Goal: Task Accomplishment & Management: Manage account settings

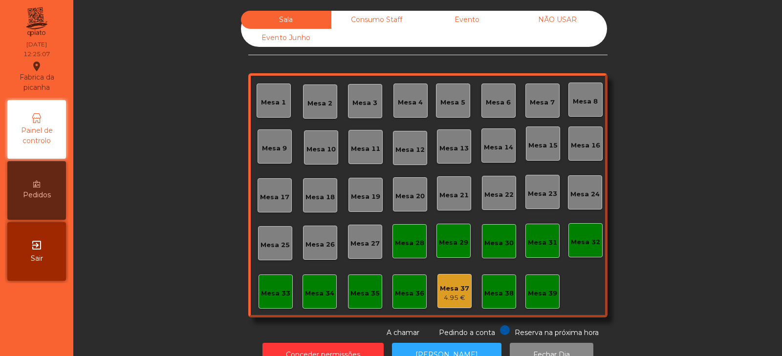
click at [535, 292] on div "Mesa 39" at bounding box center [542, 294] width 29 height 10
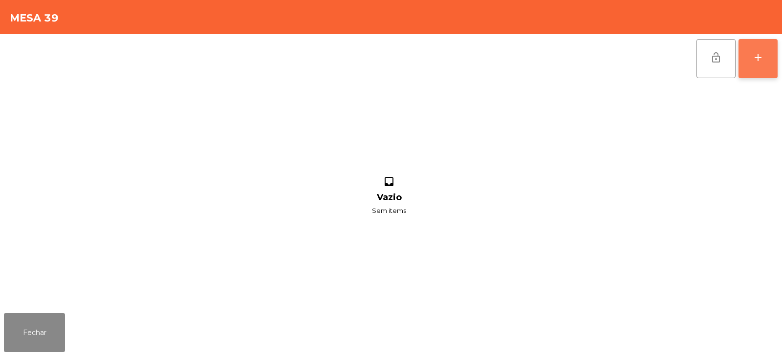
click at [758, 60] on div "add" at bounding box center [758, 58] width 12 height 12
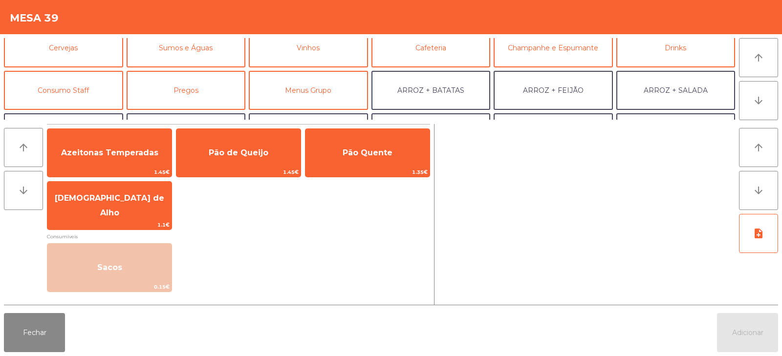
scroll to position [52, 0]
click at [91, 89] on button "Consumo Staff" at bounding box center [63, 90] width 119 height 39
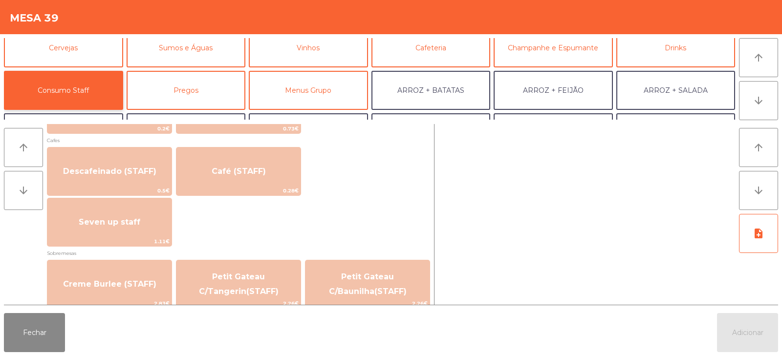
scroll to position [511, 0]
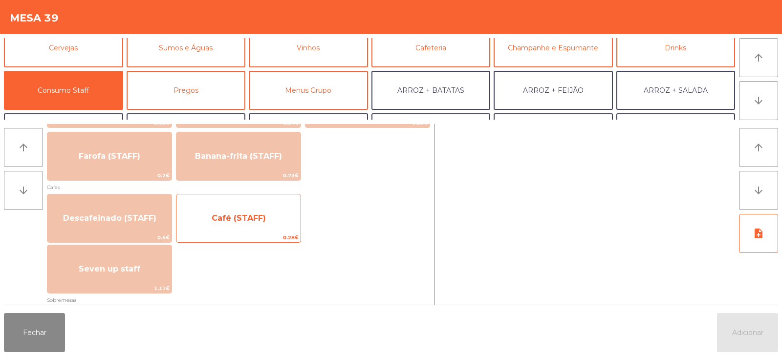
click at [275, 229] on span "Café (STAFF)" at bounding box center [238, 218] width 124 height 26
click at [279, 228] on span "Café (STAFF)" at bounding box center [238, 218] width 124 height 26
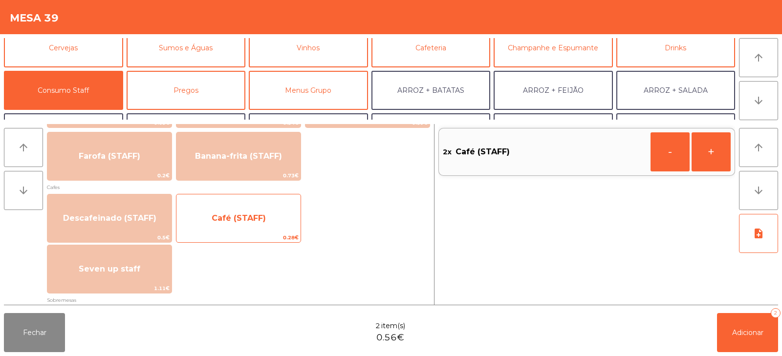
click at [283, 227] on span "Café (STAFF)" at bounding box center [238, 218] width 124 height 26
click at [289, 224] on span "Café (STAFF)" at bounding box center [238, 218] width 124 height 26
click at [272, 232] on div "Café (STAFF) 0.28€" at bounding box center [238, 218] width 125 height 49
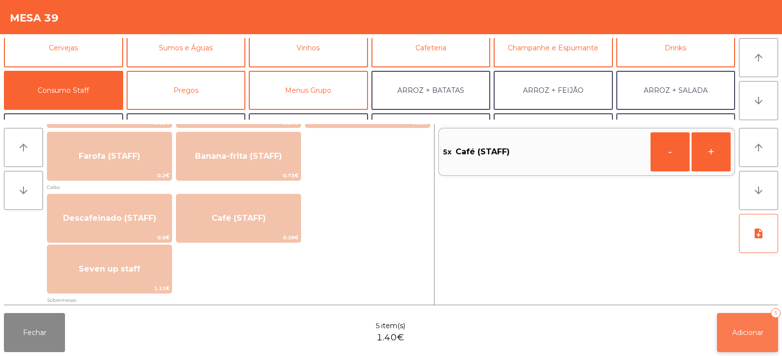
click at [750, 345] on button "Adicionar 5" at bounding box center [747, 332] width 61 height 39
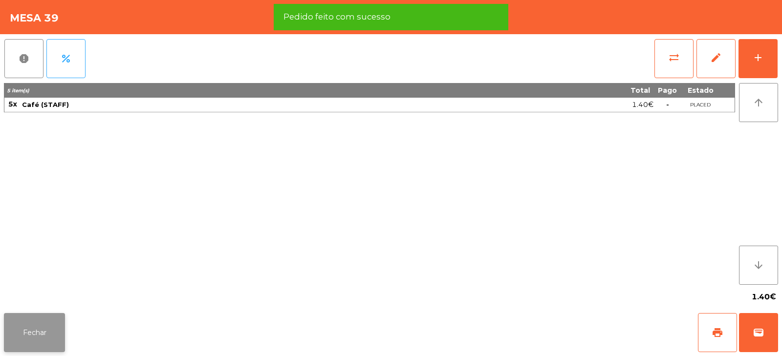
click at [44, 339] on button "Fechar" at bounding box center [34, 332] width 61 height 39
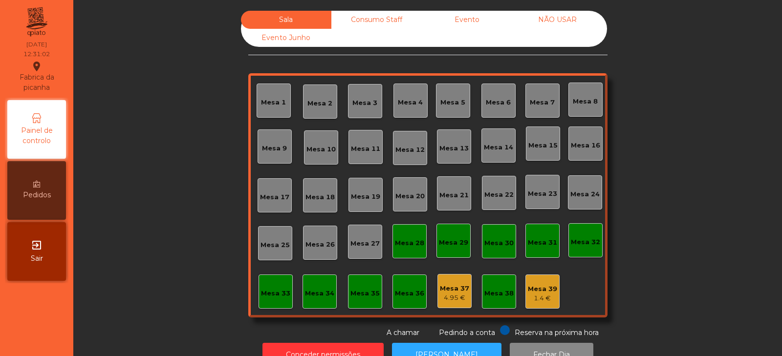
scroll to position [29, 0]
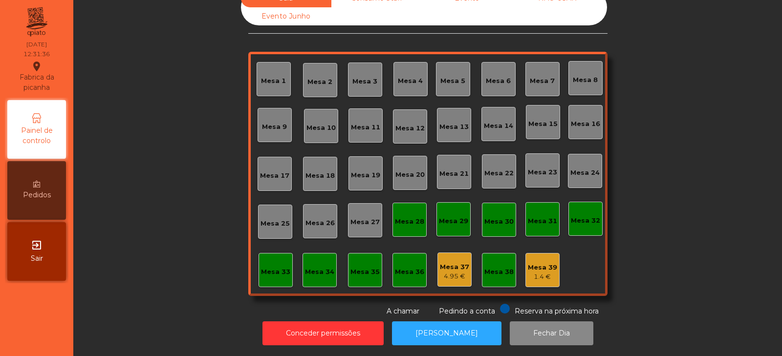
click at [578, 79] on div "Mesa 8" at bounding box center [586, 78] width 34 height 34
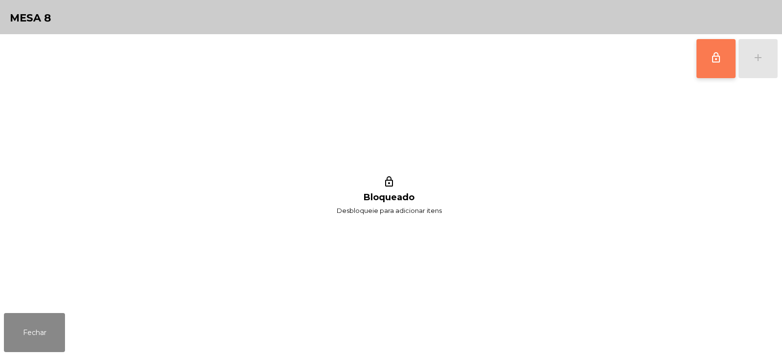
click at [711, 54] on span "lock_outline" at bounding box center [716, 58] width 12 height 12
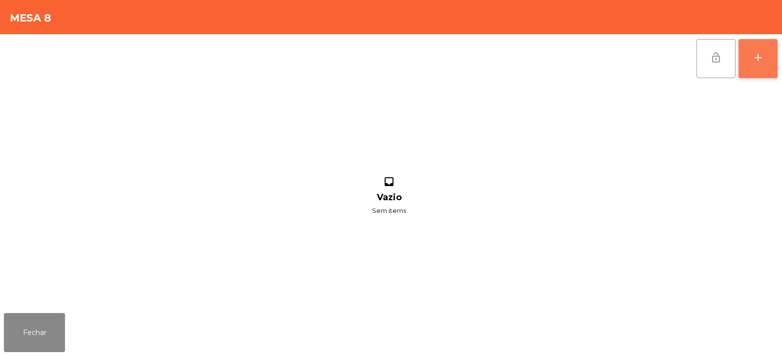
click at [767, 68] on button "add" at bounding box center [758, 58] width 39 height 39
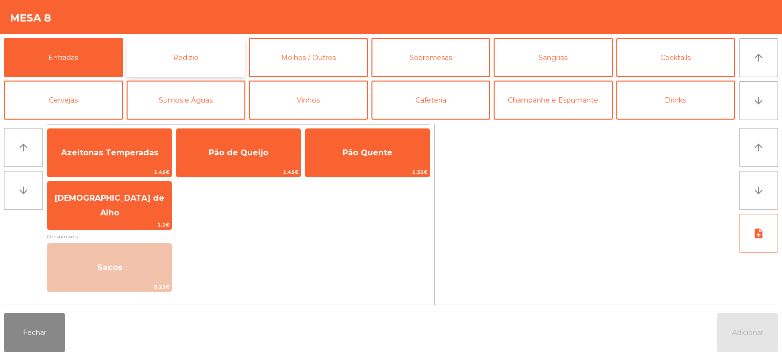
click at [209, 63] on button "Rodizio" at bounding box center [186, 57] width 119 height 39
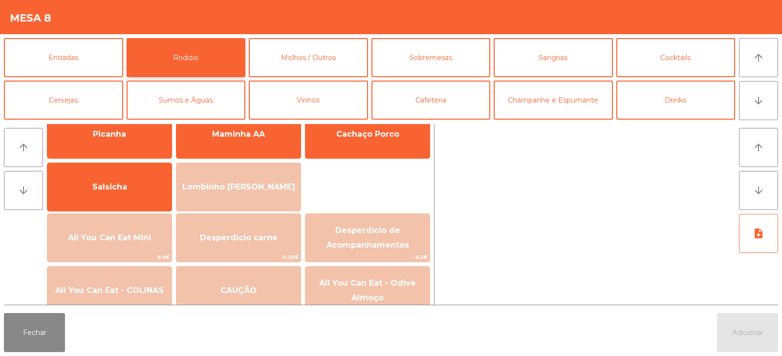
scroll to position [55, 0]
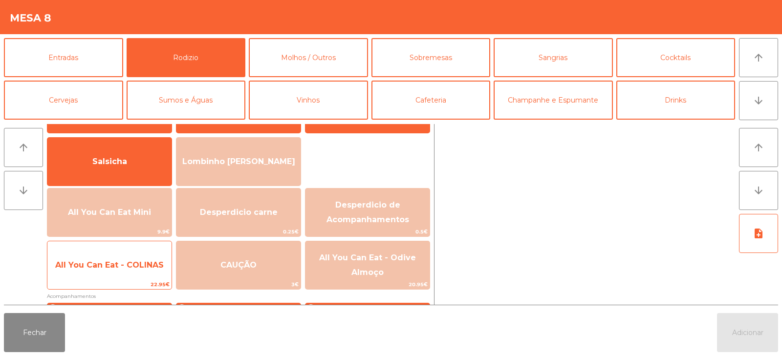
click at [127, 277] on span "All You Can Eat - COLINAS" at bounding box center [109, 265] width 124 height 26
click at [132, 280] on span "22.95€" at bounding box center [109, 284] width 124 height 9
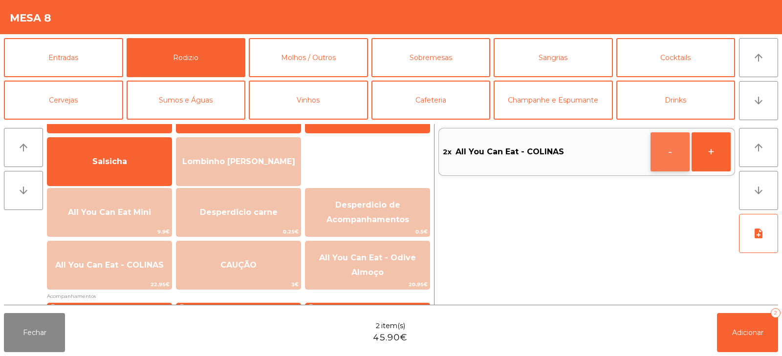
click at [668, 158] on button "-" at bounding box center [670, 151] width 39 height 39
click at [669, 151] on icon "button" at bounding box center [670, 152] width 15 height 12
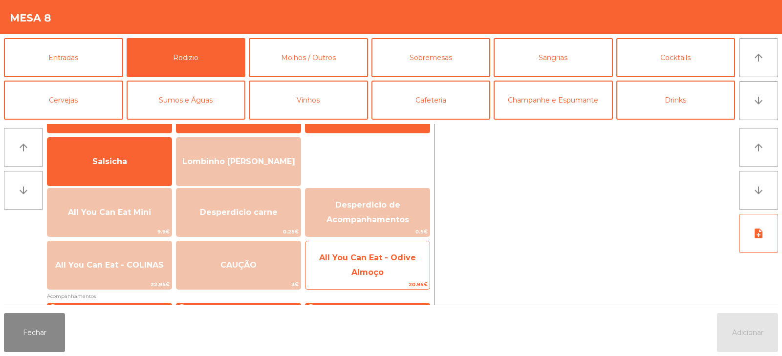
click at [389, 272] on span "All You Can Eat - Odive Almoço" at bounding box center [368, 266] width 124 height 42
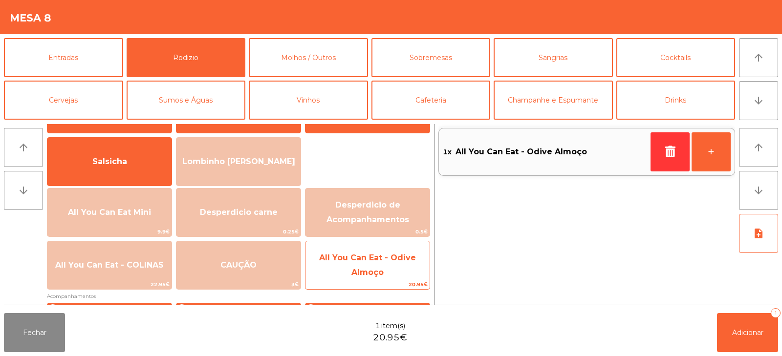
click at [394, 272] on span "All You Can Eat - Odive Almoço" at bounding box center [368, 266] width 124 height 42
click at [383, 264] on span "All You Can Eat - Odive Almoço" at bounding box center [368, 266] width 124 height 42
click at [387, 272] on span "All You Can Eat - Odive Almoço" at bounding box center [368, 266] width 124 height 42
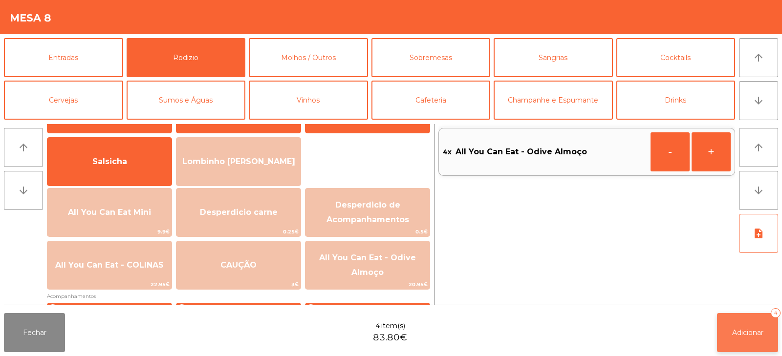
click at [749, 348] on button "Adicionar 4" at bounding box center [747, 332] width 61 height 39
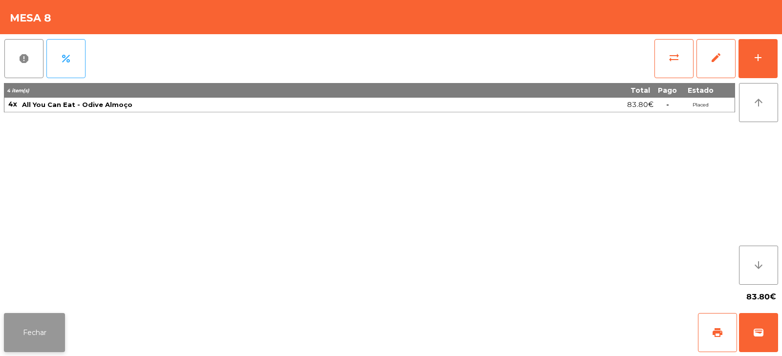
click at [32, 350] on button "Fechar" at bounding box center [34, 332] width 61 height 39
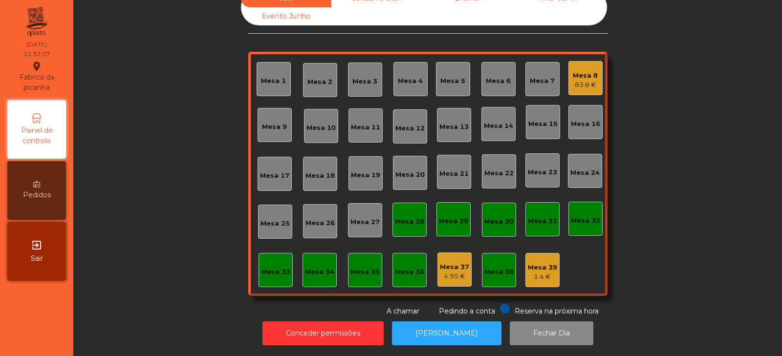
scroll to position [0, 0]
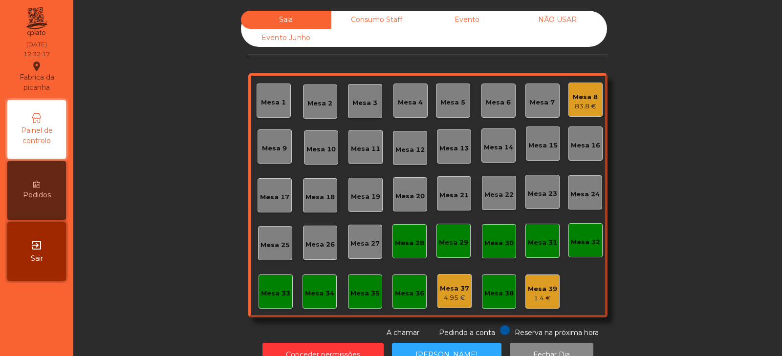
click at [449, 149] on div "Mesa 13" at bounding box center [453, 149] width 29 height 10
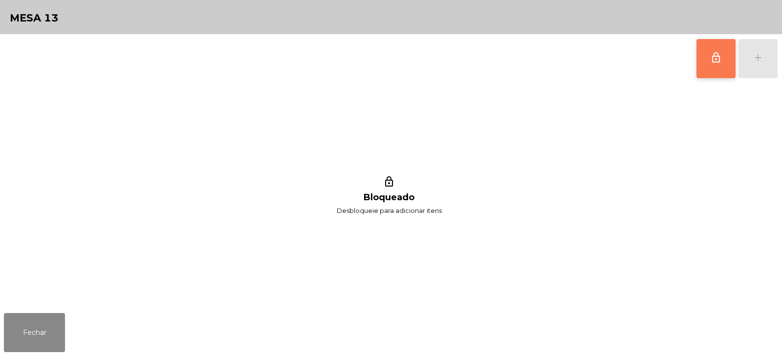
click at [706, 61] on button "lock_outline" at bounding box center [716, 58] width 39 height 39
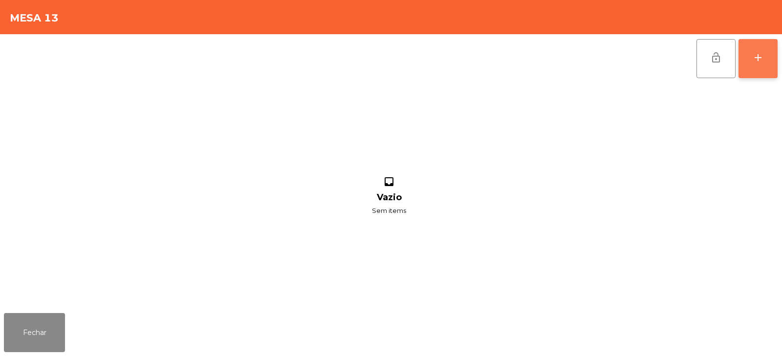
click at [762, 64] on button "add" at bounding box center [758, 58] width 39 height 39
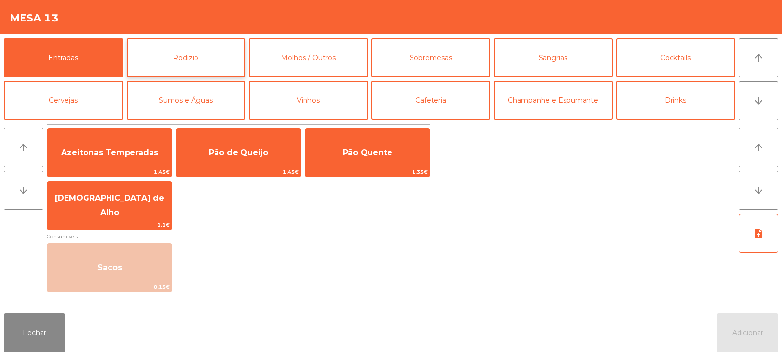
click at [173, 55] on button "Rodizio" at bounding box center [186, 57] width 119 height 39
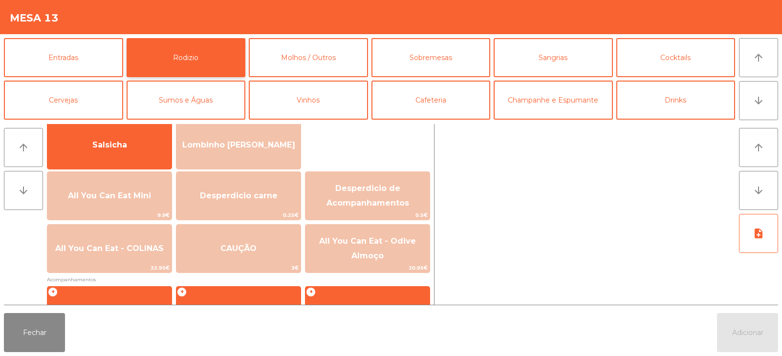
scroll to position [80, 0]
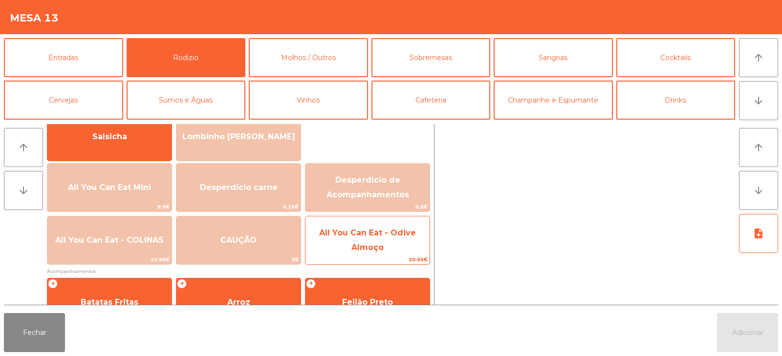
click at [358, 242] on span "All You Can Eat - Odive Almoço" at bounding box center [368, 241] width 124 height 42
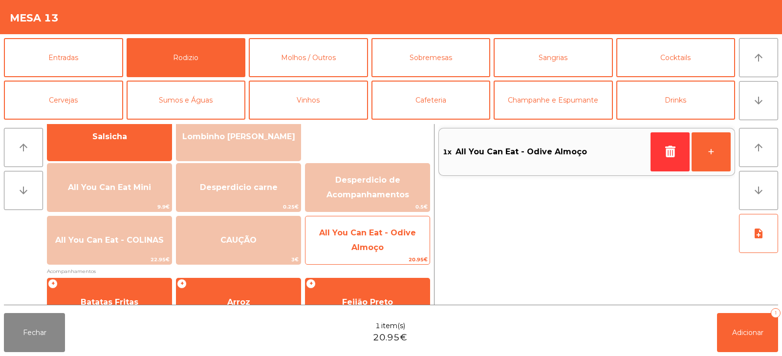
click at [369, 243] on span "All You Can Eat - Odive Almoço" at bounding box center [367, 240] width 97 height 24
click at [370, 241] on span "All You Can Eat - Odive Almoço" at bounding box center [368, 241] width 124 height 42
click at [374, 238] on span "All You Can Eat - Odive Almoço" at bounding box center [368, 241] width 124 height 42
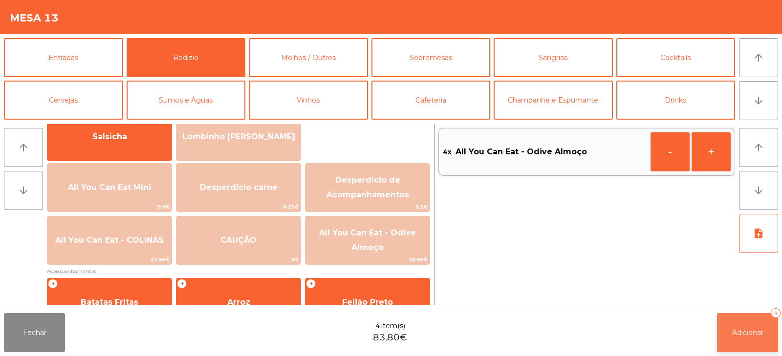
click at [726, 330] on button "Adicionar 4" at bounding box center [747, 332] width 61 height 39
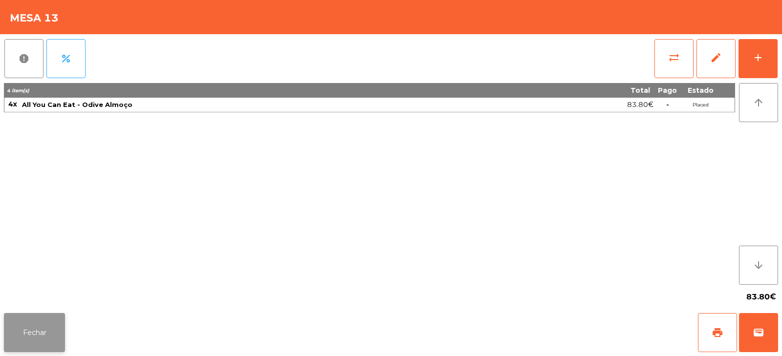
click at [24, 337] on button "Fechar" at bounding box center [34, 332] width 61 height 39
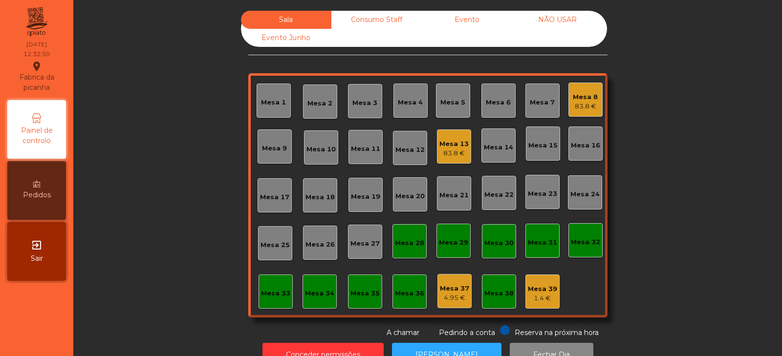
click at [402, 100] on div "Mesa 4" at bounding box center [410, 103] width 25 height 10
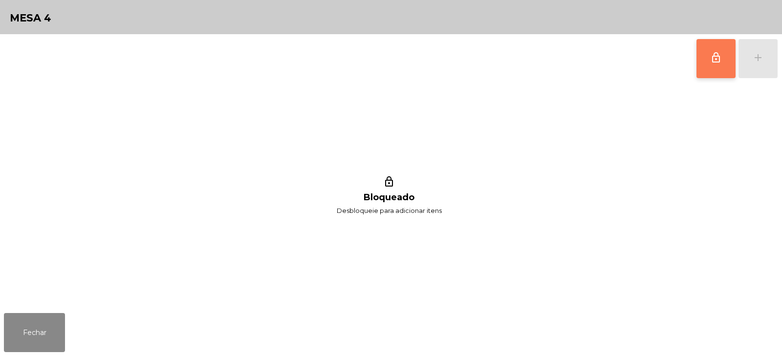
click at [714, 66] on button "lock_outline" at bounding box center [716, 58] width 39 height 39
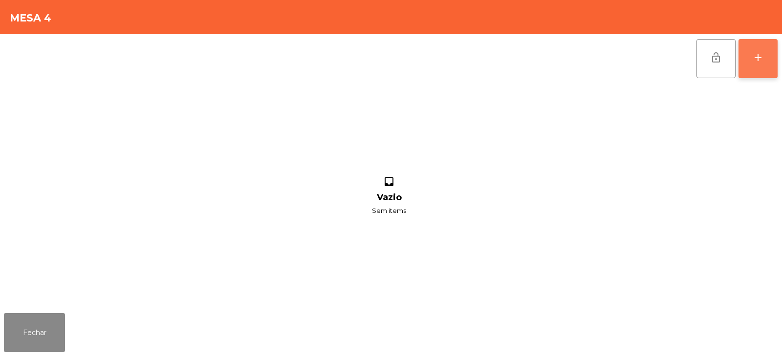
click at [755, 65] on button "add" at bounding box center [758, 58] width 39 height 39
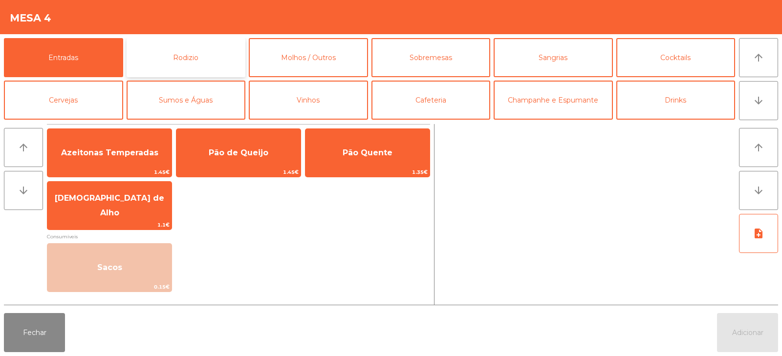
click at [200, 68] on button "Rodizio" at bounding box center [186, 57] width 119 height 39
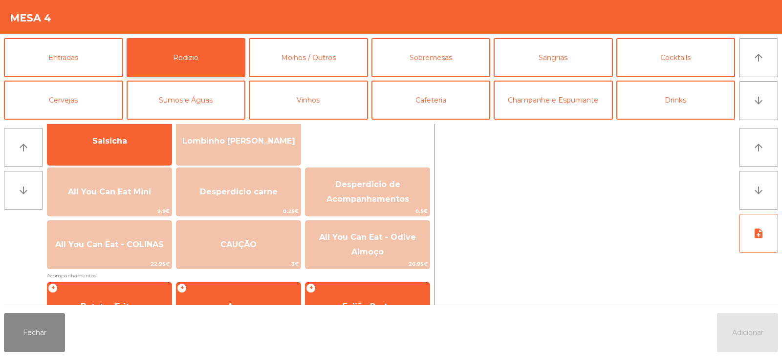
scroll to position [80, 0]
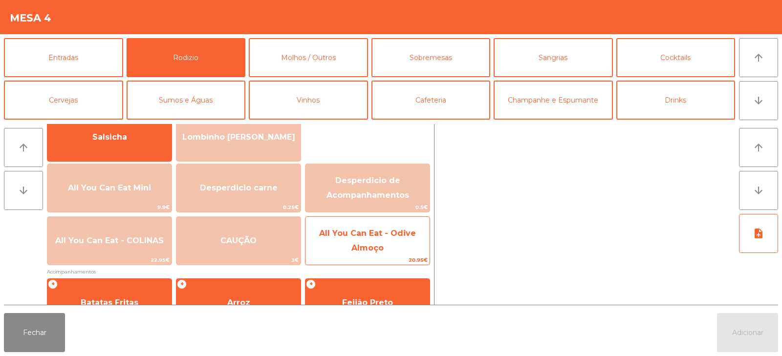
click at [344, 251] on span "All You Can Eat - Odive Almoço" at bounding box center [368, 241] width 124 height 42
click at [354, 250] on span "All You Can Eat - Odive Almoço" at bounding box center [367, 241] width 97 height 24
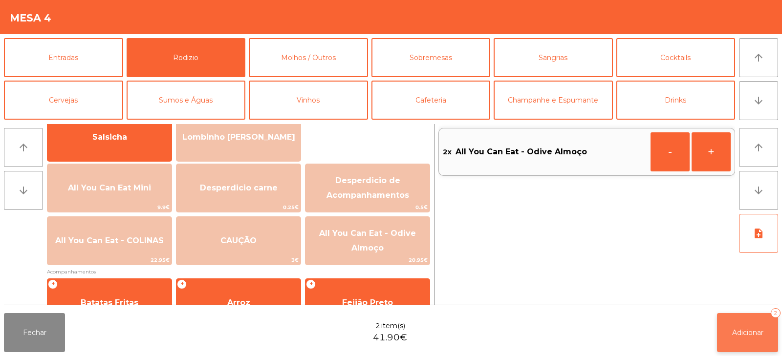
click at [740, 340] on button "Adicionar 2" at bounding box center [747, 332] width 61 height 39
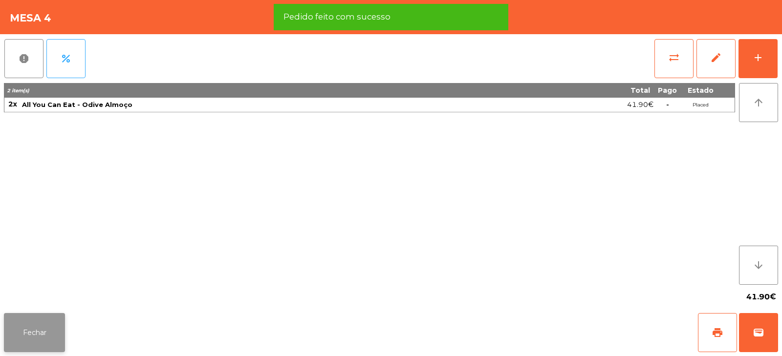
click at [39, 330] on button "Fechar" at bounding box center [34, 332] width 61 height 39
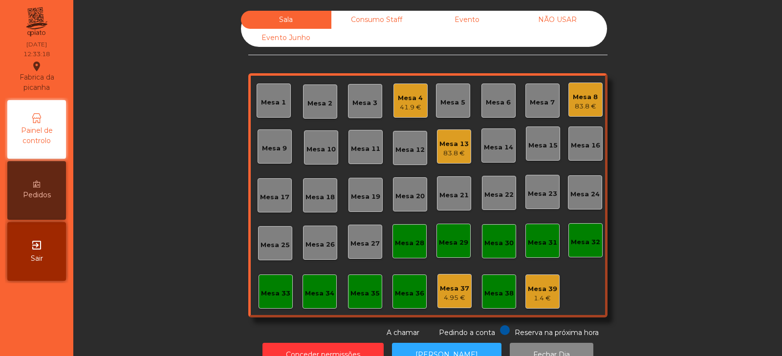
click at [364, 245] on div "Mesa 27" at bounding box center [364, 244] width 29 height 10
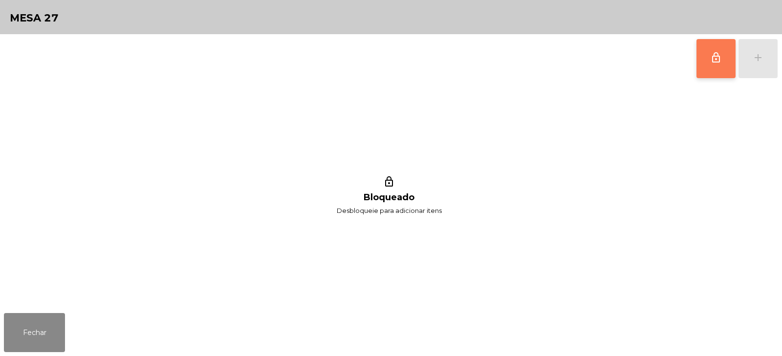
click at [711, 62] on span "lock_outline" at bounding box center [716, 58] width 12 height 12
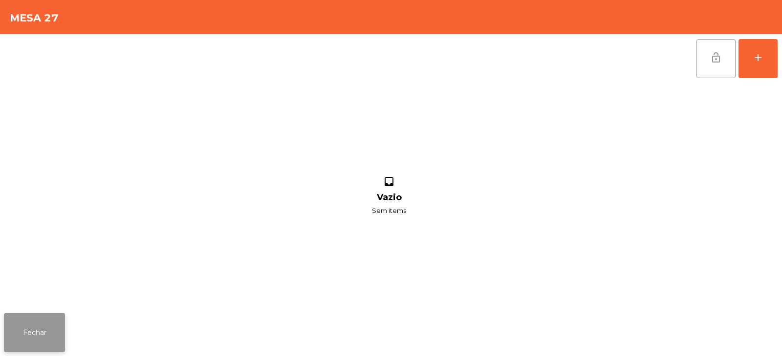
click at [53, 330] on button "Fechar" at bounding box center [34, 332] width 61 height 39
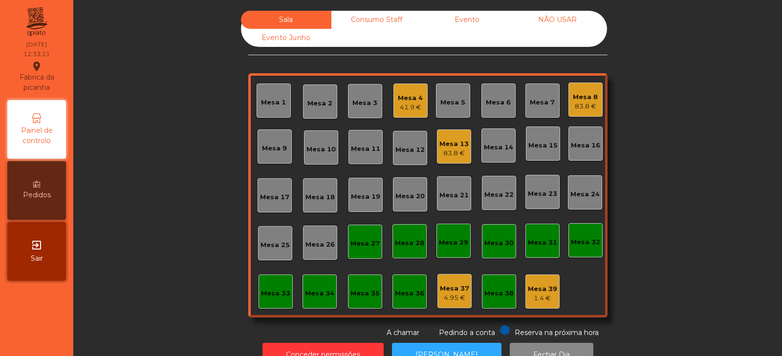
click at [413, 109] on div "41.9 €" at bounding box center [410, 108] width 25 height 10
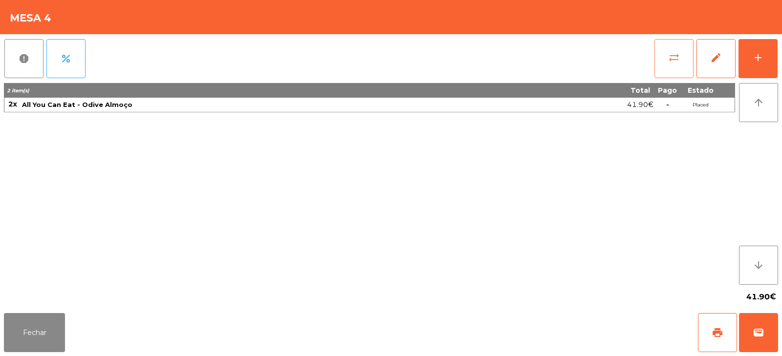
click at [675, 53] on span "sync_alt" at bounding box center [674, 58] width 12 height 12
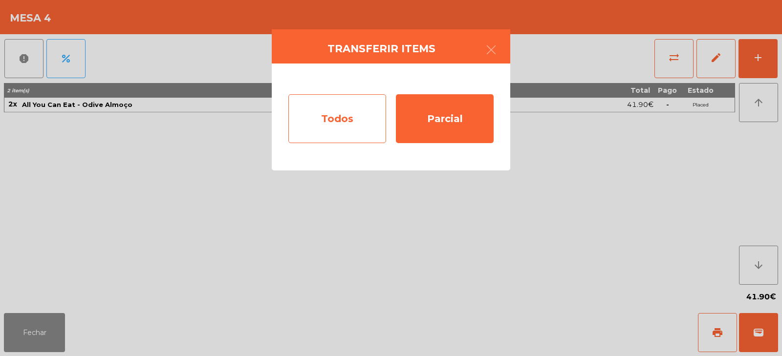
click at [360, 113] on div "Todos" at bounding box center [337, 118] width 98 height 49
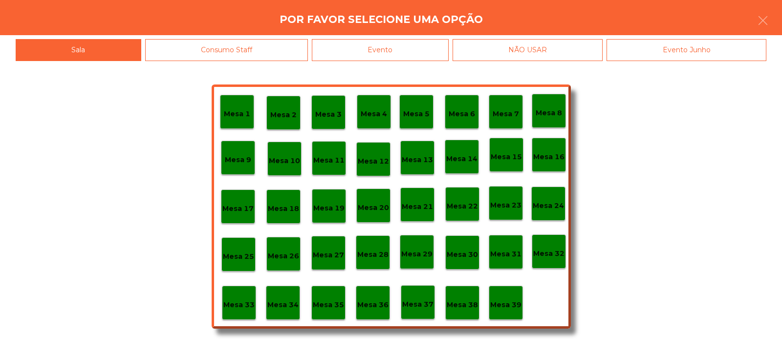
click at [332, 254] on p "Mesa 27" at bounding box center [328, 255] width 31 height 11
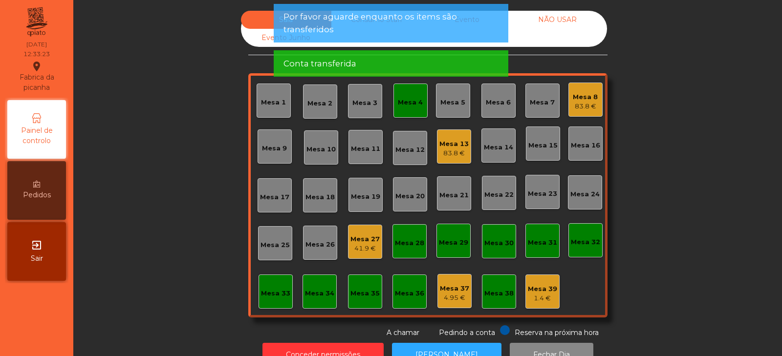
click at [418, 104] on div "Mesa 4" at bounding box center [410, 103] width 25 height 10
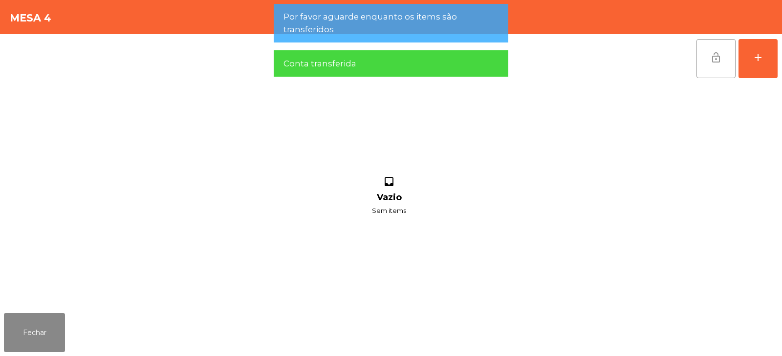
click at [707, 59] on button "lock_open" at bounding box center [716, 58] width 39 height 39
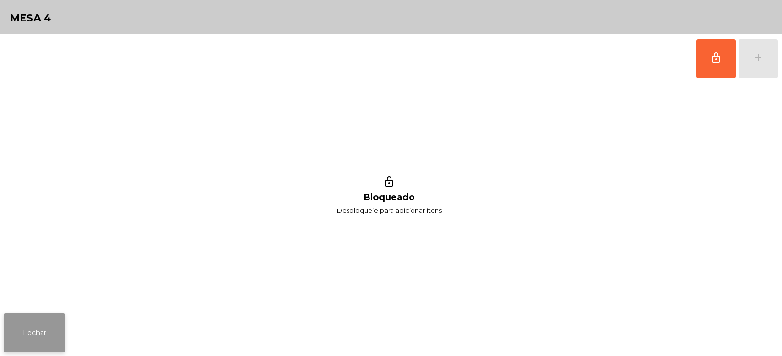
click at [58, 342] on button "Fechar" at bounding box center [34, 332] width 61 height 39
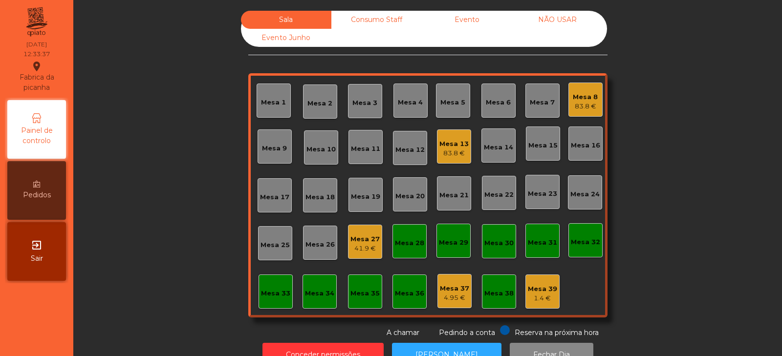
click at [273, 207] on div "Mesa 17" at bounding box center [275, 195] width 34 height 34
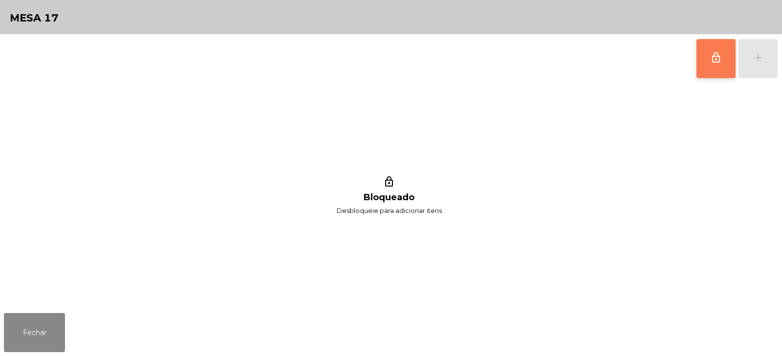
click at [701, 65] on button "lock_outline" at bounding box center [716, 58] width 39 height 39
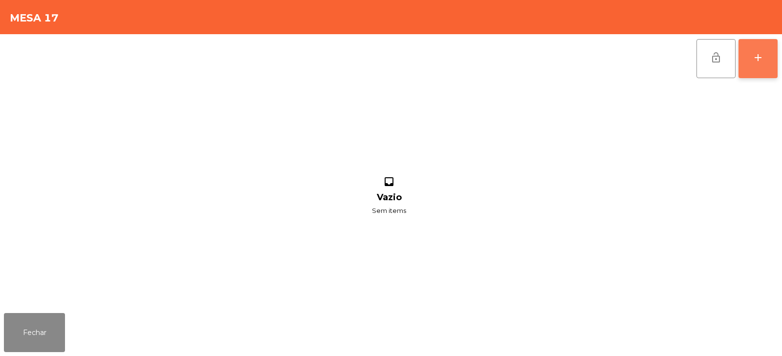
click at [761, 65] on button "add" at bounding box center [758, 58] width 39 height 39
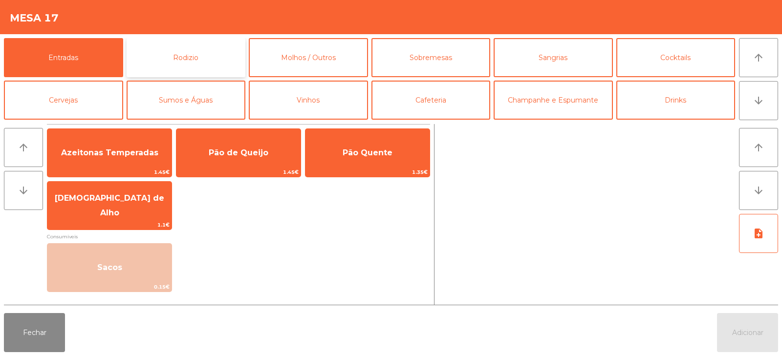
click at [213, 58] on button "Rodizio" at bounding box center [186, 57] width 119 height 39
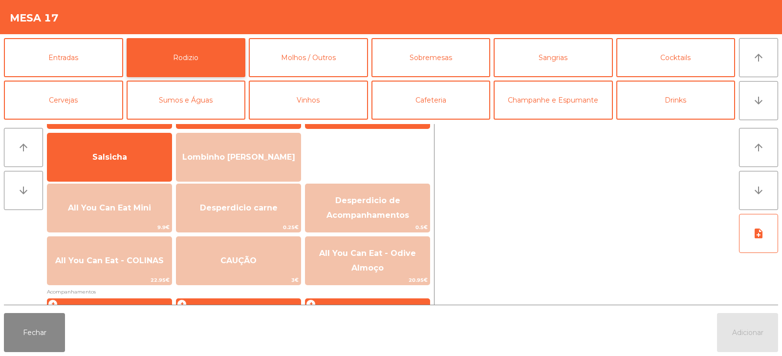
scroll to position [75, 0]
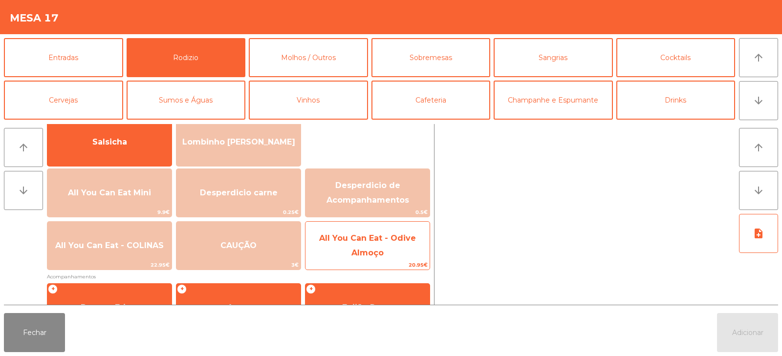
click at [338, 255] on span "All You Can Eat - Odive Almoço" at bounding box center [368, 246] width 124 height 42
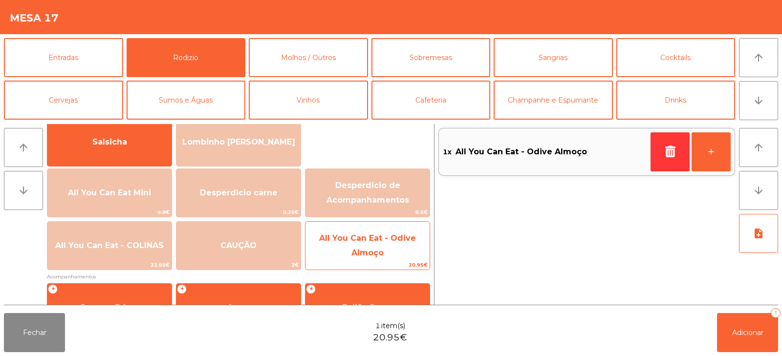
click at [348, 253] on span "All You Can Eat - Odive Almoço" at bounding box center [368, 246] width 124 height 42
click at [352, 255] on span "All You Can Eat - Odive Almoço" at bounding box center [367, 246] width 97 height 24
click at [374, 256] on span "All You Can Eat - Odive Almoço" at bounding box center [367, 246] width 97 height 24
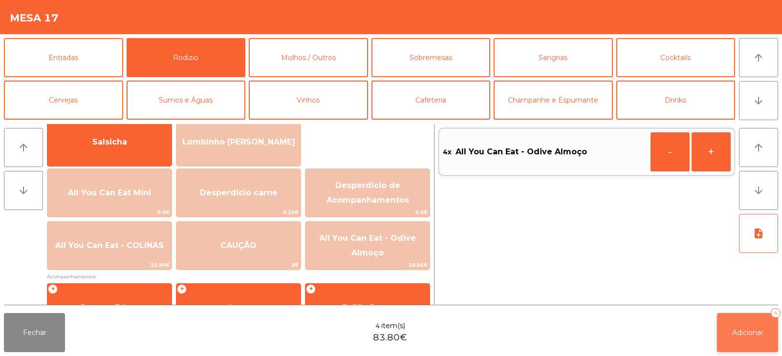
click at [727, 333] on button "Adicionar 4" at bounding box center [747, 332] width 61 height 39
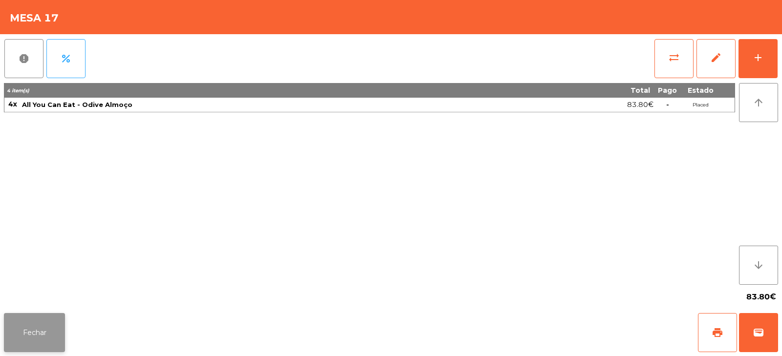
click at [42, 340] on button "Fechar" at bounding box center [34, 332] width 61 height 39
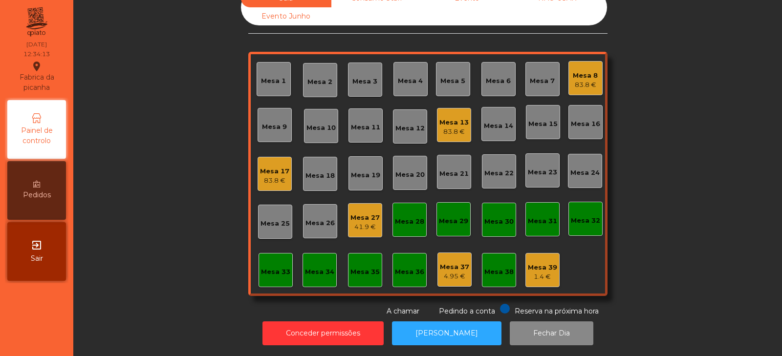
scroll to position [0, 0]
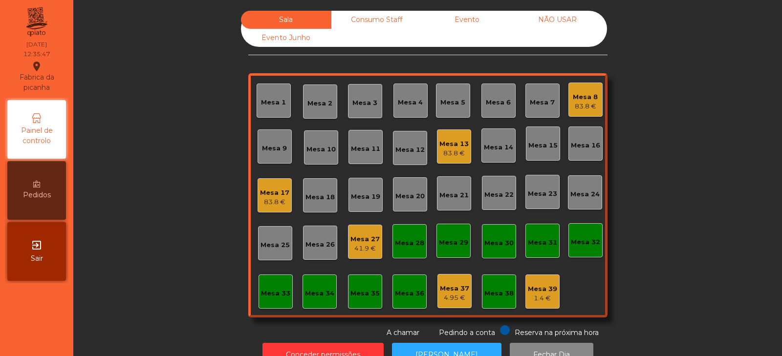
click at [448, 104] on div "Mesa 5" at bounding box center [452, 103] width 25 height 10
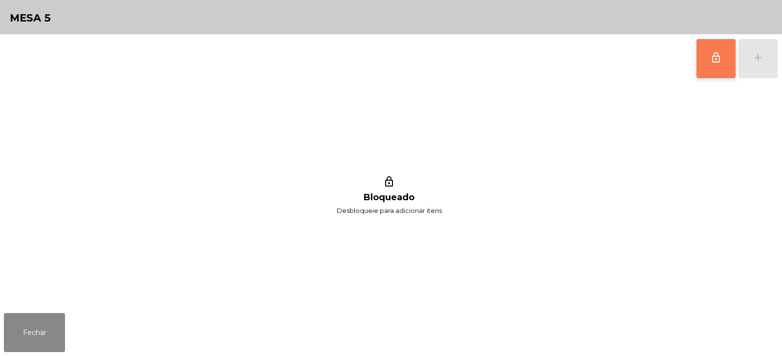
click at [716, 60] on span "lock_outline" at bounding box center [716, 58] width 12 height 12
click at [753, 58] on div "add" at bounding box center [758, 58] width 12 height 12
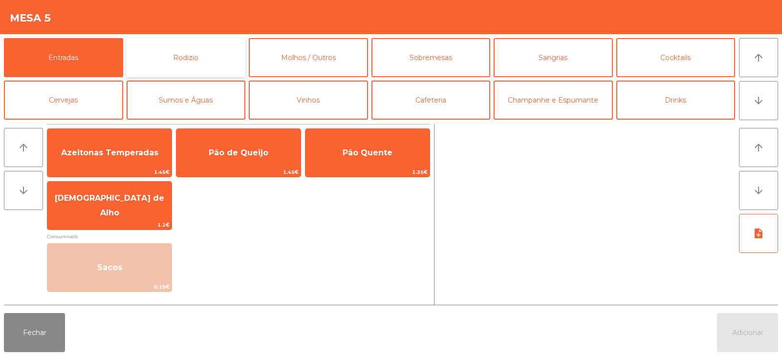
click at [191, 59] on button "Rodizio" at bounding box center [186, 57] width 119 height 39
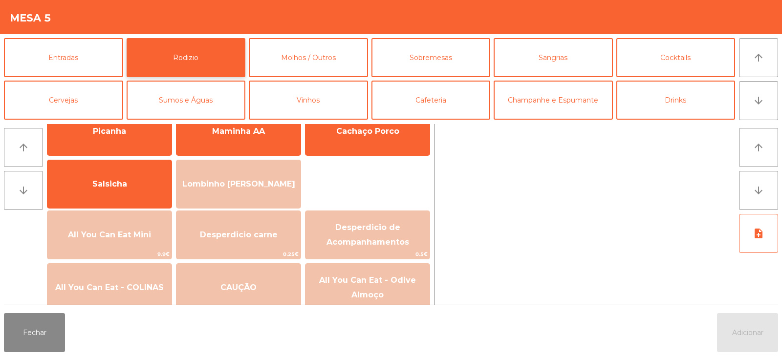
scroll to position [68, 0]
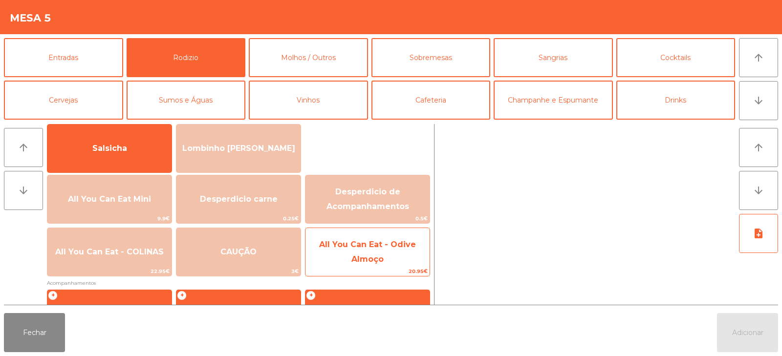
click at [355, 252] on span "All You Can Eat - Odive Almoço" at bounding box center [368, 253] width 124 height 42
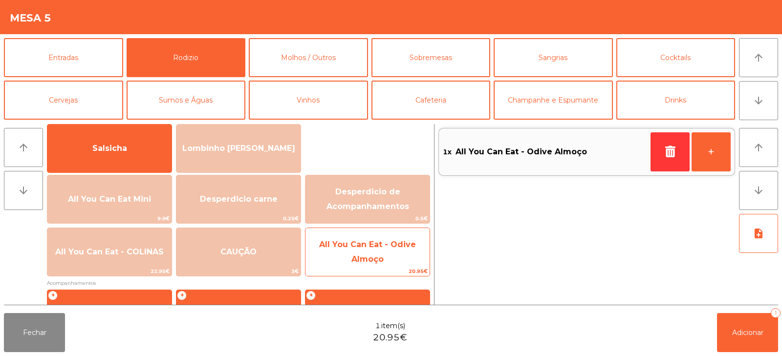
click at [359, 250] on span "All You Can Eat - Odive Almoço" at bounding box center [368, 253] width 124 height 42
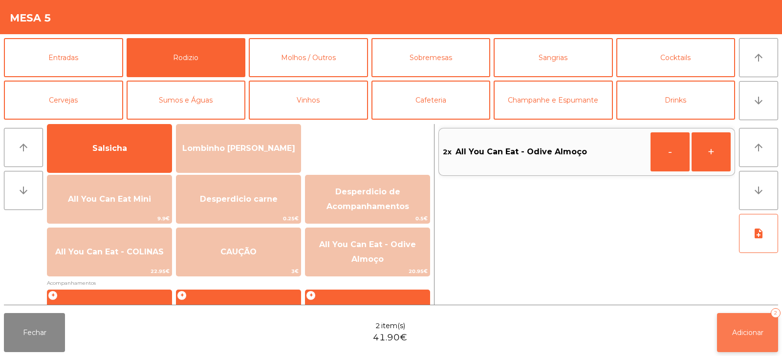
click at [733, 338] on button "Adicionar 2" at bounding box center [747, 332] width 61 height 39
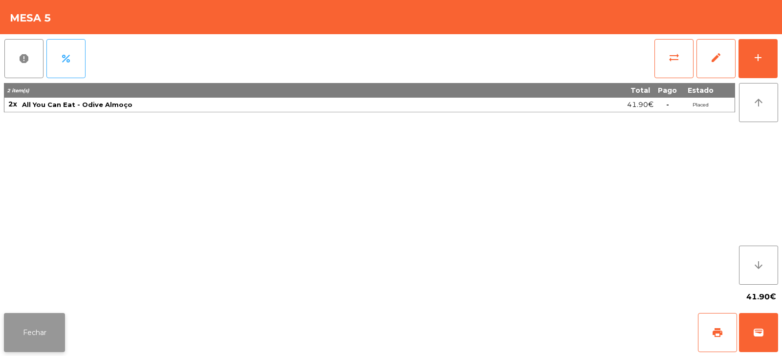
click at [46, 331] on button "Fechar" at bounding box center [34, 332] width 61 height 39
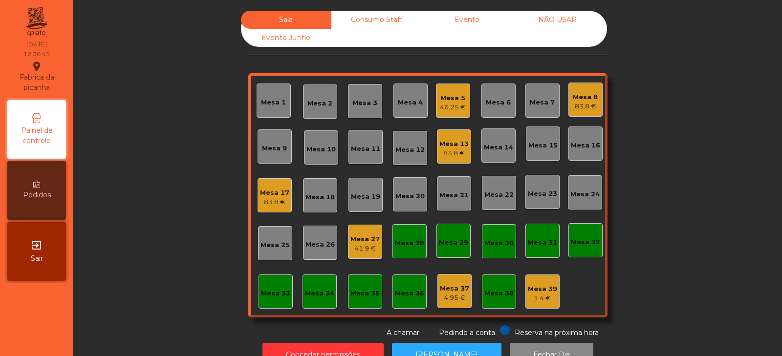
click at [507, 152] on div "Mesa 14" at bounding box center [498, 148] width 29 height 10
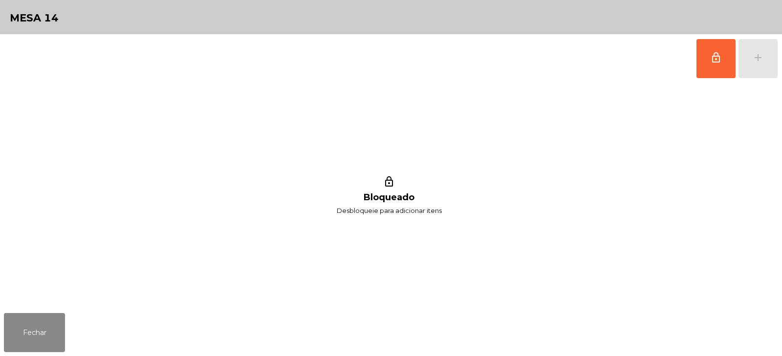
click at [707, 66] on button "lock_outline" at bounding box center [716, 58] width 39 height 39
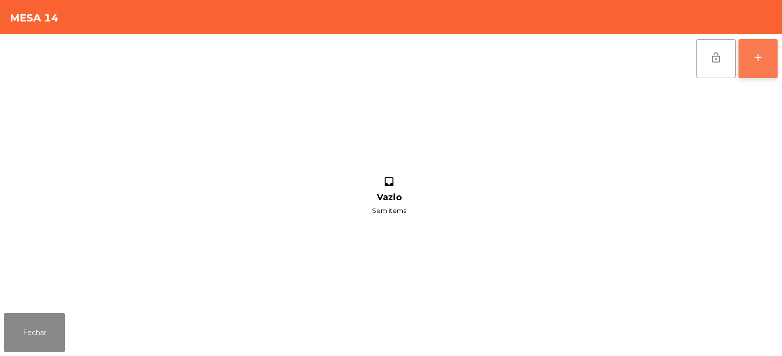
click at [751, 64] on button "add" at bounding box center [758, 58] width 39 height 39
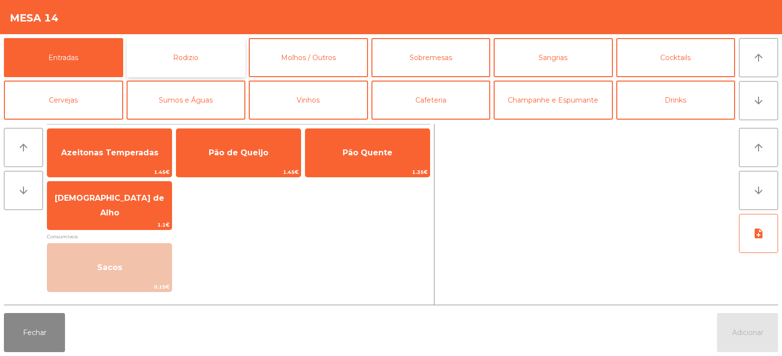
click at [215, 68] on button "Rodizio" at bounding box center [186, 57] width 119 height 39
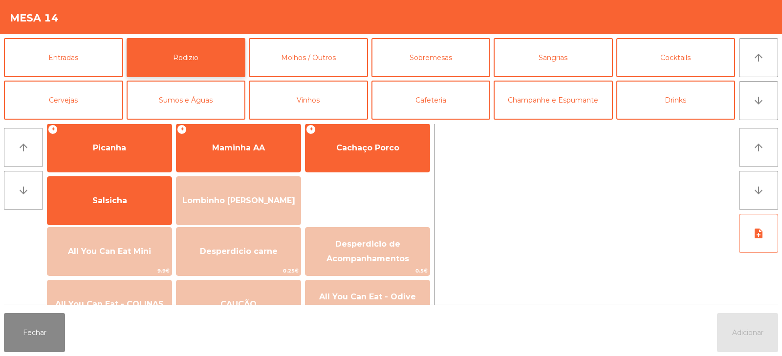
scroll to position [74, 0]
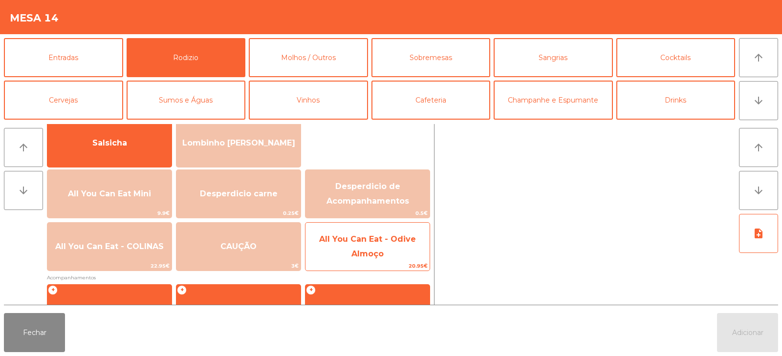
click at [389, 248] on span "All You Can Eat - Odive Almoço" at bounding box center [368, 247] width 124 height 42
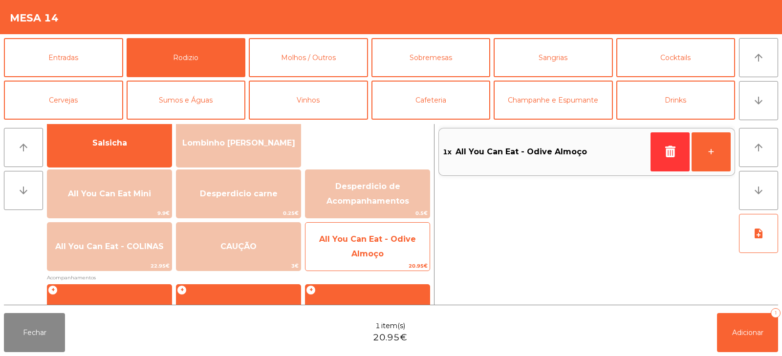
click at [394, 255] on span "All You Can Eat - Odive Almoço" at bounding box center [368, 247] width 124 height 42
click at [394, 256] on span "All You Can Eat - Odive Almoço" at bounding box center [368, 247] width 124 height 42
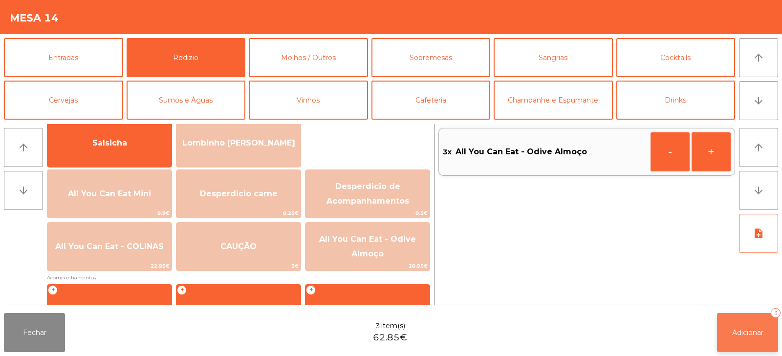
click at [738, 332] on span "Adicionar" at bounding box center [747, 332] width 31 height 9
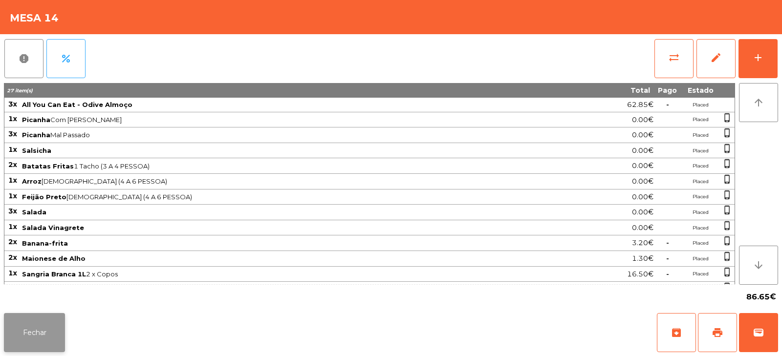
click at [31, 341] on button "Fechar" at bounding box center [34, 332] width 61 height 39
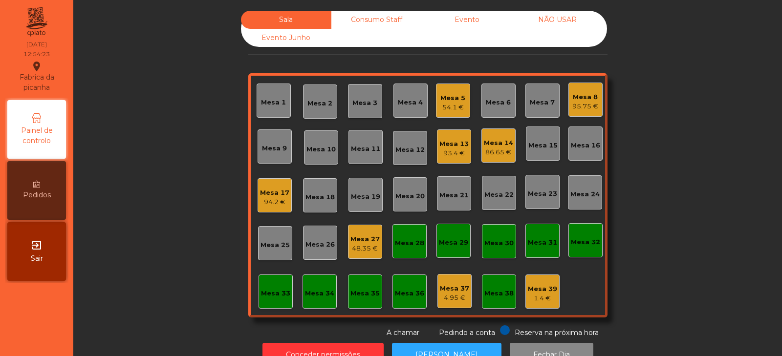
click at [401, 199] on div "Mesa 20" at bounding box center [409, 197] width 29 height 10
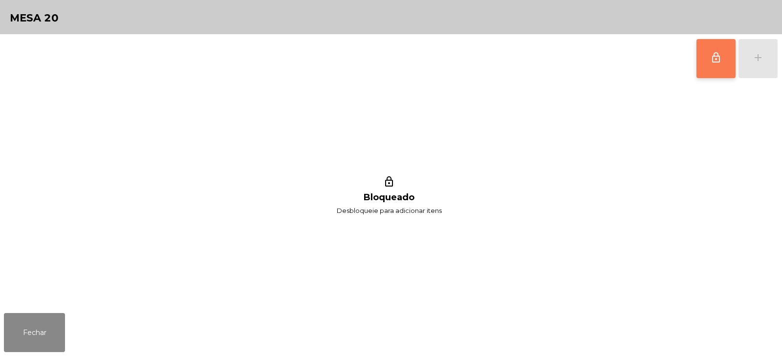
click at [723, 64] on button "lock_outline" at bounding box center [716, 58] width 39 height 39
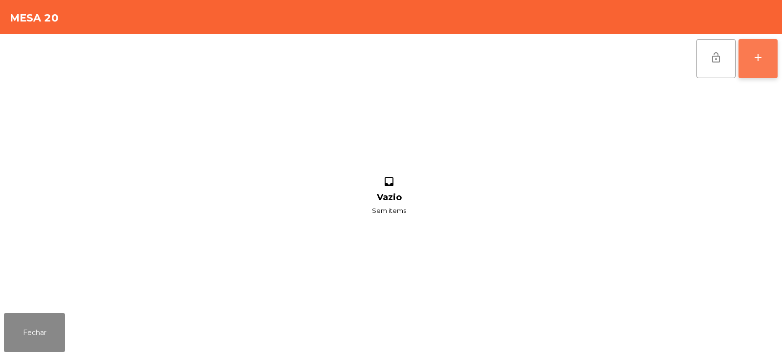
click at [765, 61] on button "add" at bounding box center [758, 58] width 39 height 39
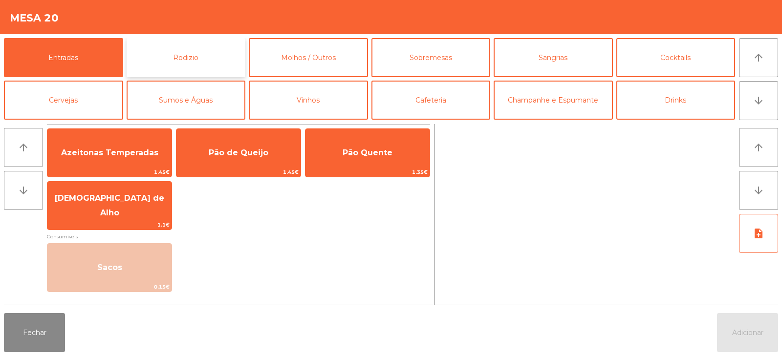
click at [184, 65] on button "Rodizio" at bounding box center [186, 57] width 119 height 39
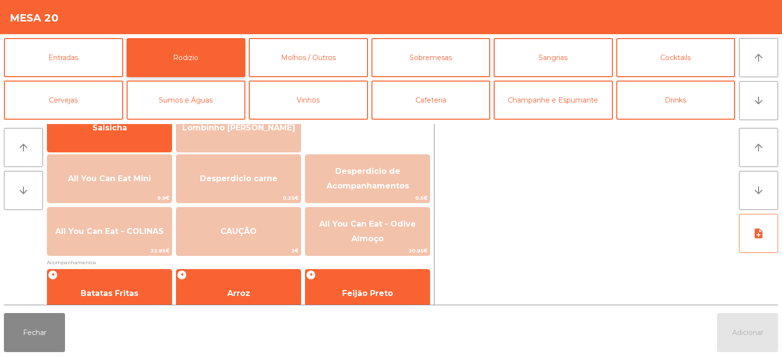
scroll to position [92, 0]
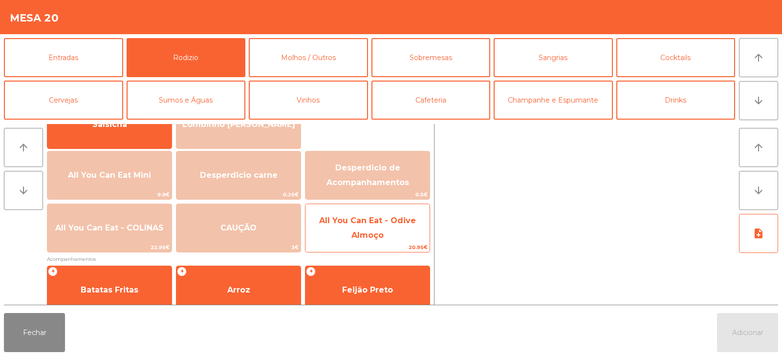
click at [348, 236] on span "All You Can Eat - Odive Almoço" at bounding box center [368, 229] width 124 height 42
click at [355, 234] on span "All You Can Eat - Odive Almoço" at bounding box center [367, 228] width 97 height 24
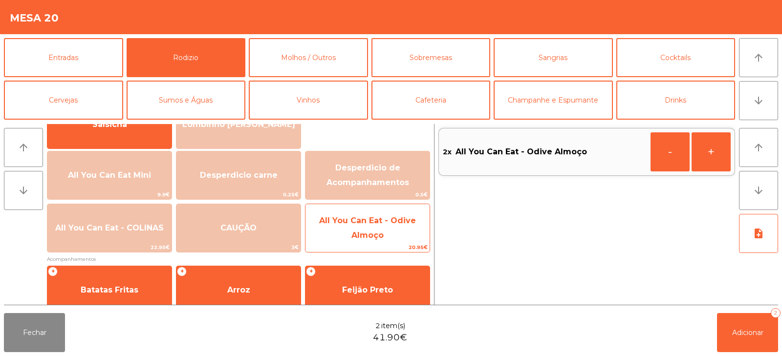
click at [364, 235] on span "All You Can Eat - Odive Almoço" at bounding box center [367, 228] width 97 height 24
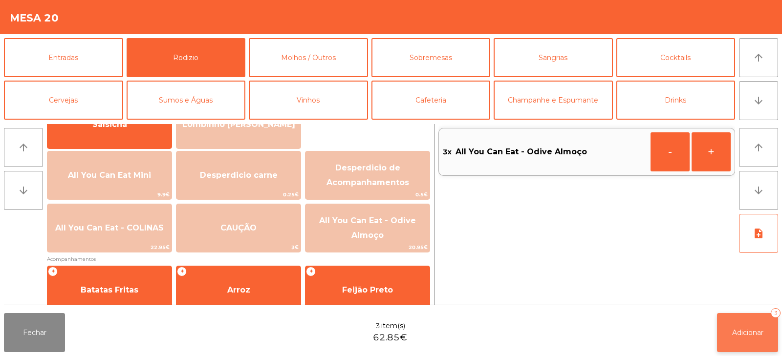
click at [723, 328] on button "Adicionar 3" at bounding box center [747, 332] width 61 height 39
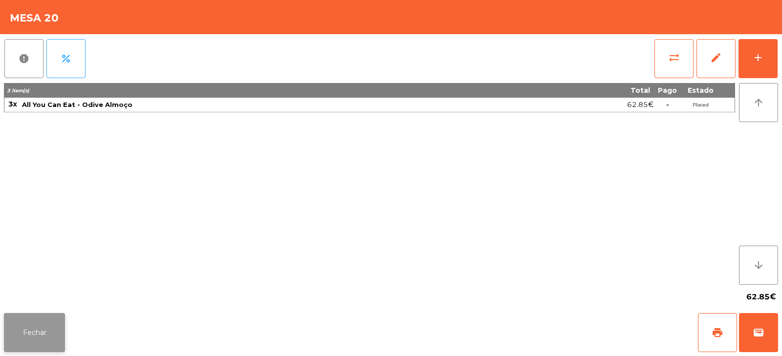
click at [44, 335] on button "Fechar" at bounding box center [34, 332] width 61 height 39
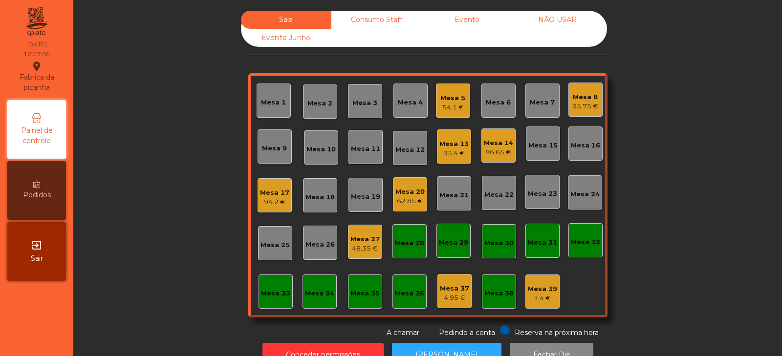
click at [537, 193] on div "Mesa 23" at bounding box center [542, 194] width 29 height 10
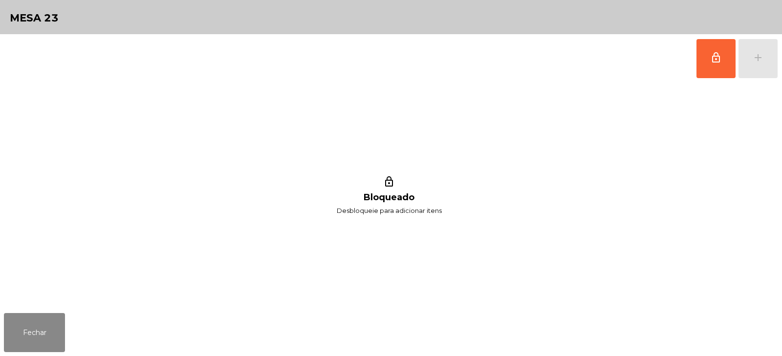
click at [705, 52] on button "lock_outline" at bounding box center [716, 58] width 39 height 39
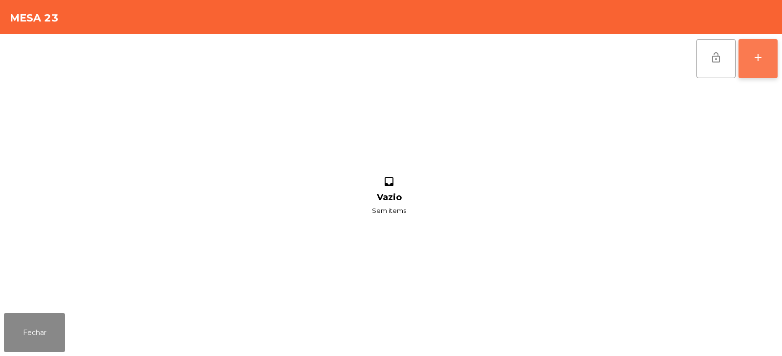
click at [760, 53] on div "add" at bounding box center [758, 58] width 12 height 12
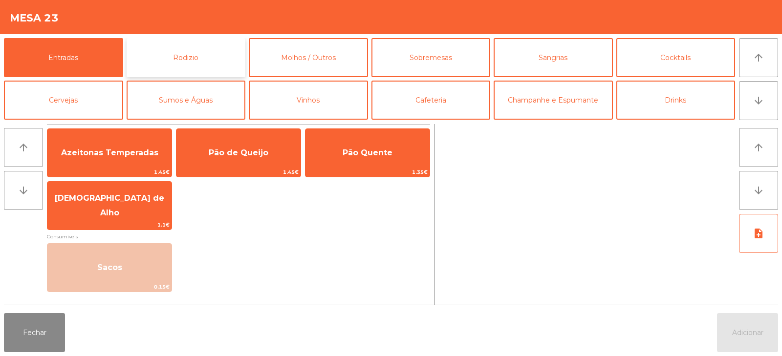
click at [176, 53] on button "Rodizio" at bounding box center [186, 57] width 119 height 39
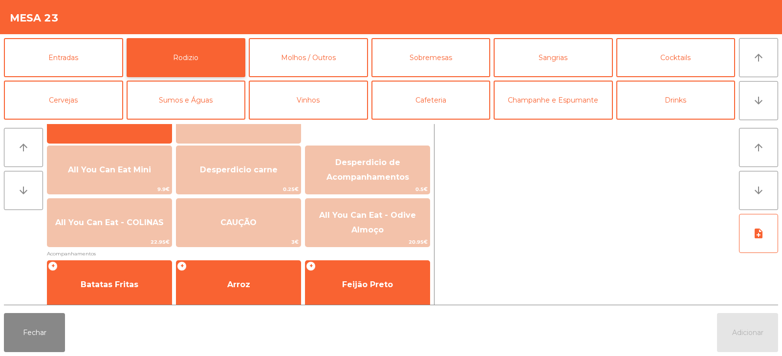
scroll to position [99, 0]
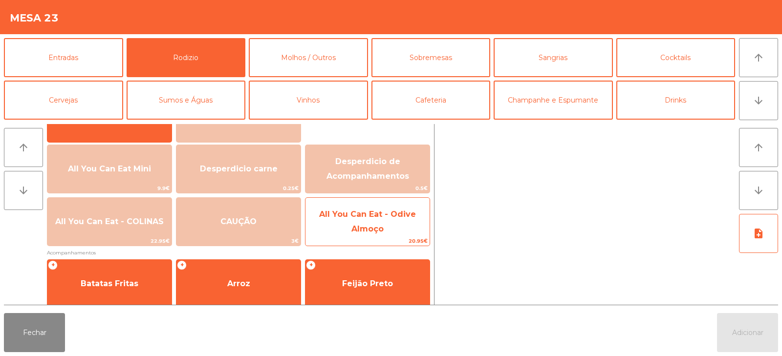
click at [368, 221] on span "All You Can Eat - Odive Almoço" at bounding box center [368, 222] width 124 height 42
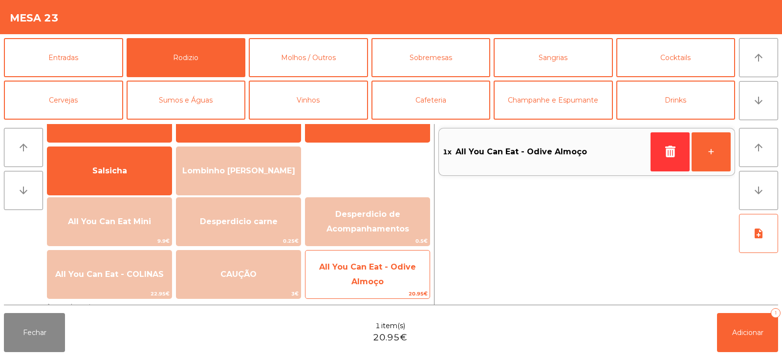
scroll to position [0, 0]
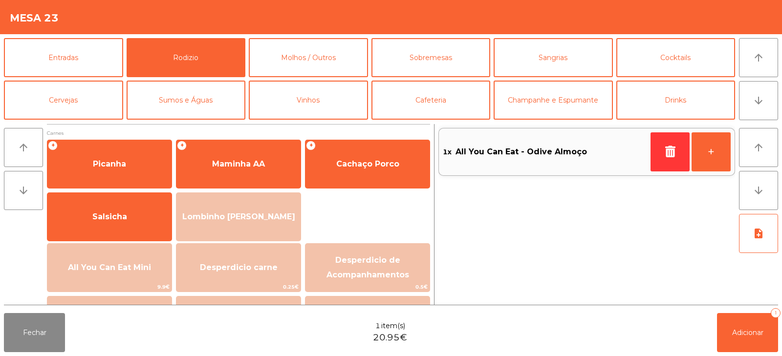
click at [371, 230] on div "+ Picanha + Maminha AA + Cachaço Porco Salsicha Lombinho Frango Temperado" at bounding box center [238, 191] width 383 height 102
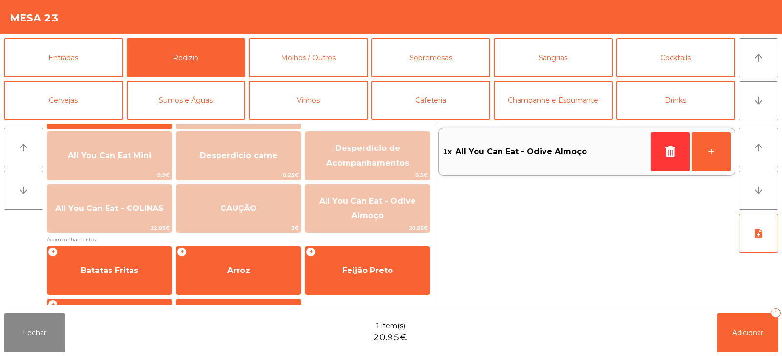
scroll to position [110, 0]
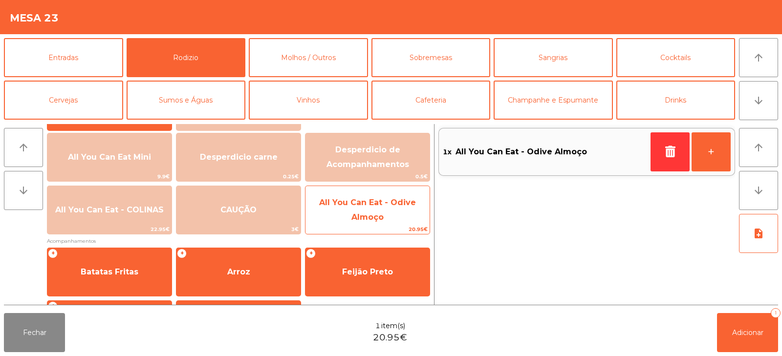
click at [368, 214] on span "All You Can Eat - Odive Almoço" at bounding box center [367, 210] width 97 height 24
click at [353, 220] on span "All You Can Eat - Odive Almoço" at bounding box center [367, 210] width 97 height 24
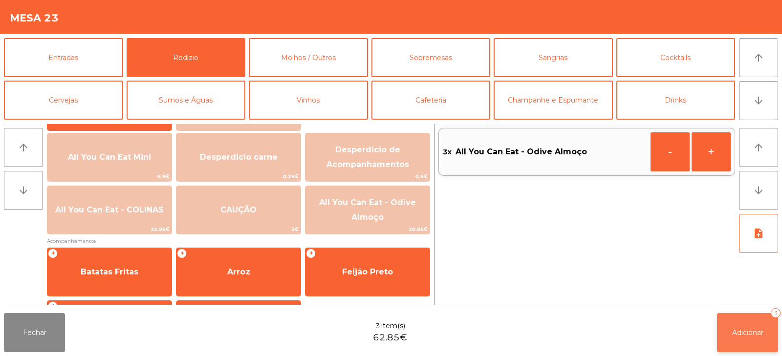
click at [740, 329] on span "Adicionar" at bounding box center [747, 332] width 31 height 9
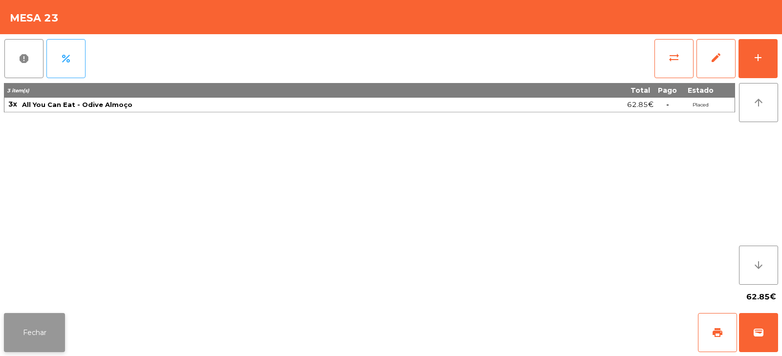
click at [52, 313] on button "Fechar" at bounding box center [34, 332] width 61 height 39
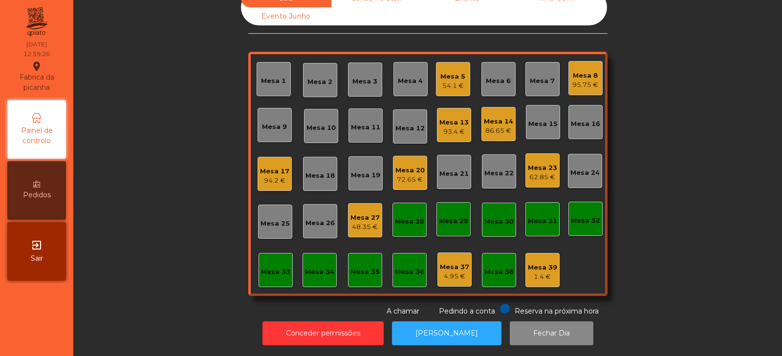
scroll to position [0, 0]
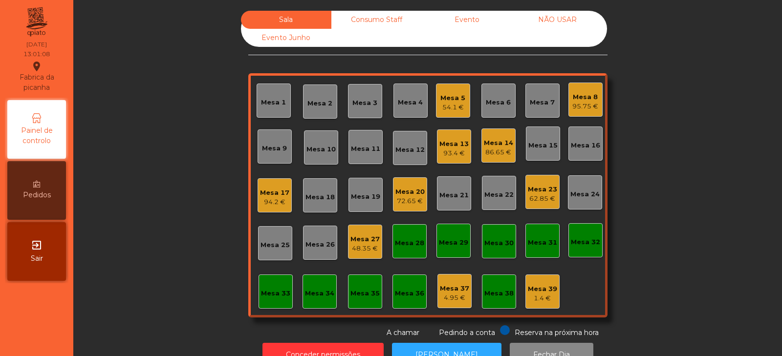
click at [314, 108] on div "Mesa 2" at bounding box center [319, 104] width 25 height 10
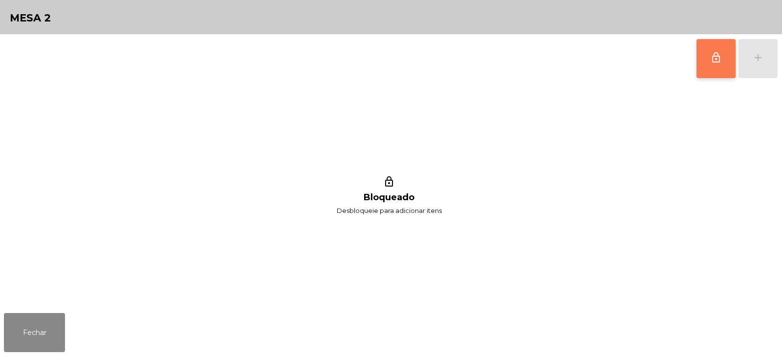
click at [714, 62] on span "lock_outline" at bounding box center [716, 58] width 12 height 12
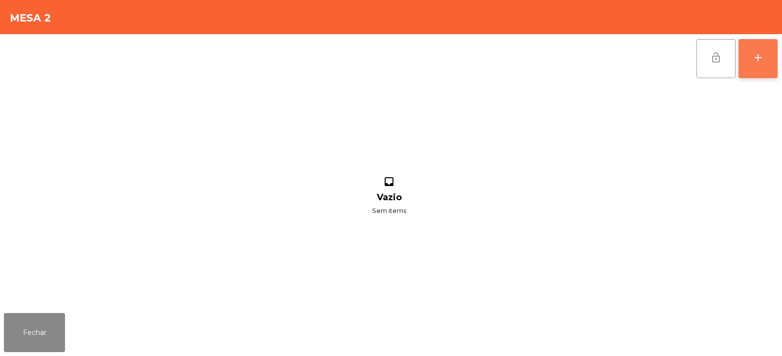
click at [755, 63] on div "add" at bounding box center [758, 58] width 12 height 12
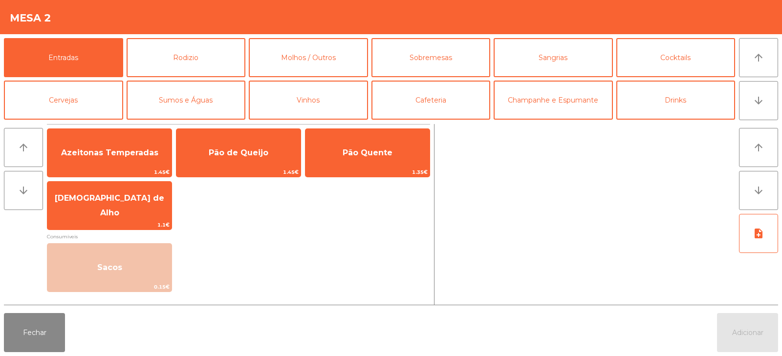
scroll to position [1, 0]
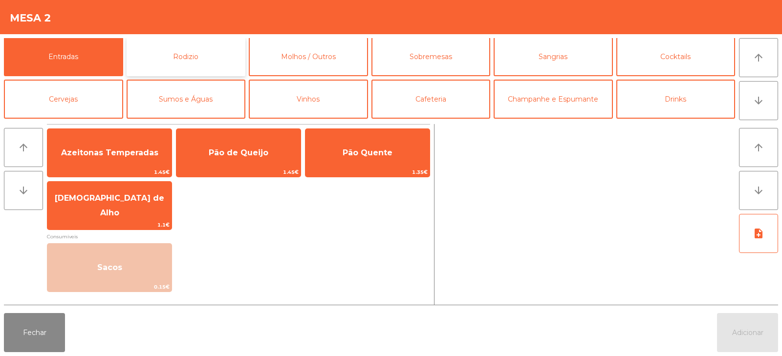
click at [190, 58] on button "Rodizio" at bounding box center [186, 56] width 119 height 39
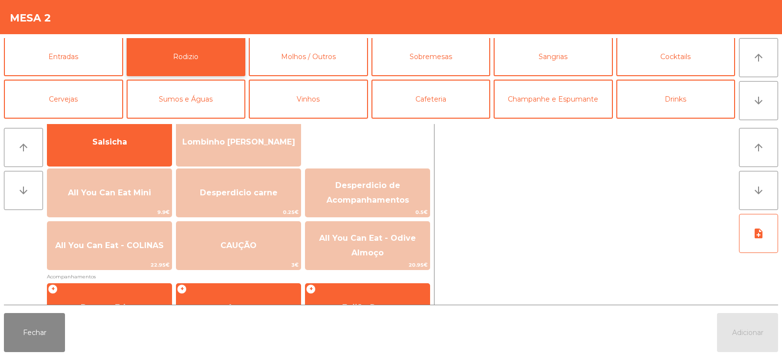
scroll to position [74, 0]
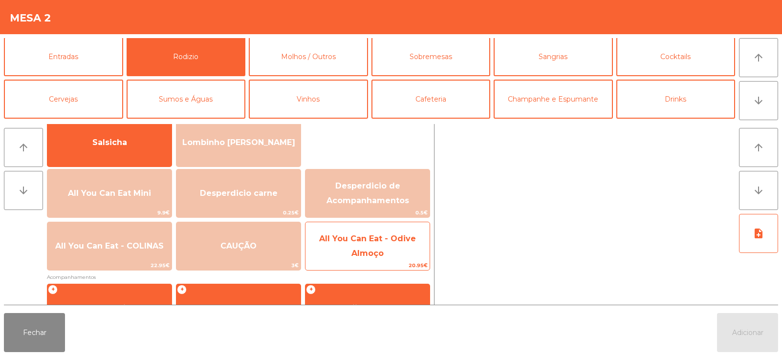
click at [361, 248] on span "All You Can Eat - Odive Almoço" at bounding box center [368, 247] width 124 height 42
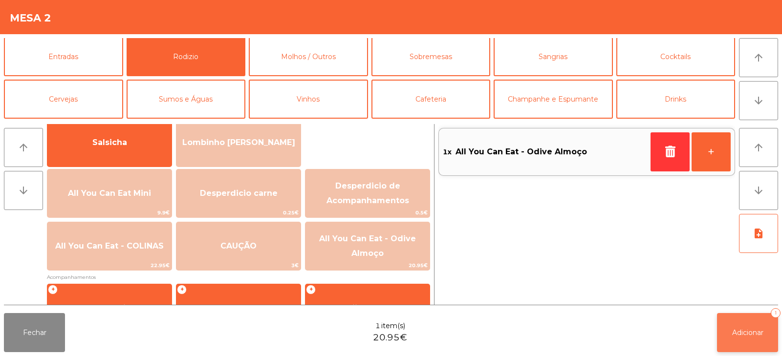
click at [746, 332] on span "Adicionar" at bounding box center [747, 332] width 31 height 9
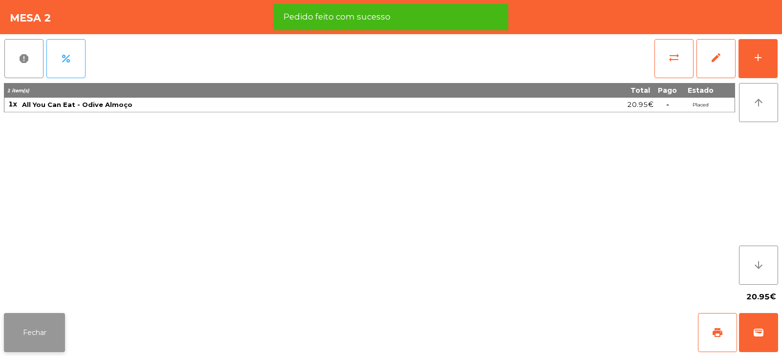
click at [38, 328] on button "Fechar" at bounding box center [34, 332] width 61 height 39
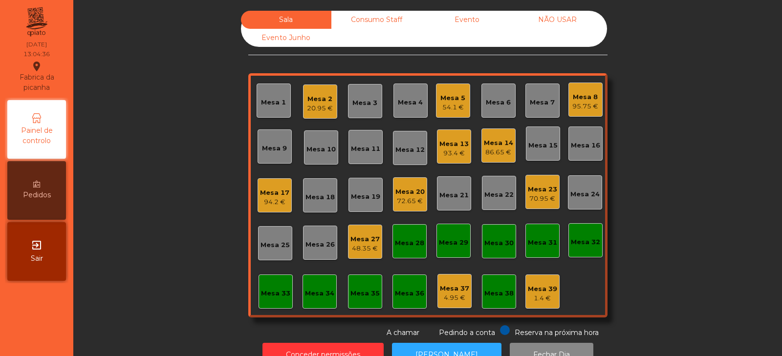
click at [320, 109] on div "20.95 €" at bounding box center [320, 109] width 26 height 10
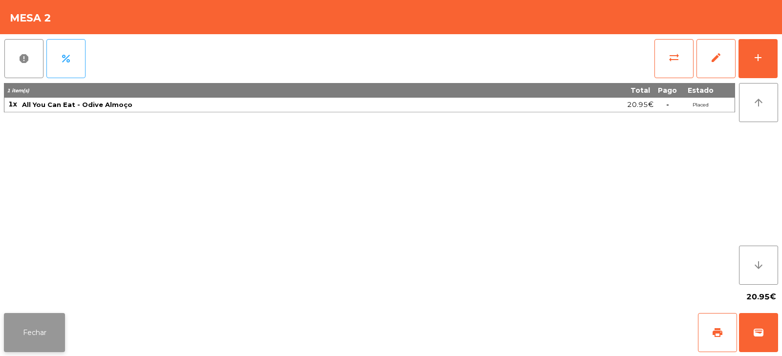
click at [45, 314] on button "Fechar" at bounding box center [34, 332] width 61 height 39
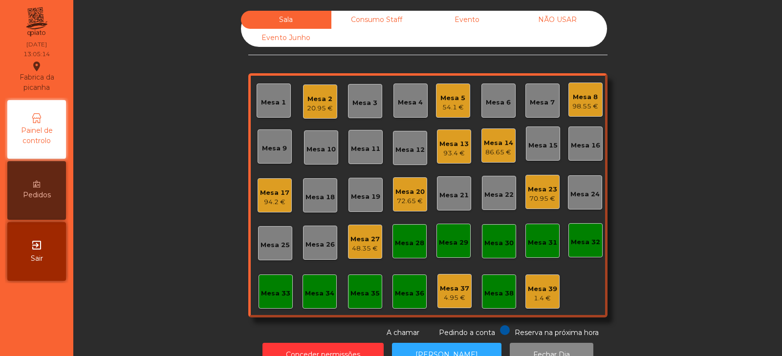
scroll to position [29, 0]
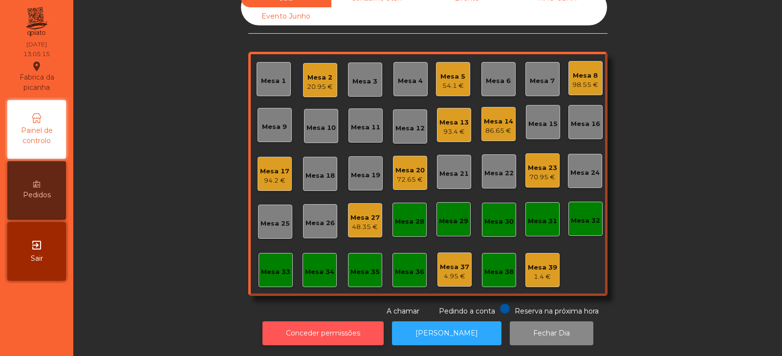
click at [344, 324] on button "Conceder permissões" at bounding box center [323, 334] width 121 height 24
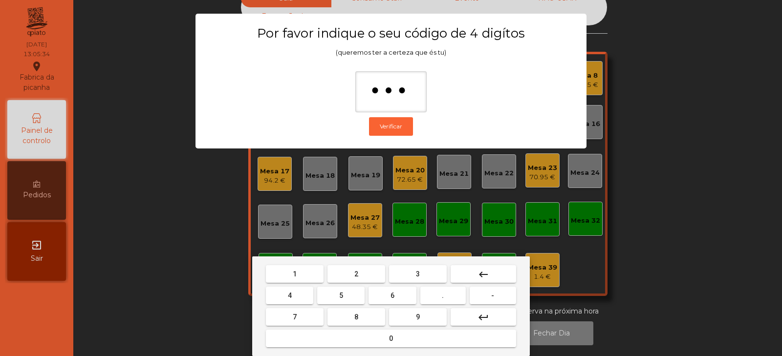
type input "****"
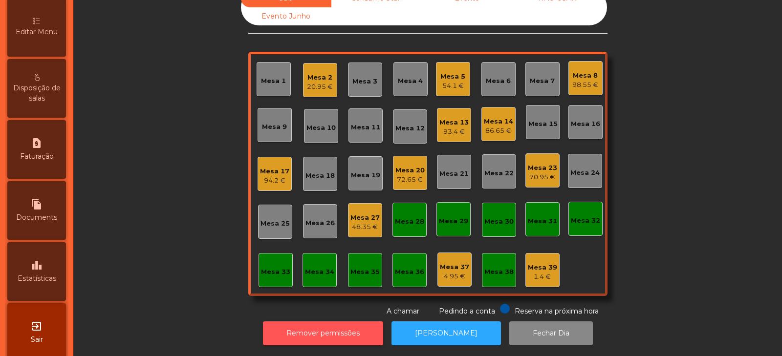
scroll to position [238, 0]
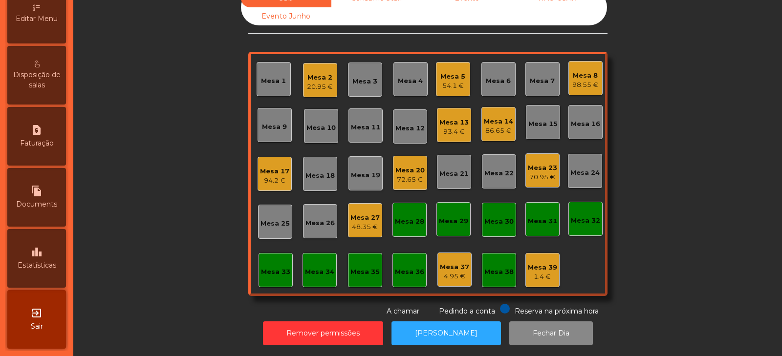
click at [29, 25] on div "Editar Menu" at bounding box center [36, 14] width 59 height 59
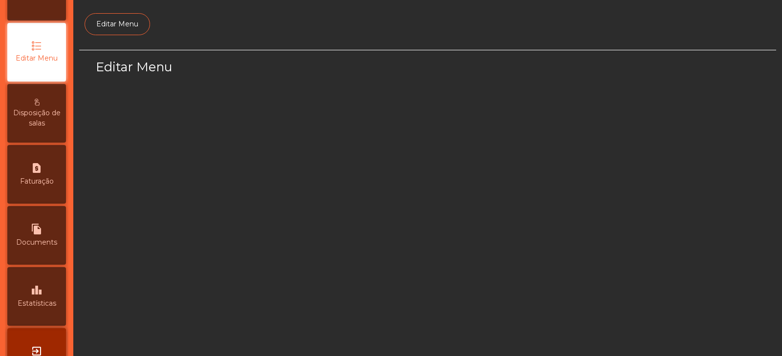
select select "*"
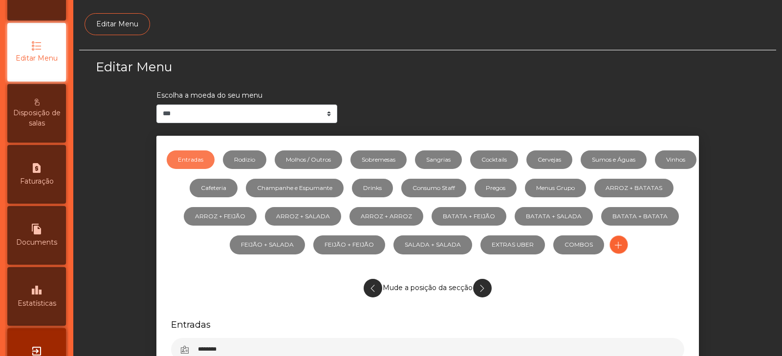
scroll to position [74, 0]
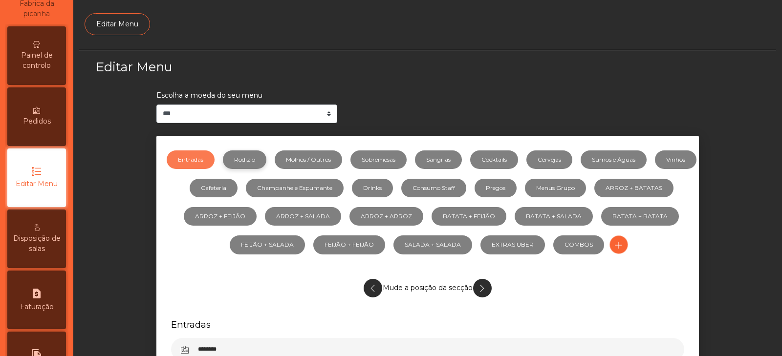
click at [266, 159] on link "Rodizio" at bounding box center [245, 160] width 44 height 19
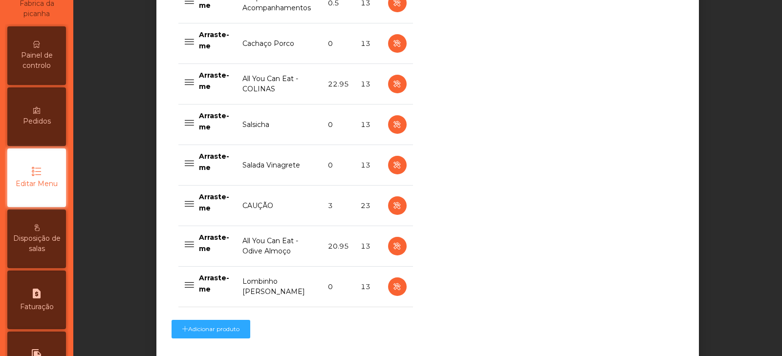
scroll to position [778, 0]
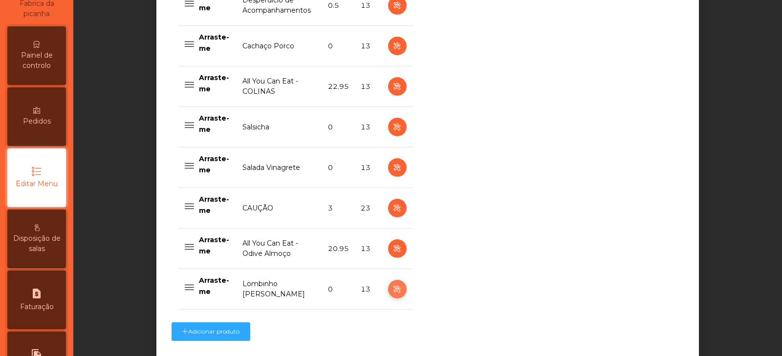
click at [392, 292] on icon "button" at bounding box center [397, 290] width 11 height 12
select select "**"
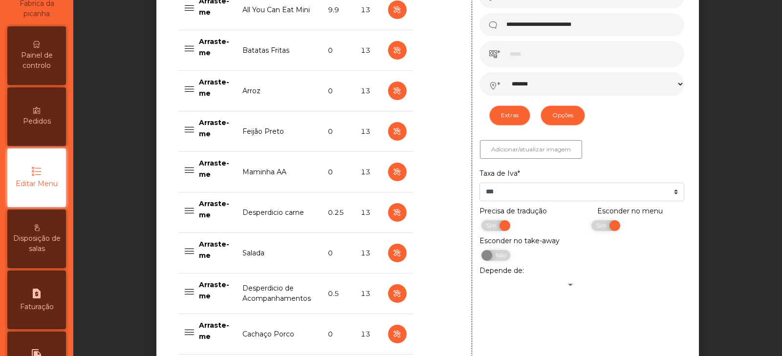
scroll to position [496, 0]
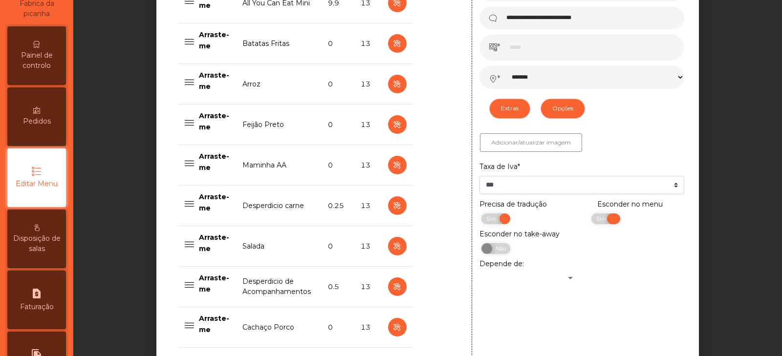
click at [591, 221] on span "Sim" at bounding box center [603, 219] width 24 height 11
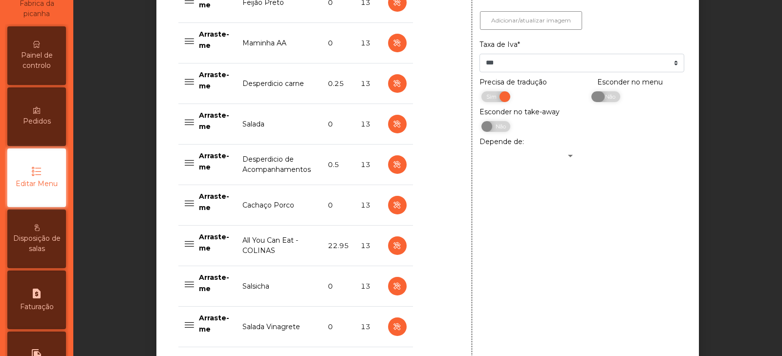
scroll to position [854, 0]
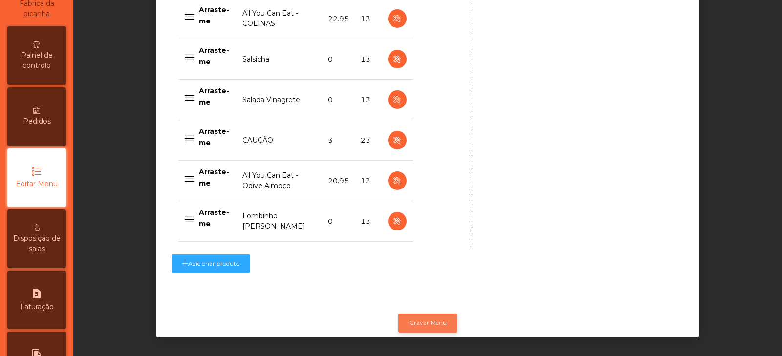
click at [445, 315] on button "Gravar Menu" at bounding box center [427, 323] width 59 height 19
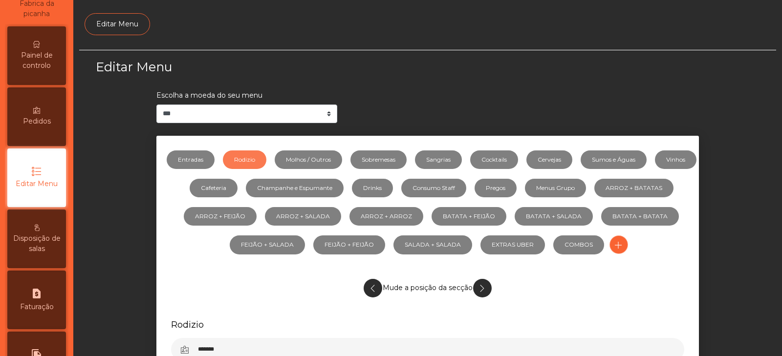
scroll to position [0, 0]
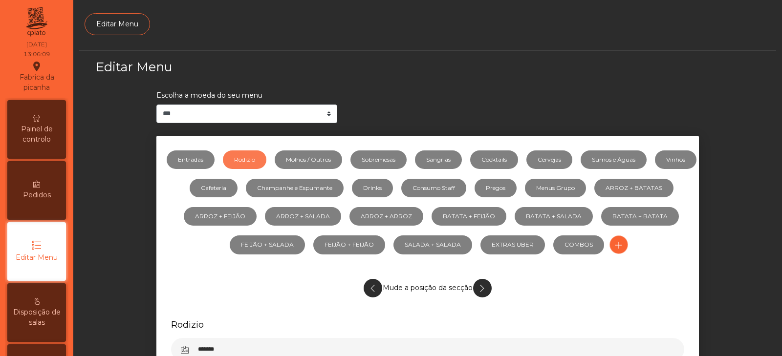
click at [50, 130] on span "Painel de controlo" at bounding box center [37, 134] width 54 height 21
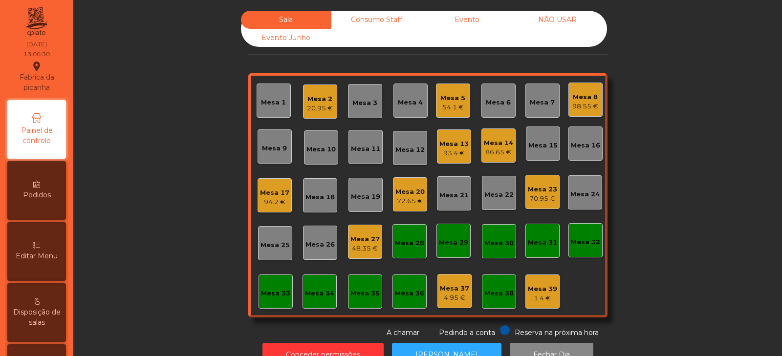
scroll to position [29, 0]
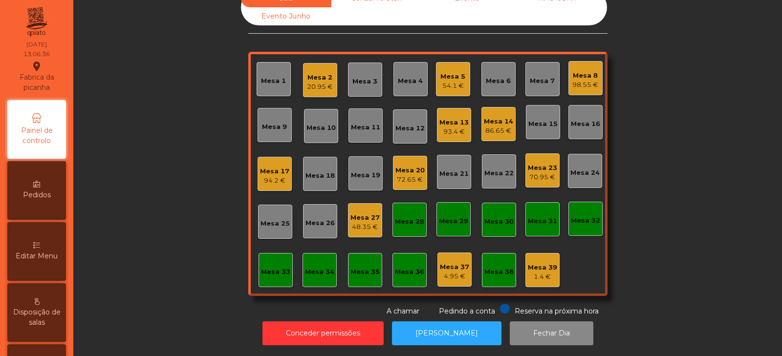
click at [450, 72] on div "Mesa 5" at bounding box center [452, 77] width 25 height 10
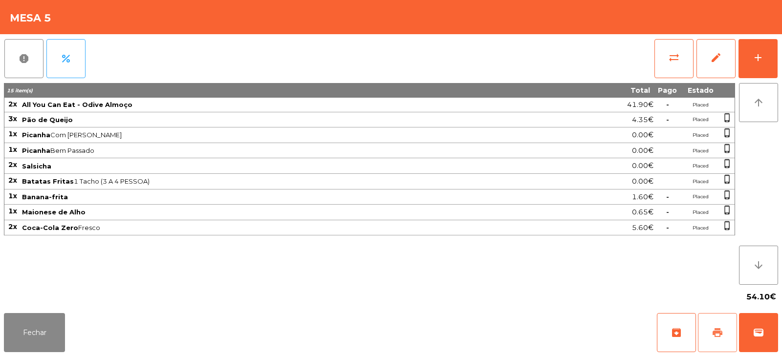
click at [713, 322] on button "print" at bounding box center [717, 332] width 39 height 39
click at [61, 322] on button "Fechar" at bounding box center [34, 332] width 61 height 39
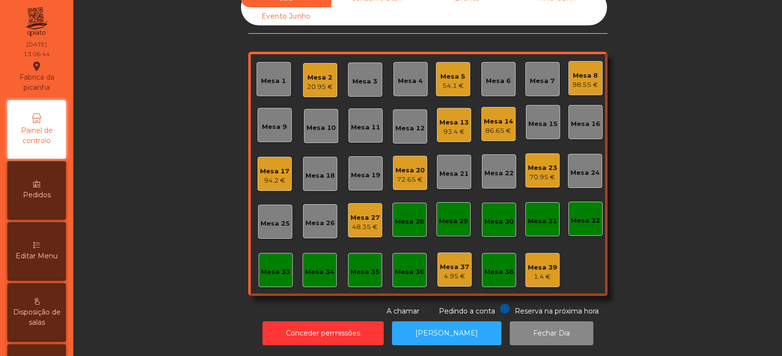
click at [457, 81] on div "54.1 €" at bounding box center [452, 86] width 25 height 10
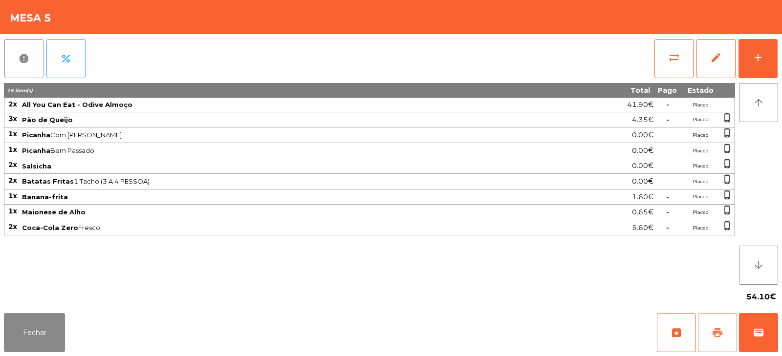
click at [719, 322] on button "print" at bounding box center [717, 332] width 39 height 39
click at [672, 54] on span "sync_alt" at bounding box center [674, 58] width 12 height 12
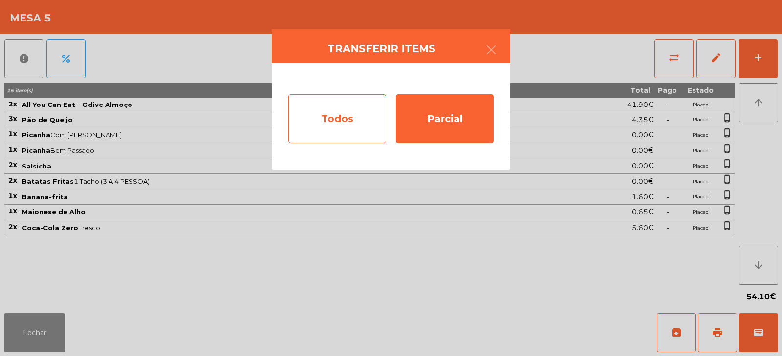
click at [330, 109] on div "Todos" at bounding box center [337, 118] width 98 height 49
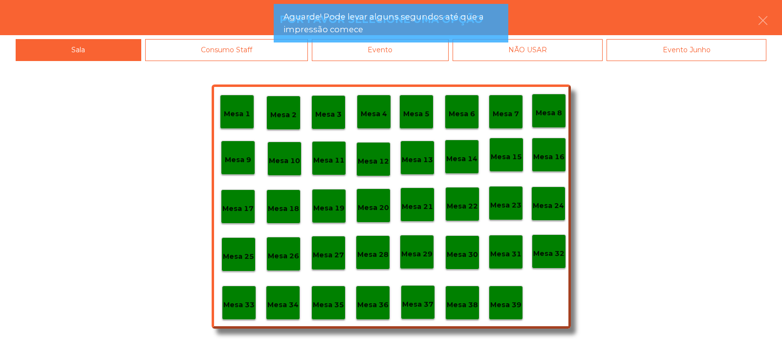
click at [403, 46] on app-alert "Aguarde! Pode levar alguns segundos até que a impressão comece" at bounding box center [391, 27] width 235 height 46
click at [428, 47] on app-alert "Aguarde! Pode levar alguns segundos até que a impressão comece" at bounding box center [391, 27] width 235 height 46
click at [429, 49] on app-alert "Aguarde! Pode levar alguns segundos até que a impressão comece" at bounding box center [391, 27] width 235 height 46
click at [430, 50] on app-alert "Aguarde! Pode levar alguns segundos até que a impressão comece" at bounding box center [391, 27] width 235 height 46
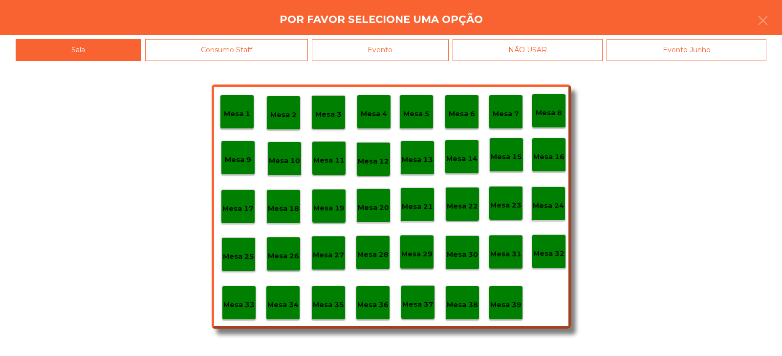
click at [427, 49] on div "Evento" at bounding box center [380, 50] width 137 height 22
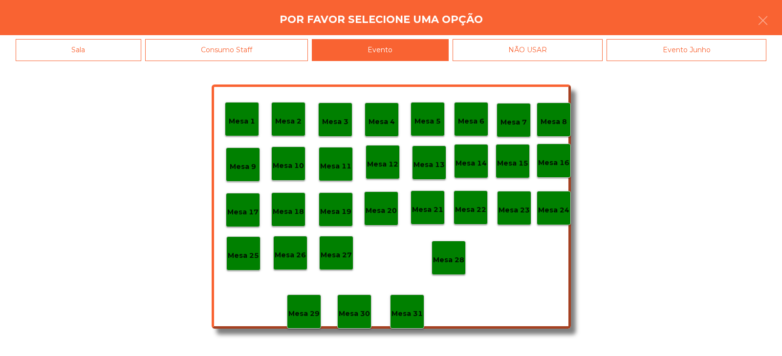
click at [451, 260] on p "Mesa 28" at bounding box center [448, 260] width 31 height 11
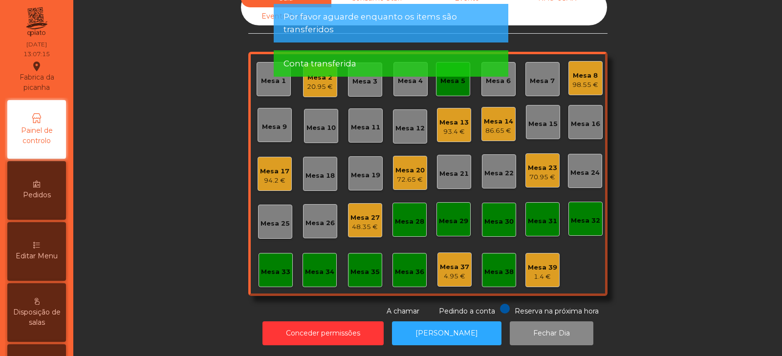
click at [452, 85] on app-alert "Por favor aguarde enquanto os items são transferidos Conta transferida" at bounding box center [391, 44] width 235 height 81
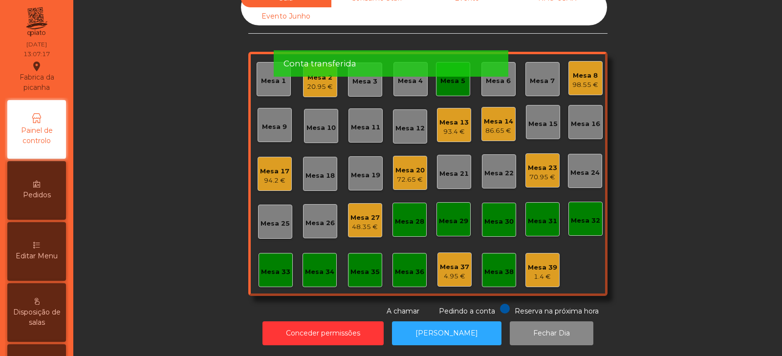
click at [447, 82] on div "Mesa 5" at bounding box center [453, 79] width 34 height 34
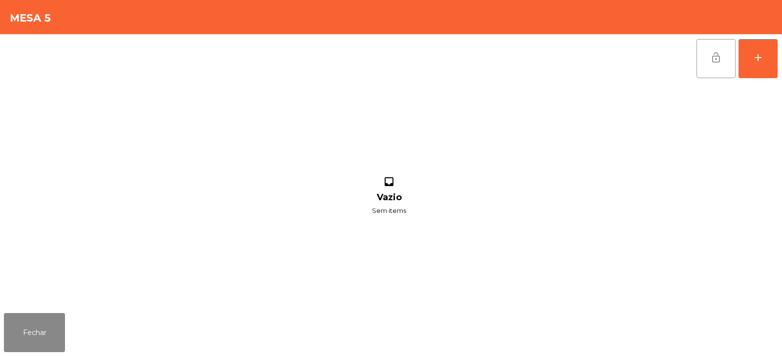
click at [719, 61] on span "lock_open" at bounding box center [716, 58] width 12 height 12
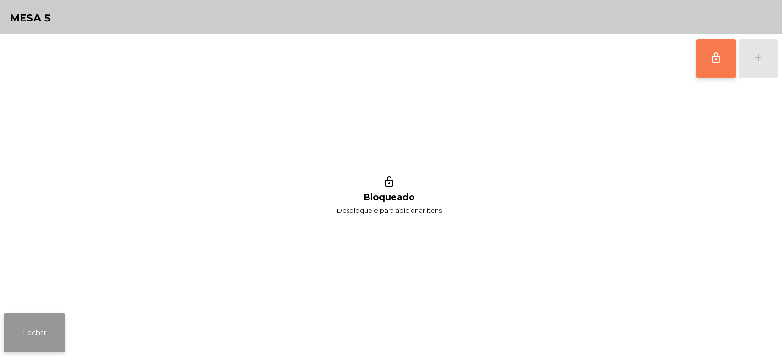
click at [45, 333] on button "Fechar" at bounding box center [34, 332] width 61 height 39
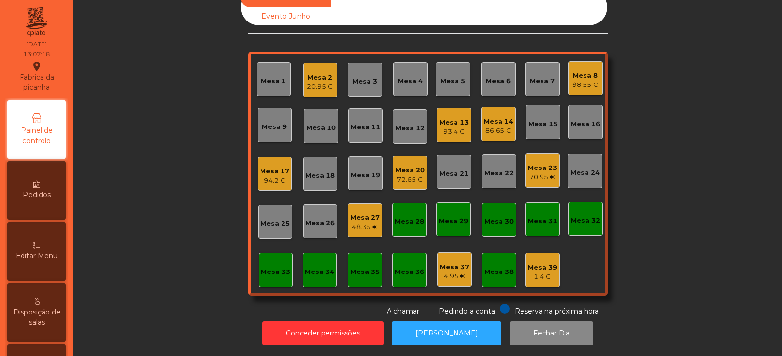
scroll to position [0, 0]
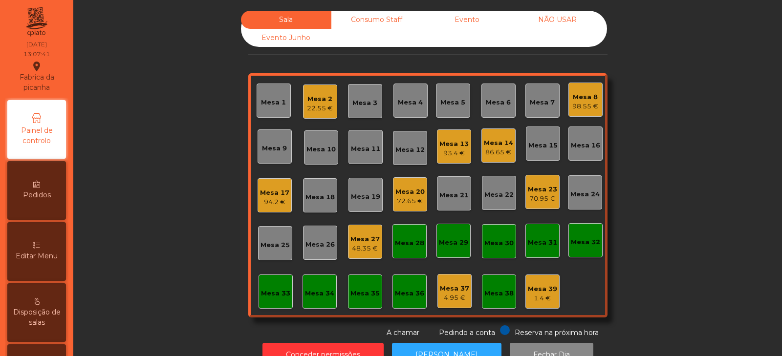
click at [494, 108] on div "Mesa 6" at bounding box center [499, 101] width 34 height 34
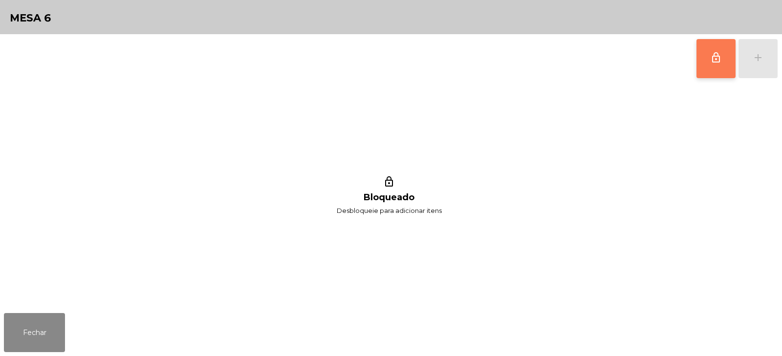
click at [719, 65] on button "lock_outline" at bounding box center [716, 58] width 39 height 39
click at [757, 65] on button "add" at bounding box center [758, 58] width 39 height 39
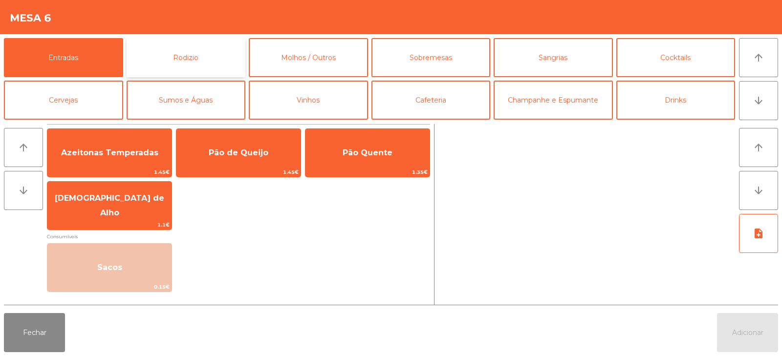
click at [219, 56] on button "Rodizio" at bounding box center [186, 57] width 119 height 39
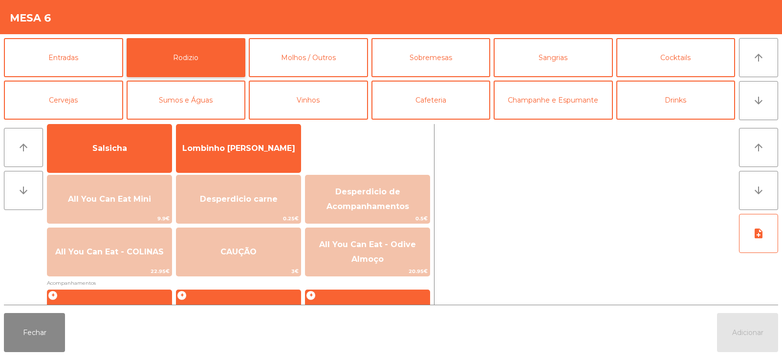
scroll to position [80, 0]
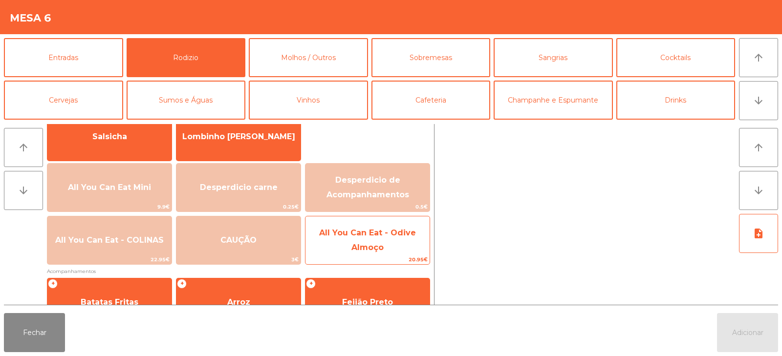
click at [343, 244] on span "All You Can Eat - Odive Almoço" at bounding box center [368, 241] width 124 height 42
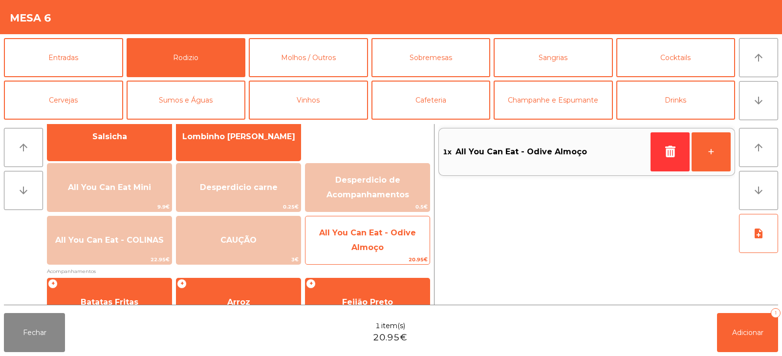
click at [352, 244] on span "All You Can Eat - Odive Almoço" at bounding box center [367, 240] width 97 height 24
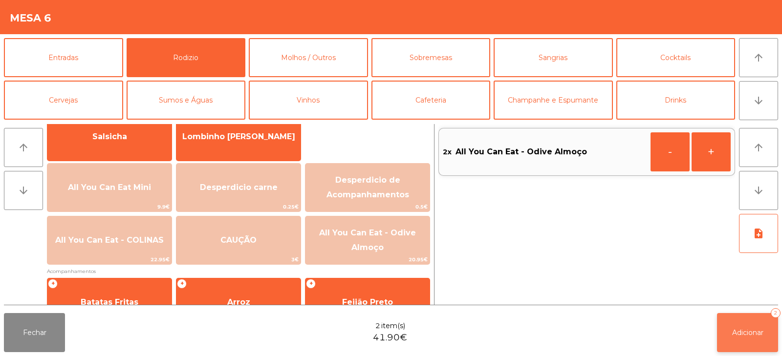
click at [735, 327] on button "Adicionar 2" at bounding box center [747, 332] width 61 height 39
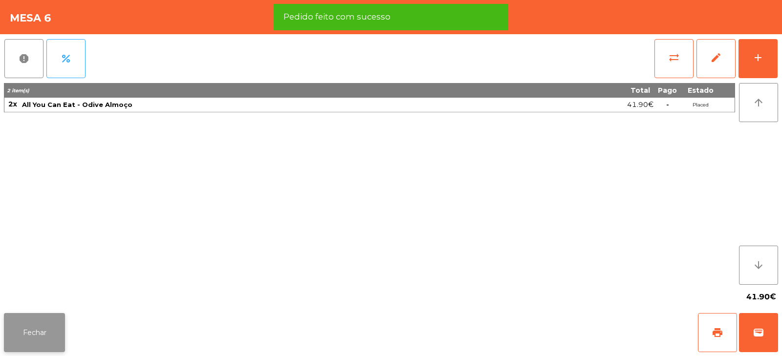
click at [35, 339] on button "Fechar" at bounding box center [34, 332] width 61 height 39
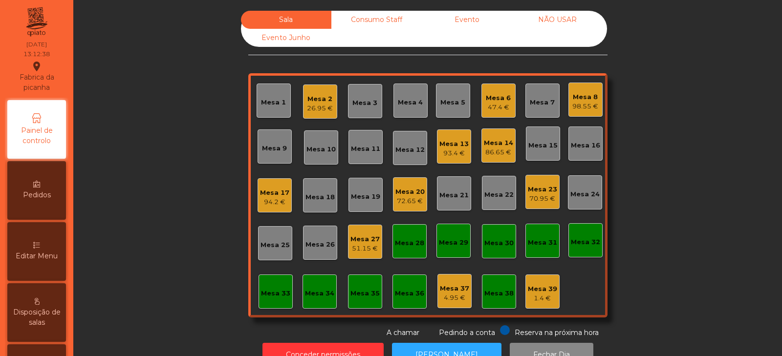
click at [535, 190] on div "Mesa 23" at bounding box center [542, 190] width 29 height 10
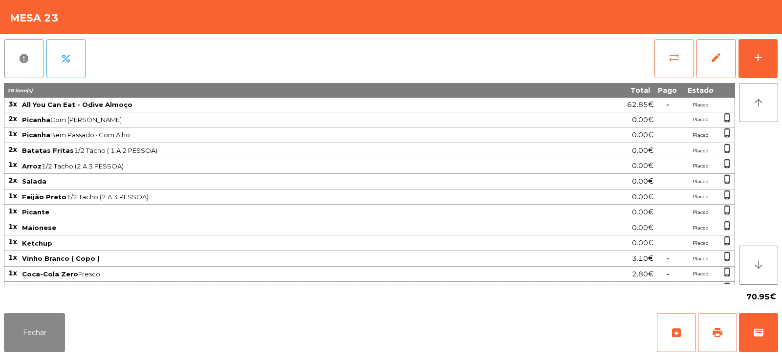
click at [665, 65] on button "sync_alt" at bounding box center [674, 58] width 39 height 39
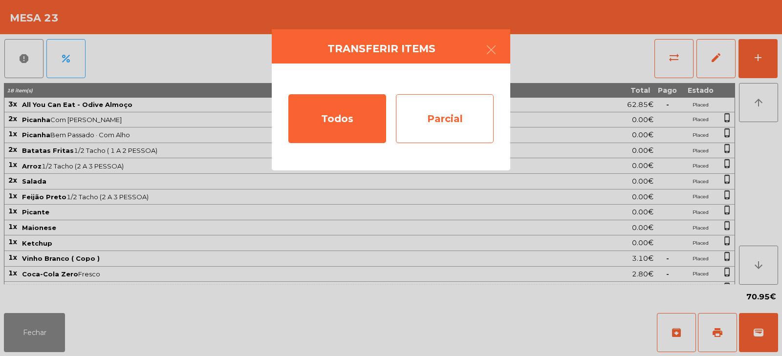
click at [460, 111] on div "Parcial" at bounding box center [445, 118] width 98 height 49
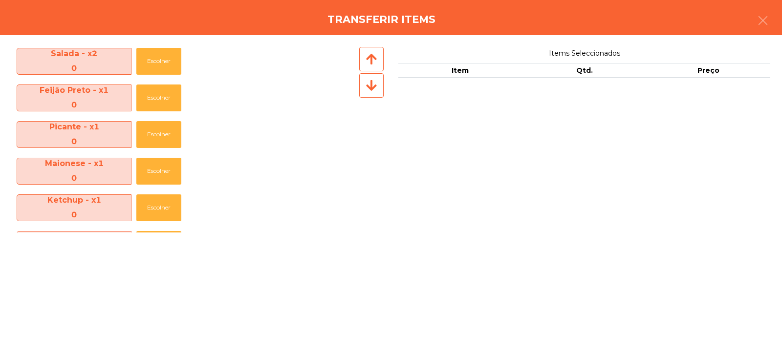
scroll to position [254, 0]
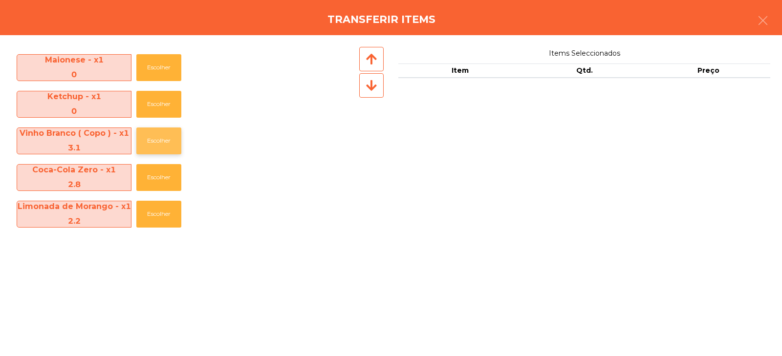
click at [160, 139] on button "Escolher" at bounding box center [158, 141] width 45 height 27
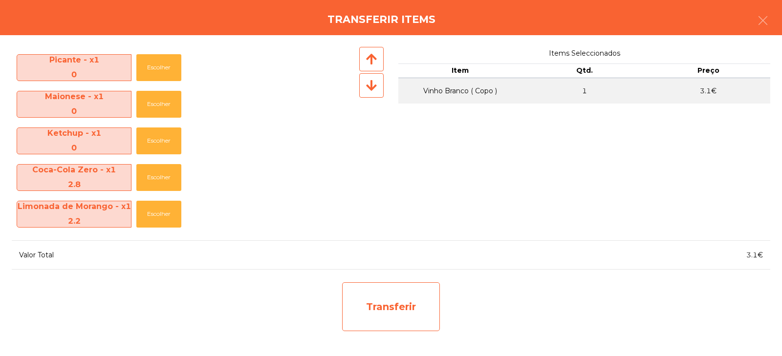
click at [397, 313] on div "Transferir" at bounding box center [391, 307] width 98 height 49
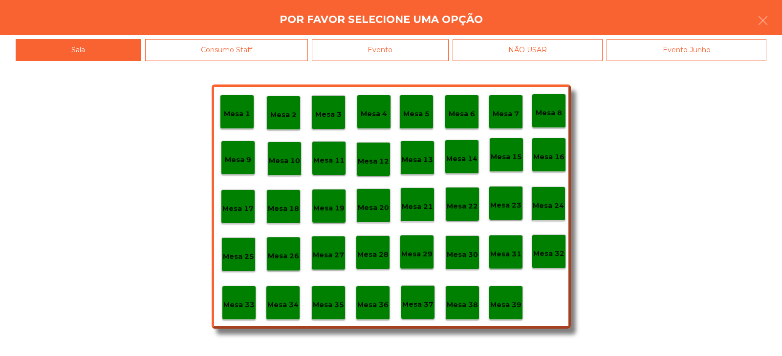
click at [418, 303] on p "Mesa 37" at bounding box center [417, 304] width 31 height 11
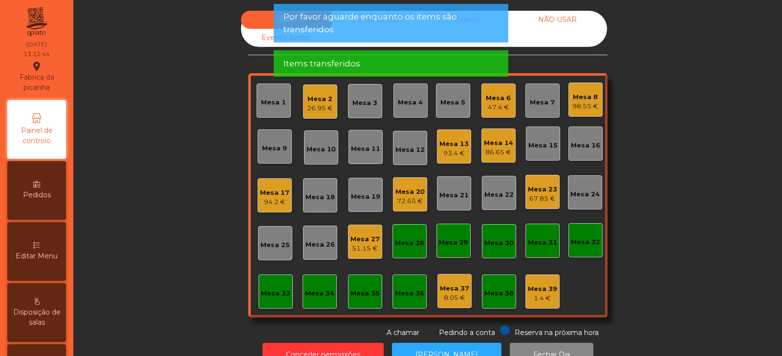
click at [534, 198] on div "67.85 €" at bounding box center [542, 199] width 29 height 10
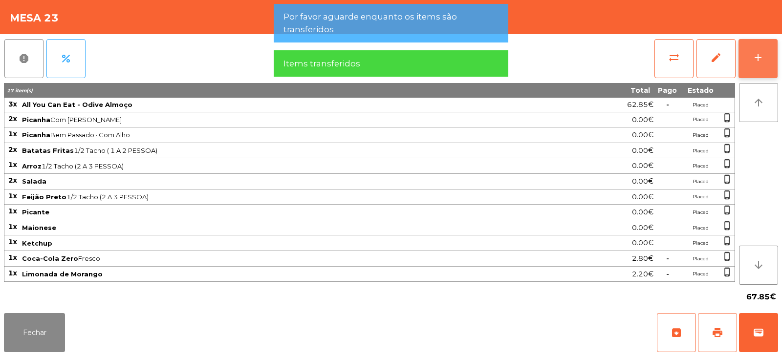
click at [752, 63] on div "add" at bounding box center [758, 58] width 12 height 12
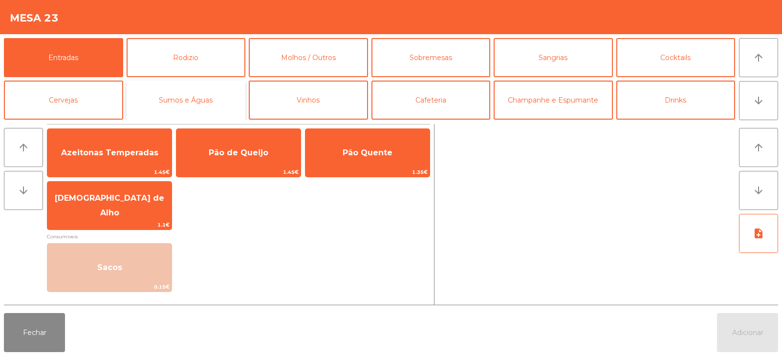
click at [174, 95] on button "Sumos e Águas" at bounding box center [186, 100] width 119 height 39
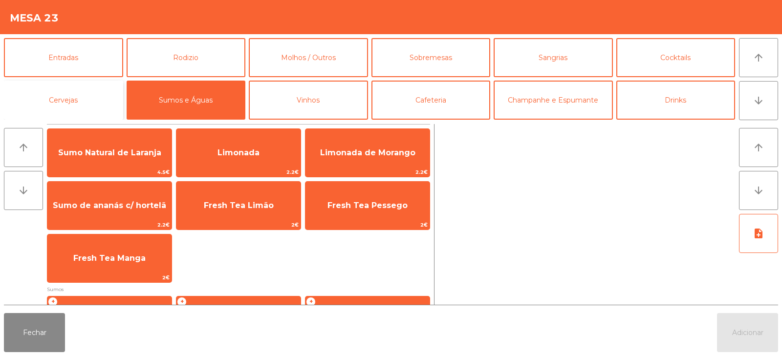
click at [108, 106] on button "Cervejas" at bounding box center [63, 100] width 119 height 39
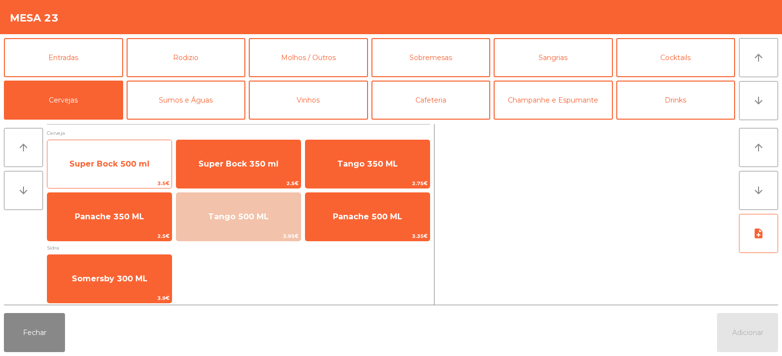
click at [139, 159] on span "Super Bock 500 ml" at bounding box center [109, 163] width 80 height 9
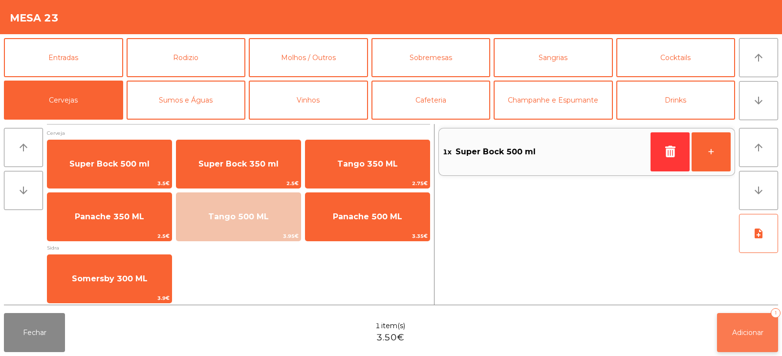
click at [745, 328] on button "Adicionar 1" at bounding box center [747, 332] width 61 height 39
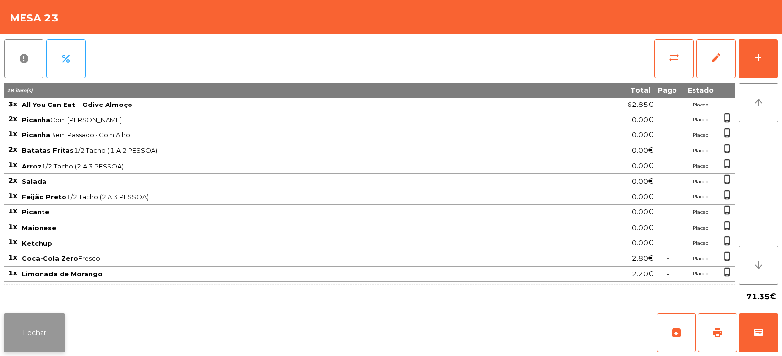
click at [34, 346] on button "Fechar" at bounding box center [34, 332] width 61 height 39
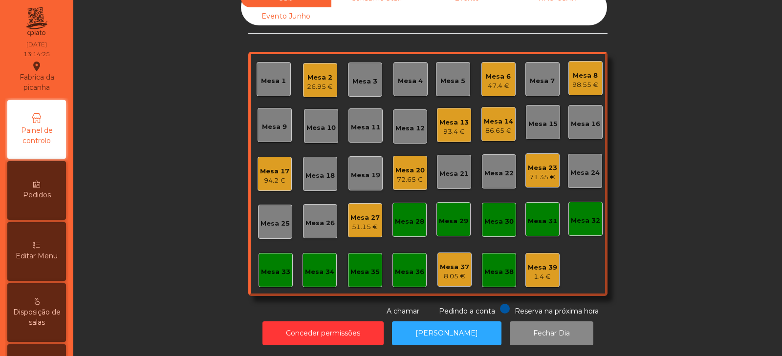
scroll to position [0, 0]
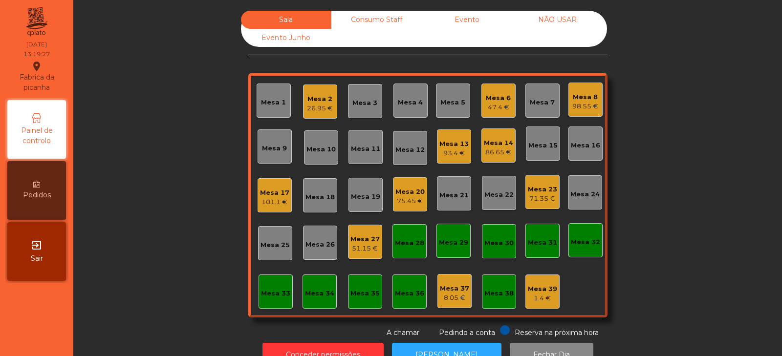
click at [577, 104] on div "98.55 €" at bounding box center [585, 107] width 26 height 10
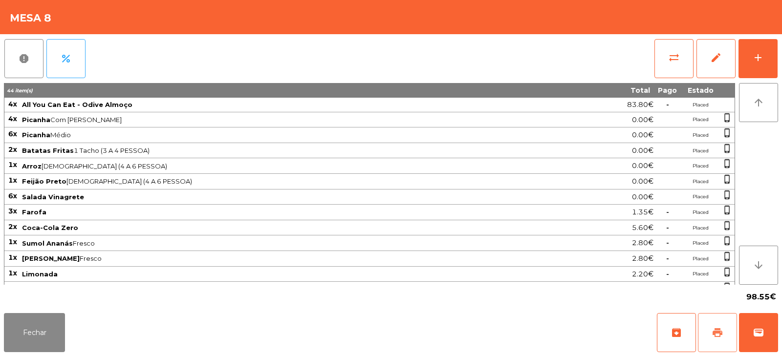
click at [704, 331] on button "print" at bounding box center [717, 332] width 39 height 39
click at [30, 337] on button "Fechar" at bounding box center [34, 332] width 61 height 39
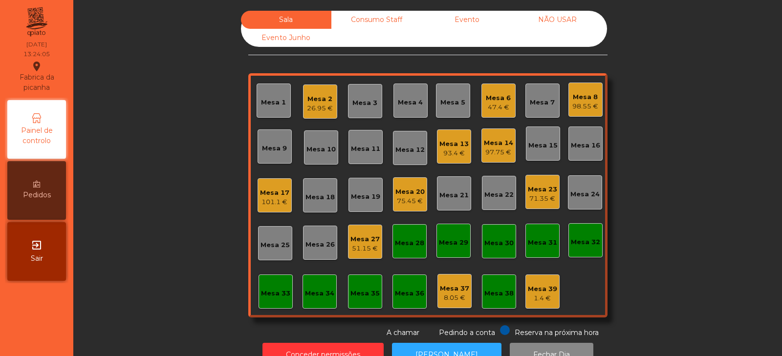
scroll to position [29, 0]
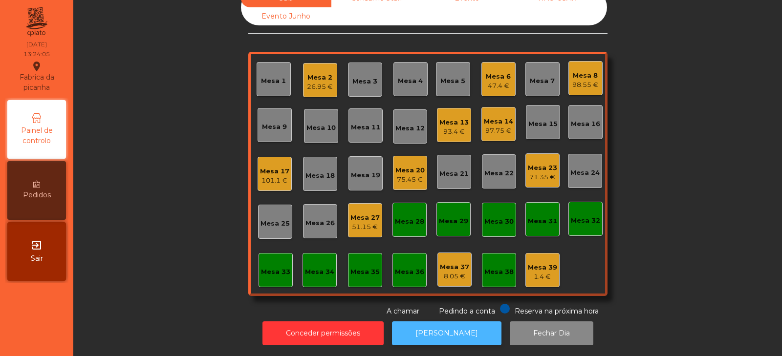
click at [455, 322] on button "[PERSON_NAME]" at bounding box center [446, 334] width 109 height 24
click at [451, 325] on button "[PERSON_NAME]" at bounding box center [446, 334] width 109 height 24
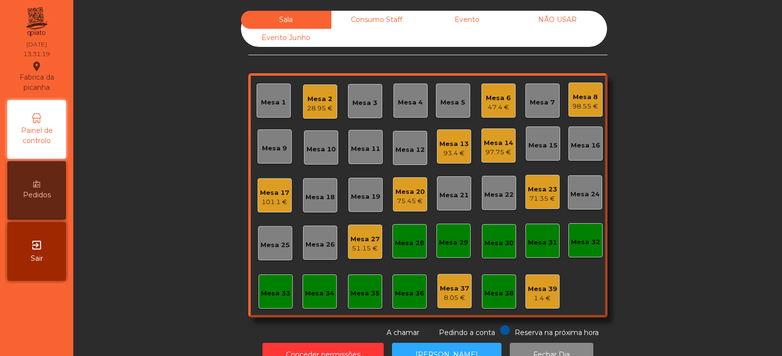
click at [306, 243] on div "Mesa 26" at bounding box center [320, 245] width 29 height 10
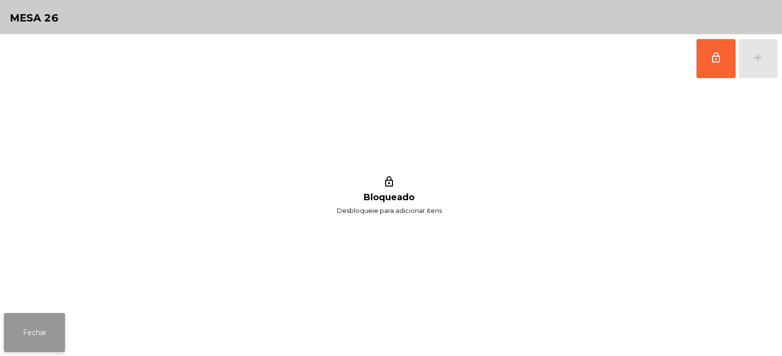
click at [44, 329] on button "Fechar" at bounding box center [34, 332] width 61 height 39
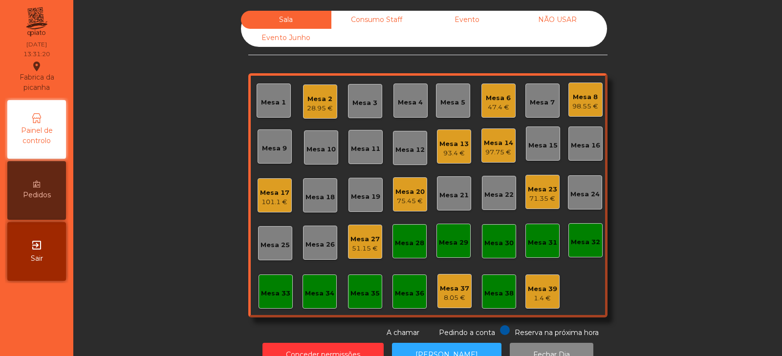
click at [263, 256] on div "Mesa 25" at bounding box center [275, 243] width 34 height 34
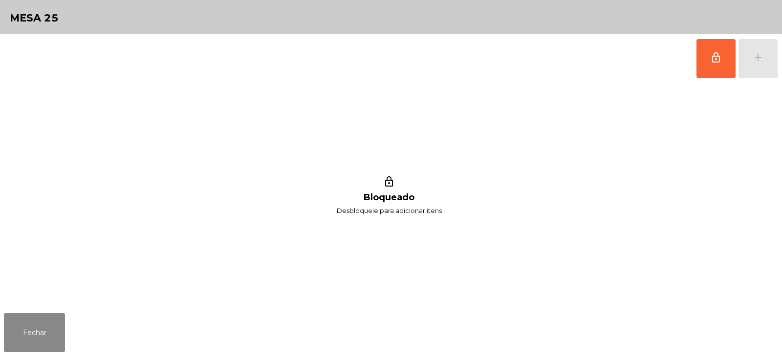
click at [713, 60] on span "lock_outline" at bounding box center [716, 58] width 12 height 12
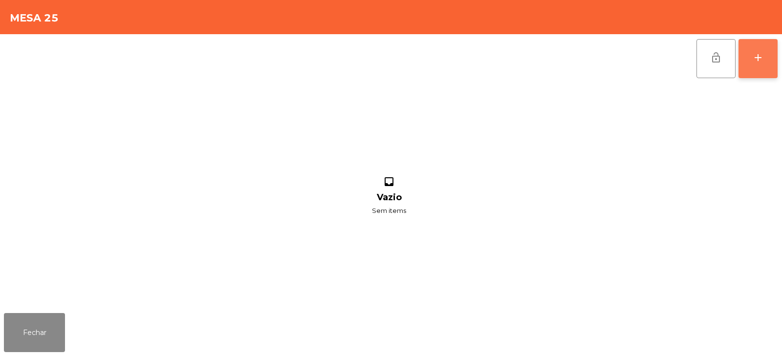
click at [756, 55] on div "add" at bounding box center [758, 58] width 12 height 12
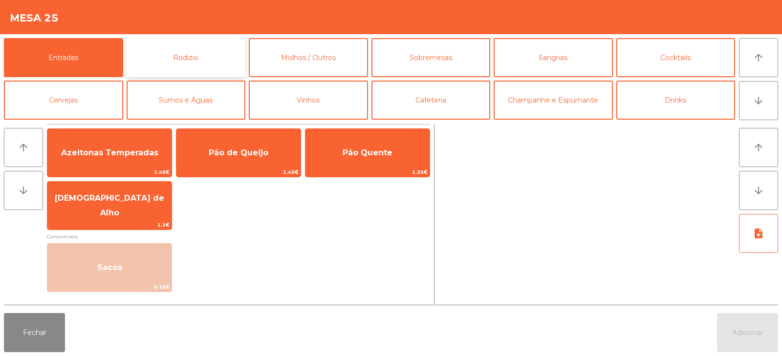
click at [156, 69] on button "Rodizio" at bounding box center [186, 57] width 119 height 39
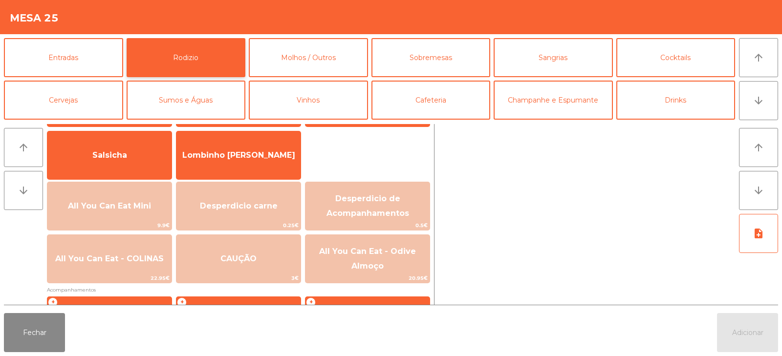
scroll to position [79, 0]
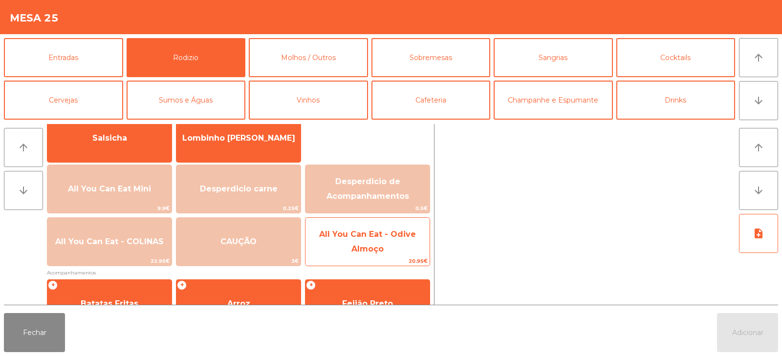
click at [348, 240] on span "All You Can Eat - Odive Almoço" at bounding box center [368, 242] width 124 height 42
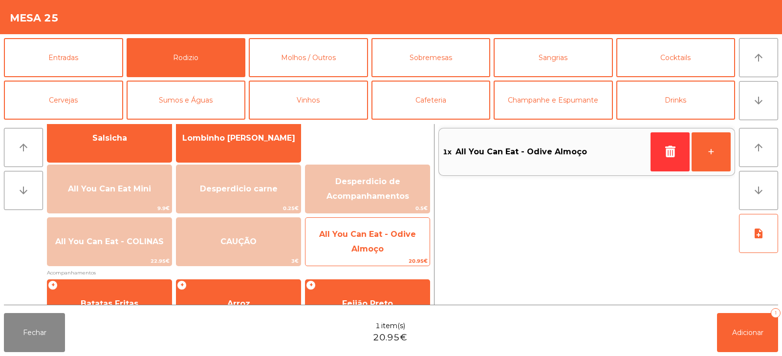
click at [360, 248] on span "All You Can Eat - Odive Almoço" at bounding box center [367, 242] width 97 height 24
click at [367, 249] on span "All You Can Eat - Odive Almoço" at bounding box center [367, 242] width 97 height 24
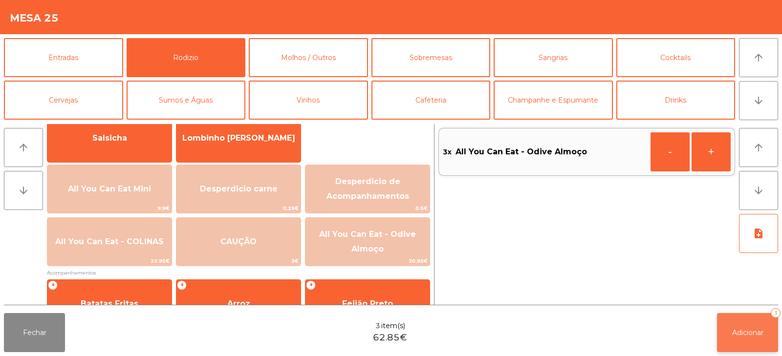
click at [732, 331] on span "Adicionar" at bounding box center [747, 332] width 31 height 9
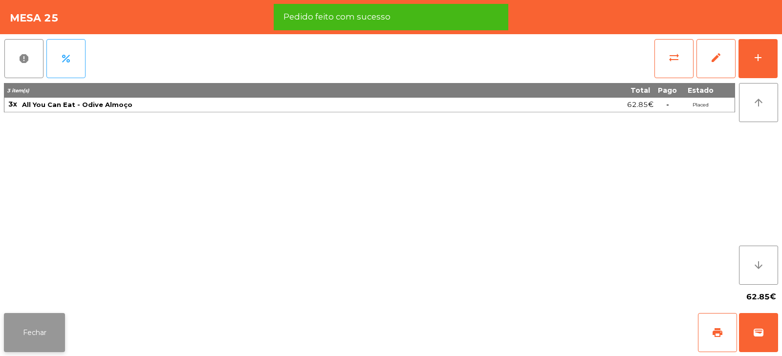
click at [36, 336] on button "Fechar" at bounding box center [34, 332] width 61 height 39
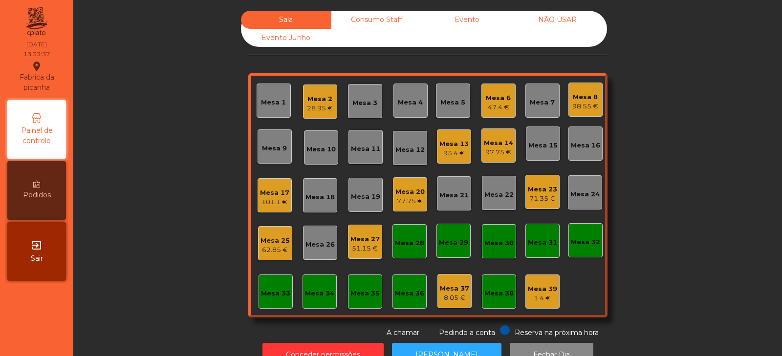
click at [407, 109] on div "Mesa 4" at bounding box center [411, 101] width 34 height 34
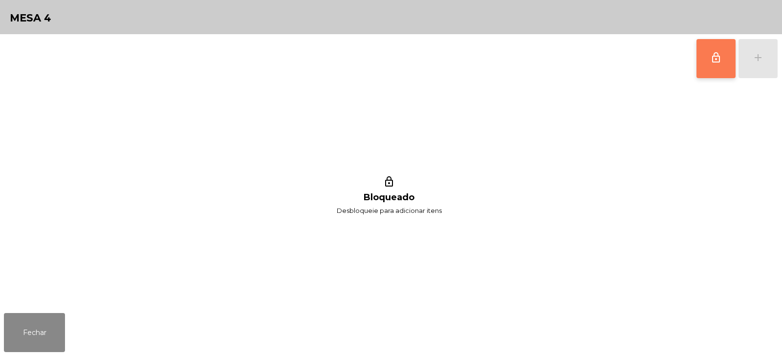
click at [712, 72] on button "lock_outline" at bounding box center [716, 58] width 39 height 39
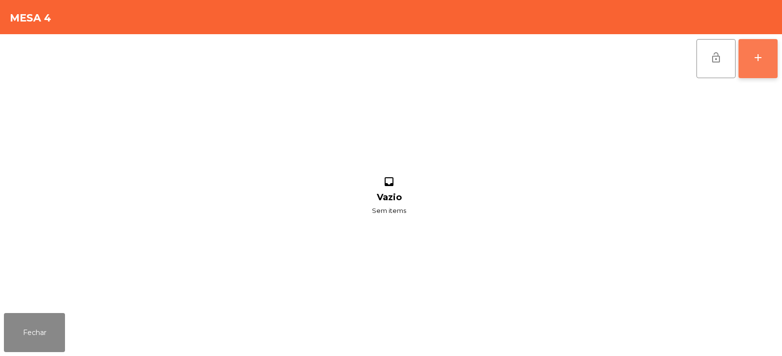
click at [756, 66] on button "add" at bounding box center [758, 58] width 39 height 39
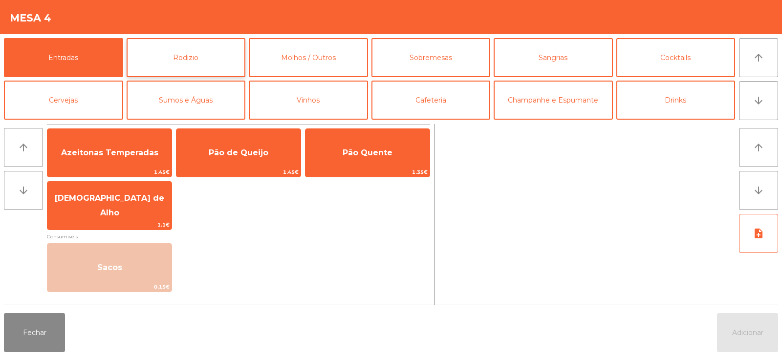
click at [197, 57] on button "Rodizio" at bounding box center [186, 57] width 119 height 39
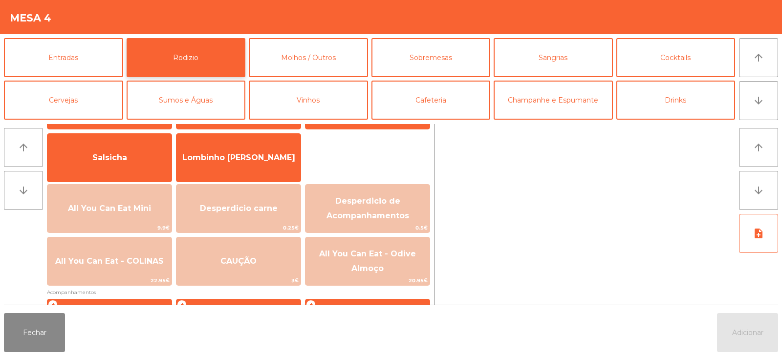
scroll to position [69, 0]
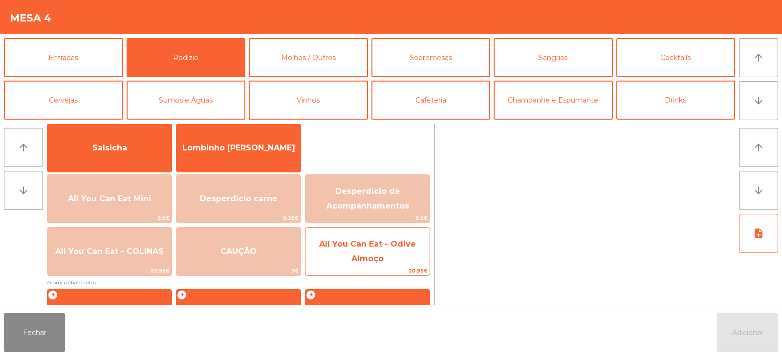
click at [356, 260] on span "All You Can Eat - Odive Almoço" at bounding box center [367, 252] width 97 height 24
click at [359, 259] on span "All You Can Eat - Odive Almoço" at bounding box center [367, 252] width 97 height 24
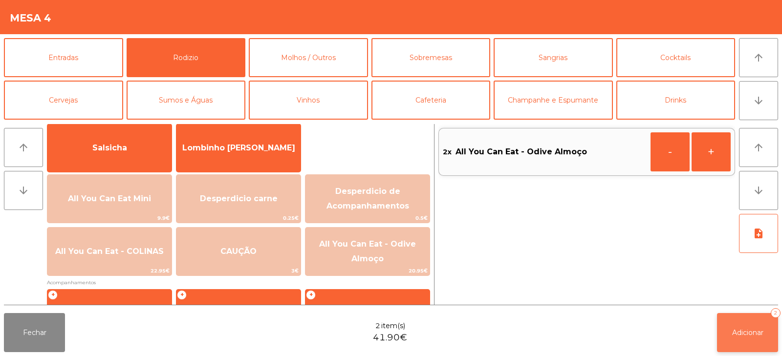
click at [736, 340] on button "Adicionar 2" at bounding box center [747, 332] width 61 height 39
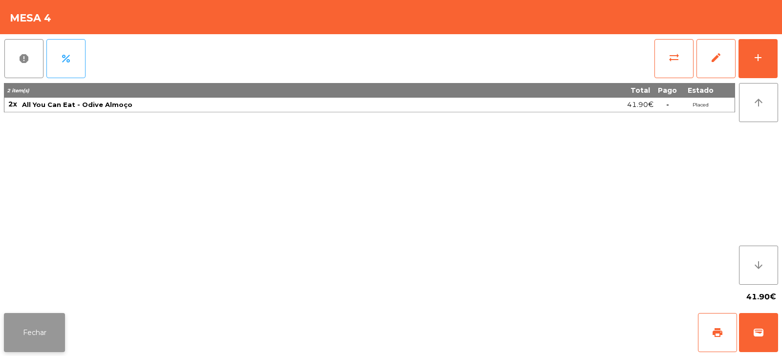
click at [55, 328] on button "Fechar" at bounding box center [34, 332] width 61 height 39
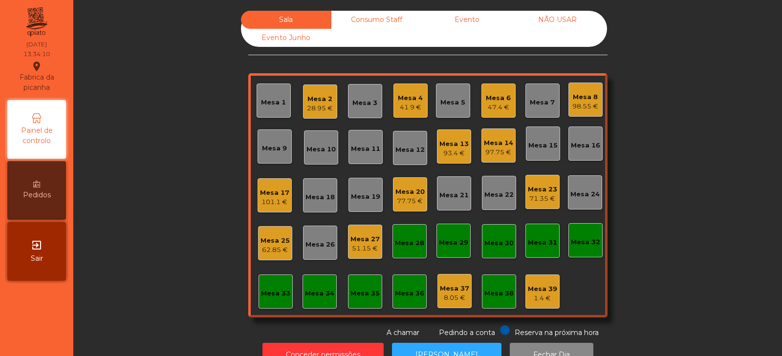
click at [358, 92] on div "Mesa 3" at bounding box center [365, 101] width 34 height 34
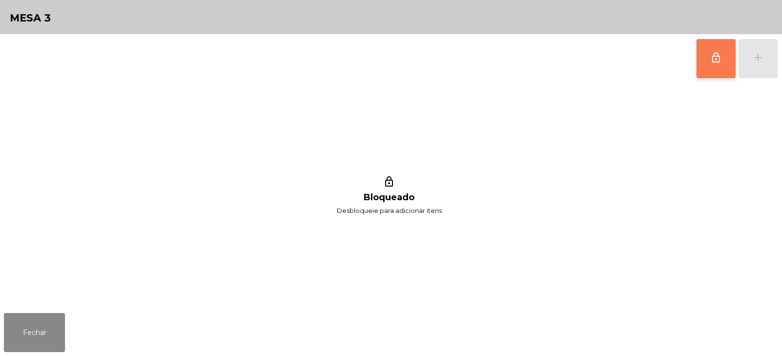
click at [715, 62] on span "lock_outline" at bounding box center [716, 58] width 12 height 12
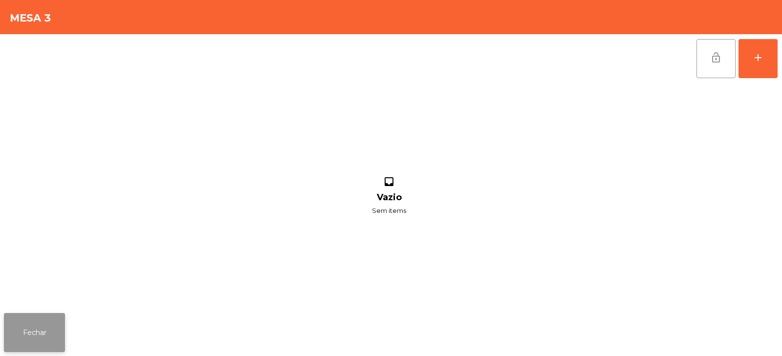
click at [57, 326] on button "Fechar" at bounding box center [34, 332] width 61 height 39
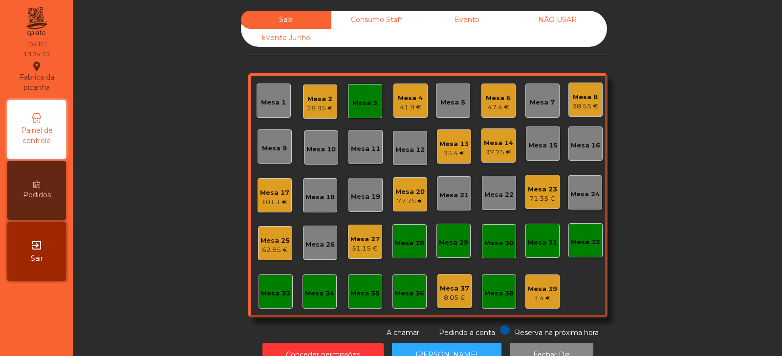
click at [406, 106] on div "41.9 €" at bounding box center [410, 108] width 25 height 10
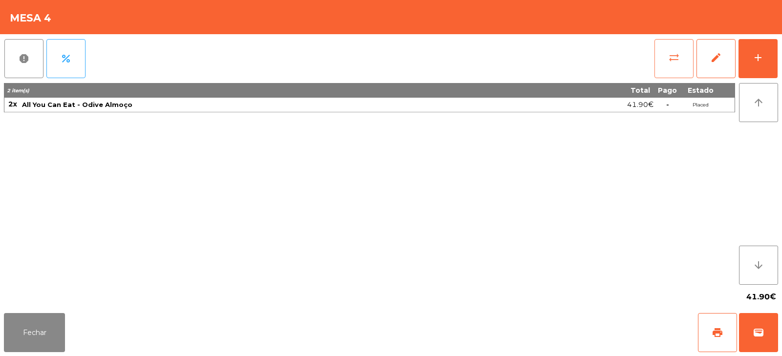
click at [669, 63] on span "sync_alt" at bounding box center [674, 58] width 12 height 12
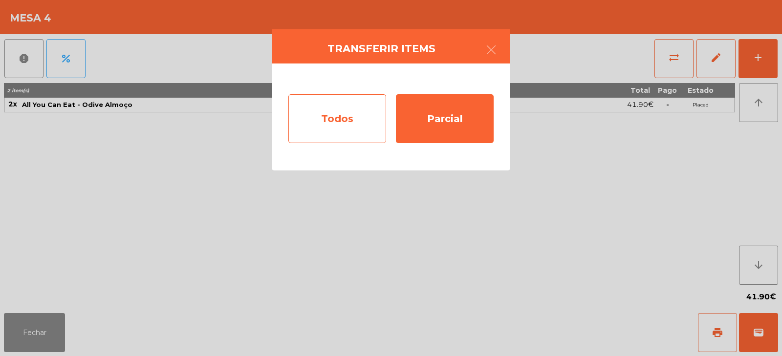
click at [333, 117] on div "Todos" at bounding box center [337, 118] width 98 height 49
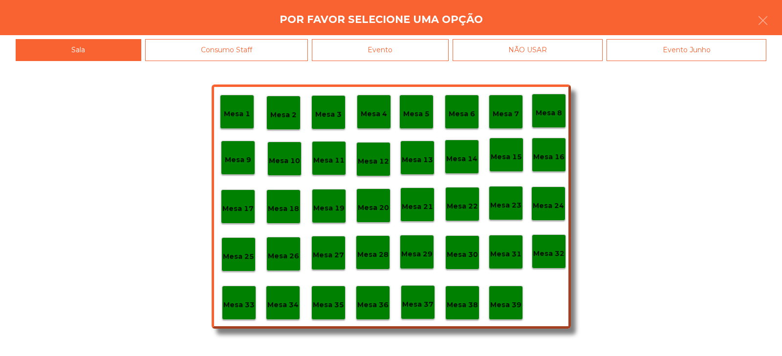
click at [322, 114] on p "Mesa 3" at bounding box center [328, 114] width 26 height 11
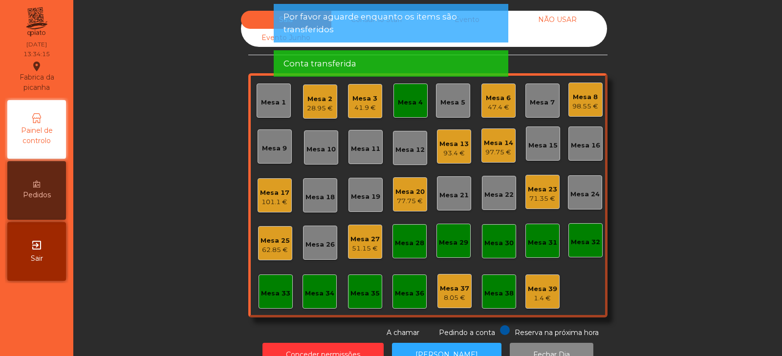
click at [412, 108] on div "Mesa 4" at bounding box center [411, 101] width 34 height 34
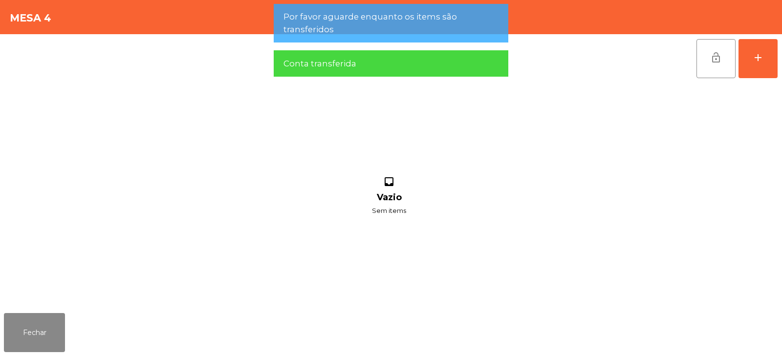
click at [718, 70] on button "lock_open" at bounding box center [716, 58] width 39 height 39
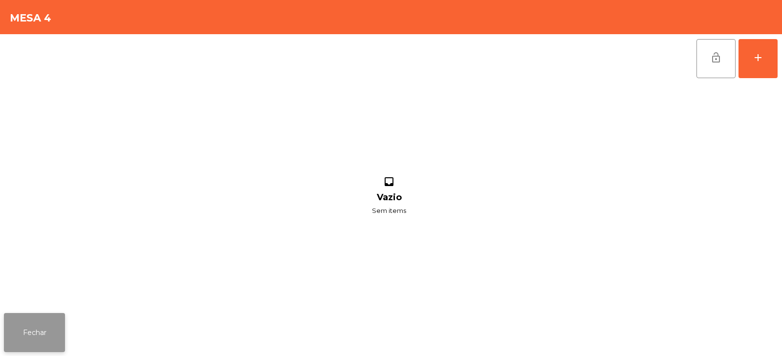
click at [61, 315] on button "Fechar" at bounding box center [34, 332] width 61 height 39
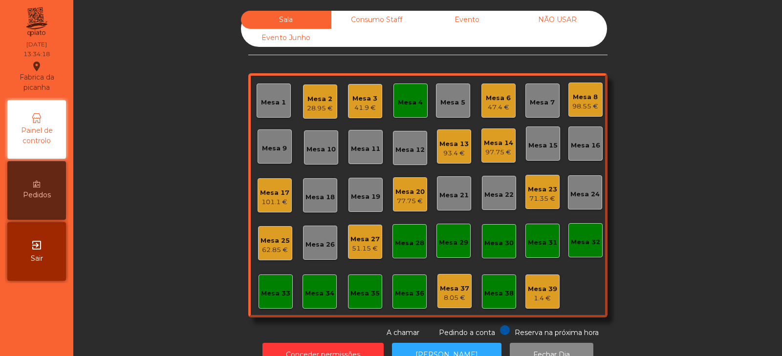
click at [398, 102] on div "Mesa 4" at bounding box center [410, 103] width 25 height 10
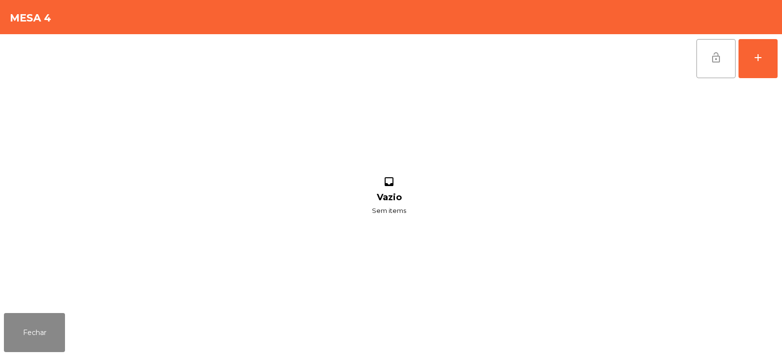
click at [727, 59] on button "lock_open" at bounding box center [716, 58] width 39 height 39
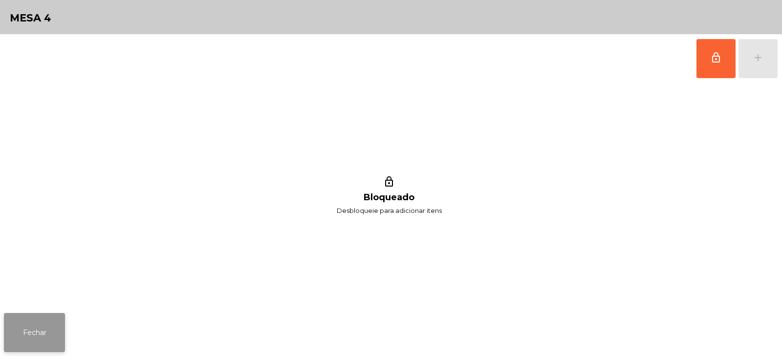
click at [56, 325] on button "Fechar" at bounding box center [34, 332] width 61 height 39
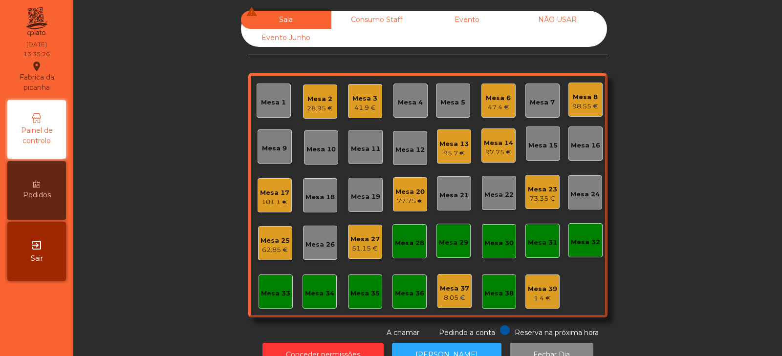
click at [460, 144] on div "Mesa 13" at bounding box center [453, 144] width 29 height 10
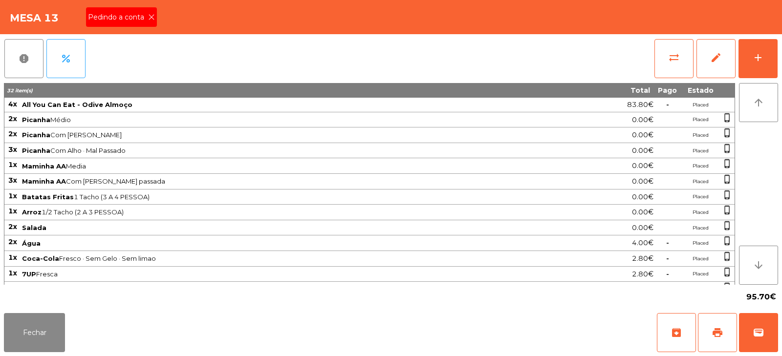
click at [154, 15] on icon at bounding box center [151, 17] width 7 height 7
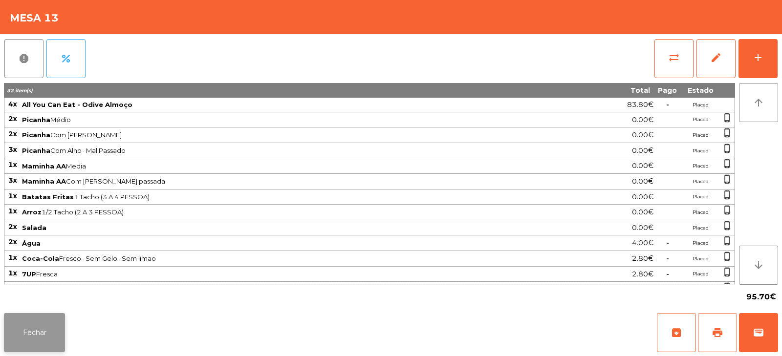
click at [55, 318] on button "Fechar" at bounding box center [34, 332] width 61 height 39
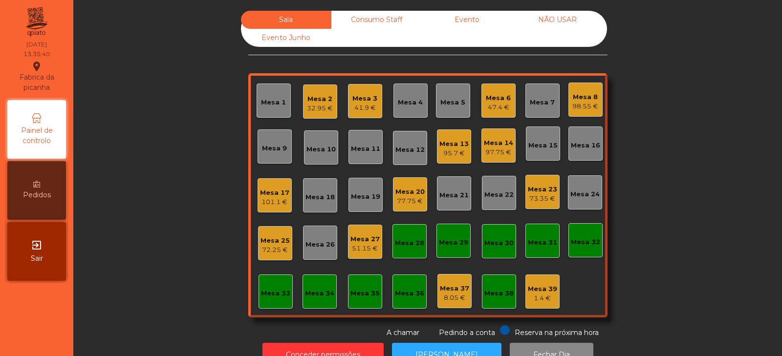
click at [446, 150] on div "95.7 €" at bounding box center [453, 154] width 29 height 10
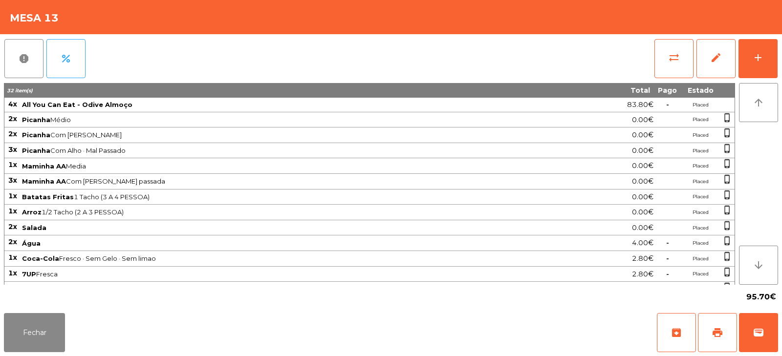
scroll to position [74, 0]
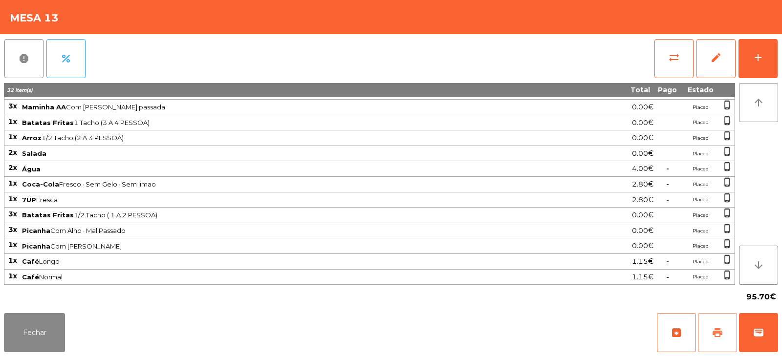
click at [717, 333] on span "print" at bounding box center [718, 333] width 12 height 12
click at [20, 334] on button "Fechar" at bounding box center [34, 332] width 61 height 39
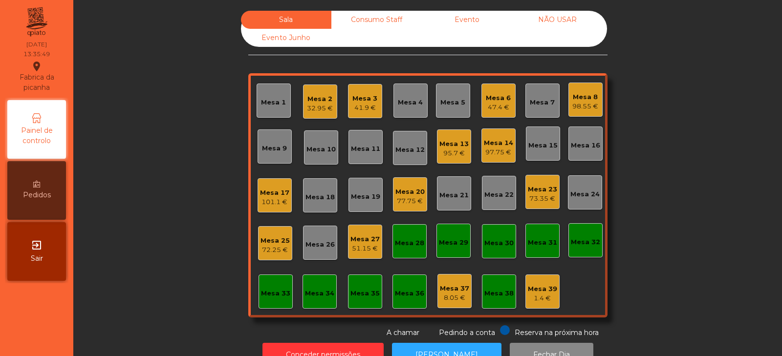
scroll to position [29, 0]
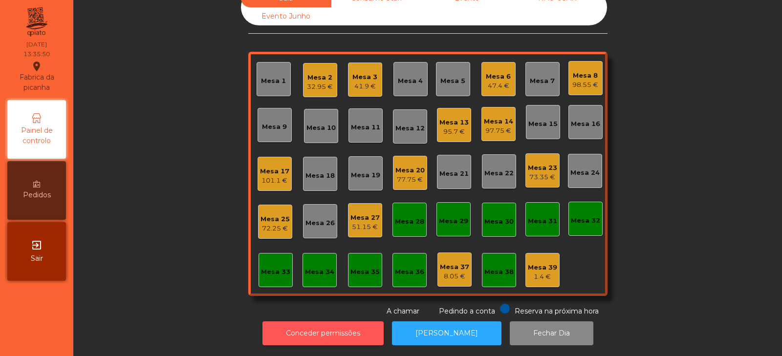
click at [333, 324] on button "Conceder permissões" at bounding box center [323, 334] width 121 height 24
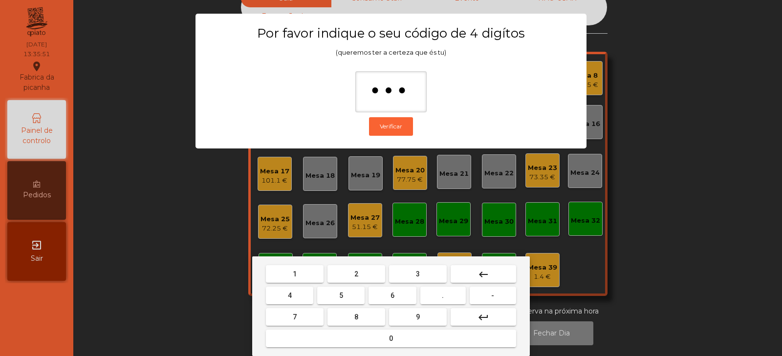
type input "****"
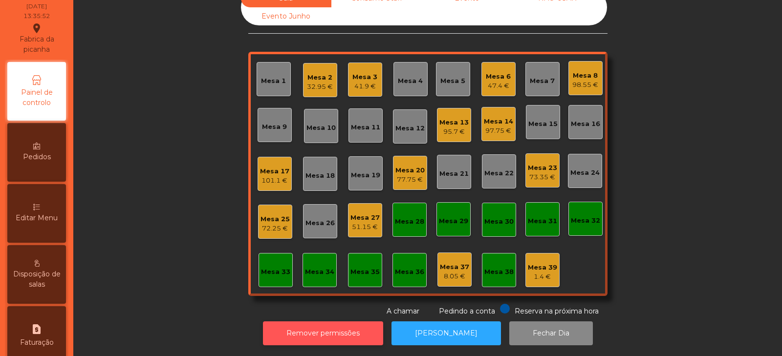
scroll to position [48, 0]
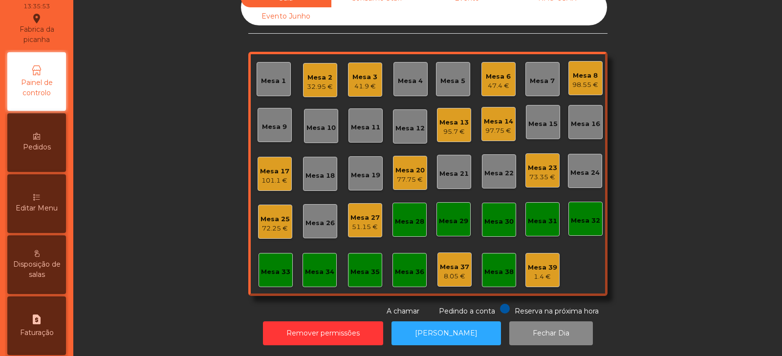
click at [51, 202] on div "Editar Menu" at bounding box center [36, 204] width 59 height 59
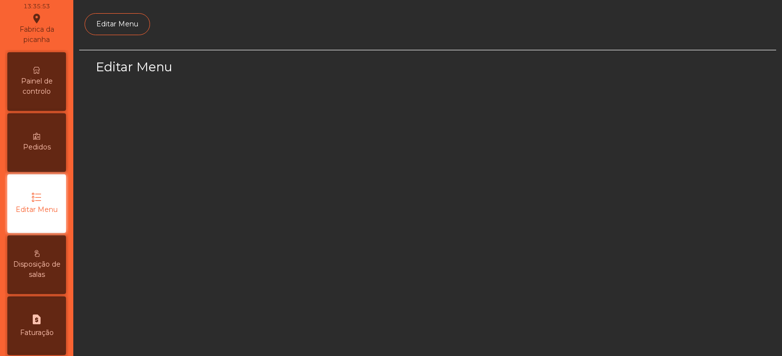
scroll to position [74, 0]
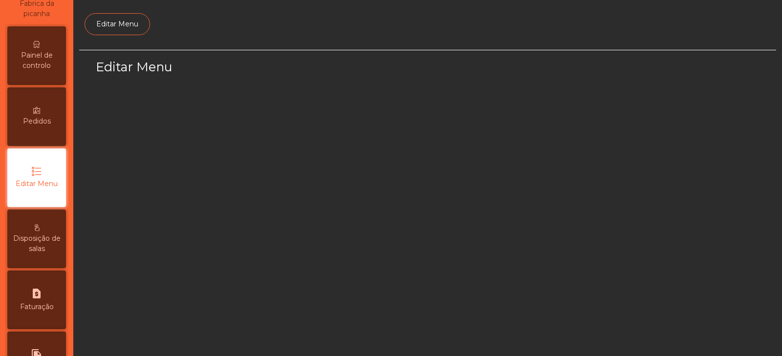
select select "*"
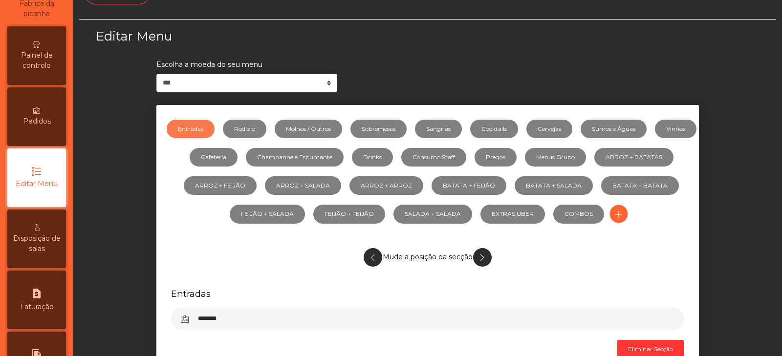
scroll to position [32, 0]
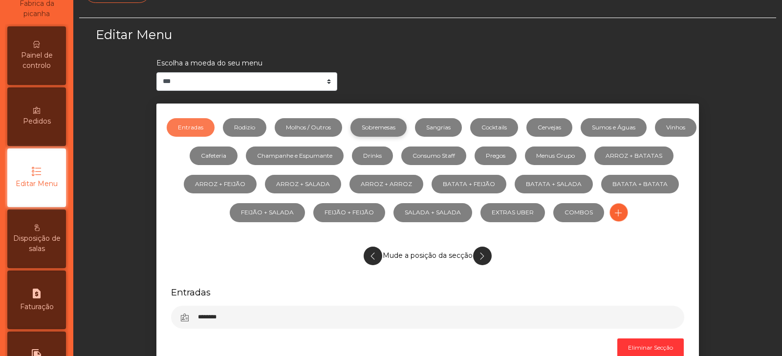
click at [401, 130] on link "Sobremesas" at bounding box center [378, 127] width 56 height 19
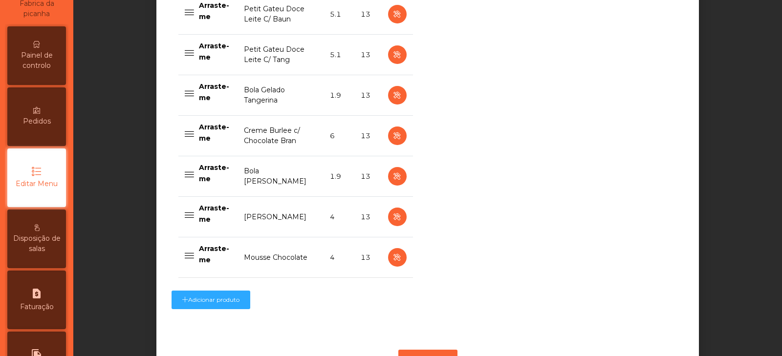
scroll to position [455, 0]
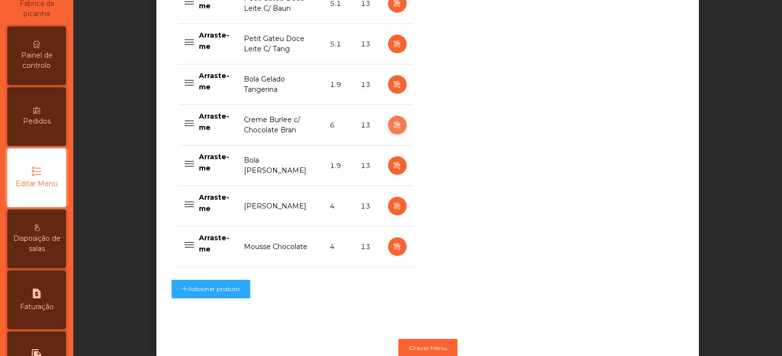
click at [394, 126] on icon "button" at bounding box center [397, 125] width 11 height 12
select select "**"
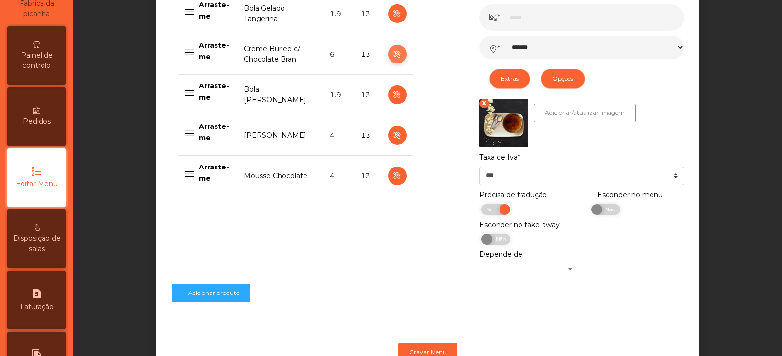
scroll to position [567, 0]
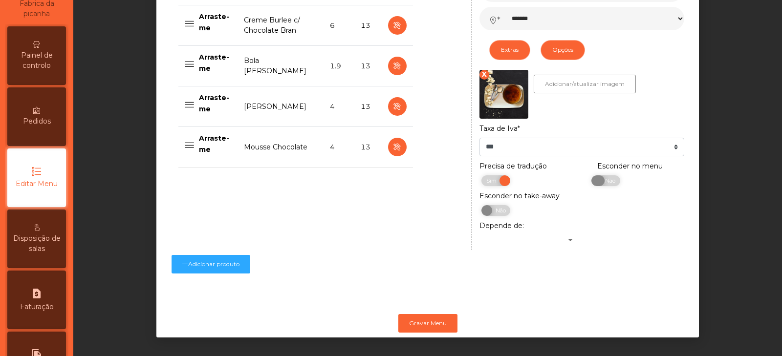
click at [607, 175] on span "Não" at bounding box center [609, 180] width 24 height 11
click at [438, 314] on button "Gravar Menu" at bounding box center [427, 323] width 59 height 19
click at [431, 319] on button "Gravar Menu" at bounding box center [427, 323] width 59 height 19
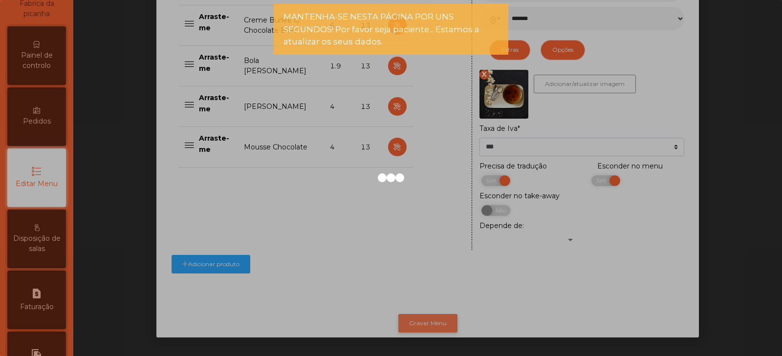
scroll to position [0, 0]
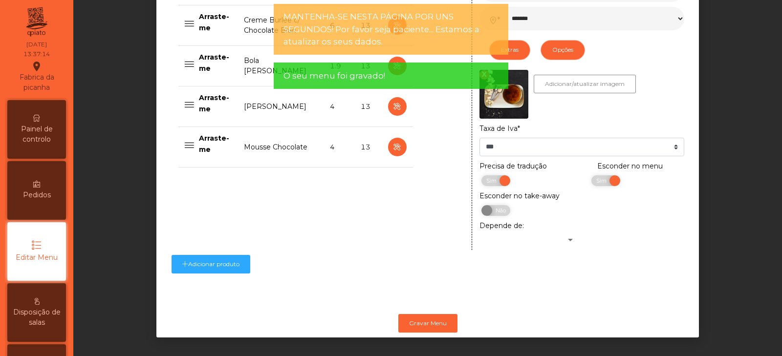
click at [44, 137] on span "Painel de controlo" at bounding box center [37, 134] width 54 height 21
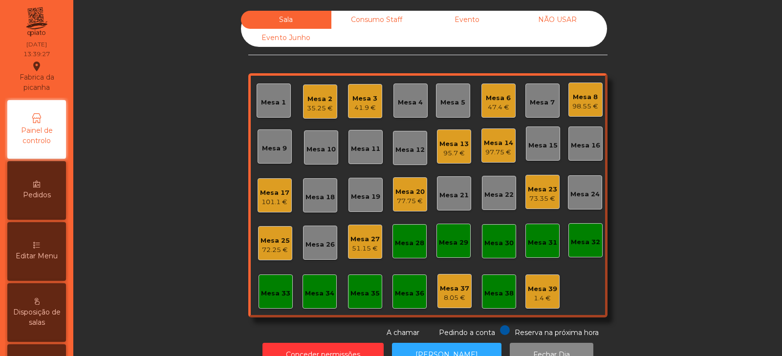
click at [272, 191] on div "Mesa 17" at bounding box center [274, 193] width 29 height 10
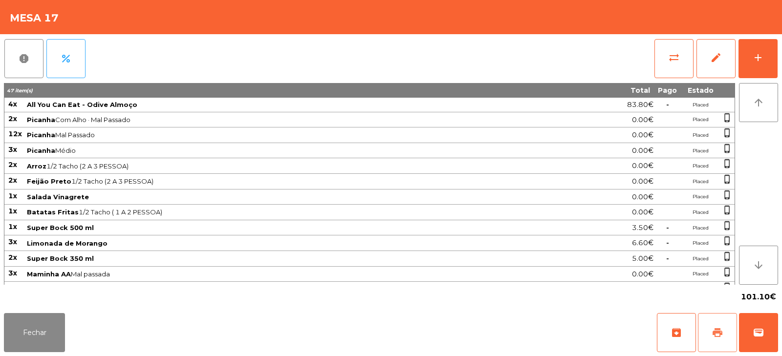
click at [718, 326] on button "print" at bounding box center [717, 332] width 39 height 39
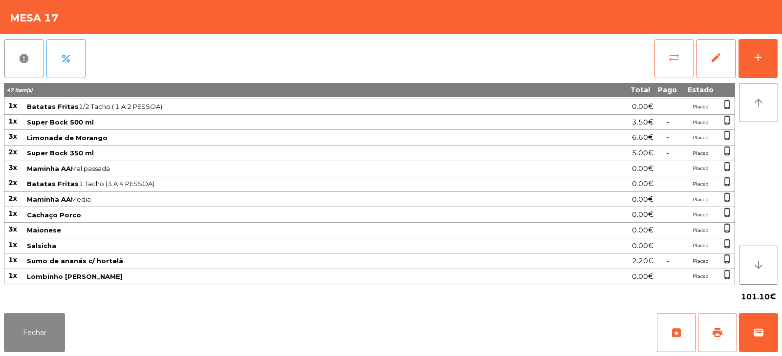
click at [671, 64] on button "sync_alt" at bounding box center [674, 58] width 39 height 39
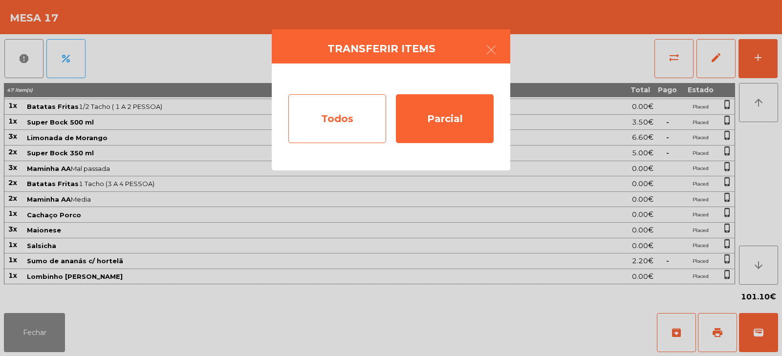
click at [352, 123] on div "Todos" at bounding box center [337, 118] width 98 height 49
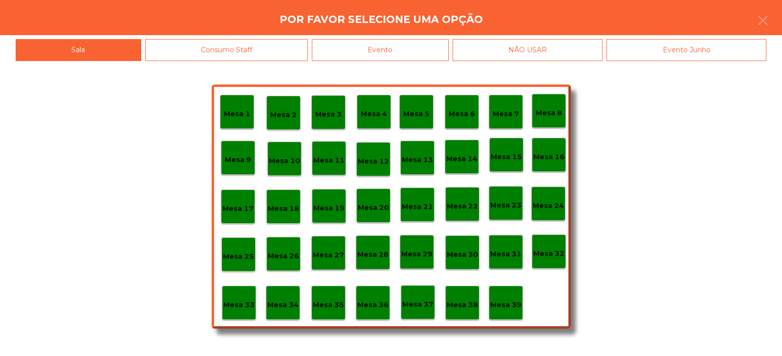
click at [422, 48] on div "Evento" at bounding box center [380, 50] width 137 height 22
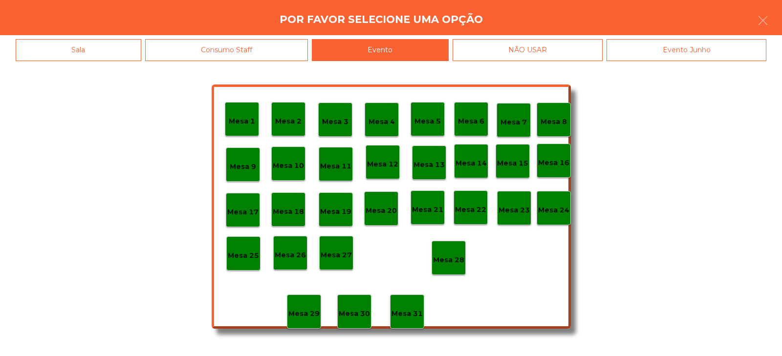
click at [457, 250] on div "Mesa 28" at bounding box center [449, 258] width 34 height 34
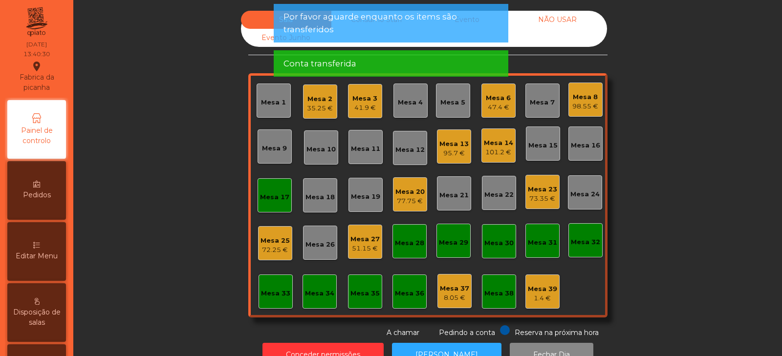
click at [275, 202] on div "Mesa 17" at bounding box center [274, 198] width 29 height 10
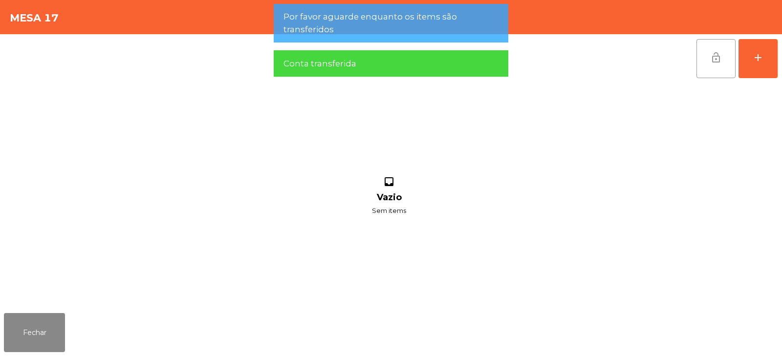
click at [714, 60] on span "lock_open" at bounding box center [716, 58] width 12 height 12
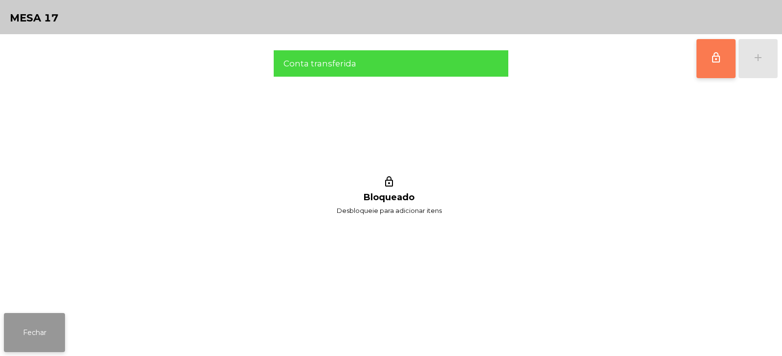
click at [27, 335] on button "Fechar" at bounding box center [34, 332] width 61 height 39
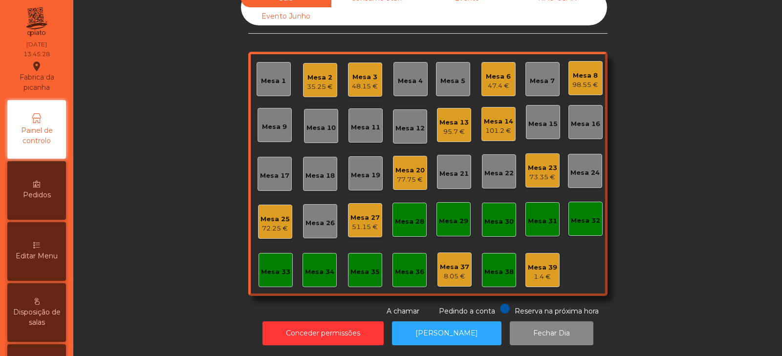
scroll to position [0, 0]
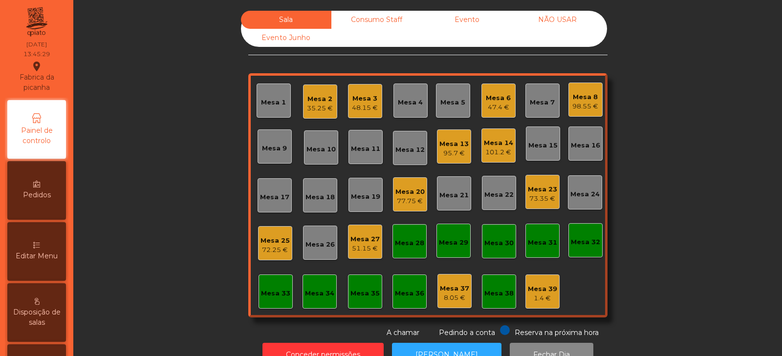
click at [365, 99] on div "Mesa 3" at bounding box center [365, 99] width 26 height 10
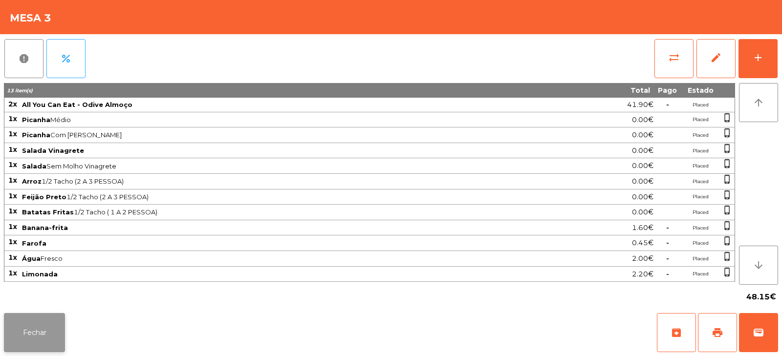
click at [31, 344] on button "Fechar" at bounding box center [34, 332] width 61 height 39
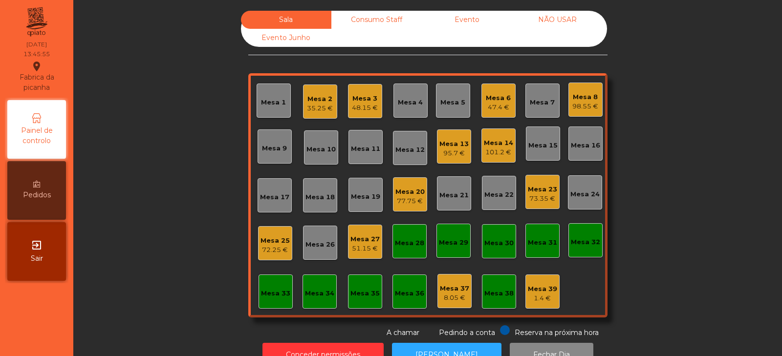
click at [495, 145] on div "Mesa 14" at bounding box center [498, 143] width 29 height 10
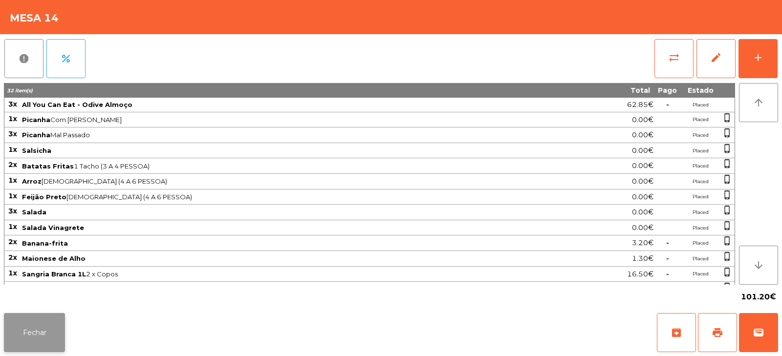
click at [25, 328] on button "Fechar" at bounding box center [34, 332] width 61 height 39
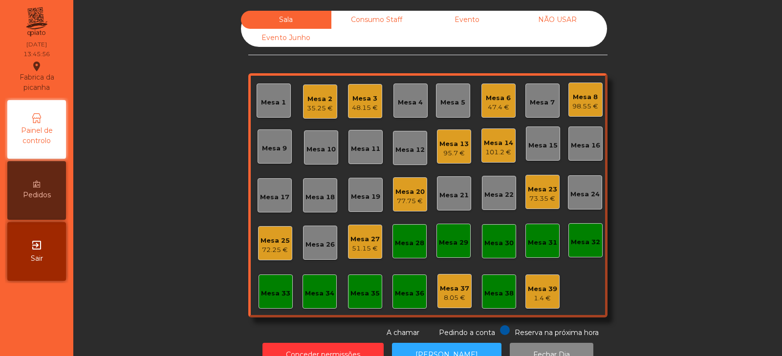
click at [451, 145] on div "Mesa 13" at bounding box center [453, 144] width 29 height 10
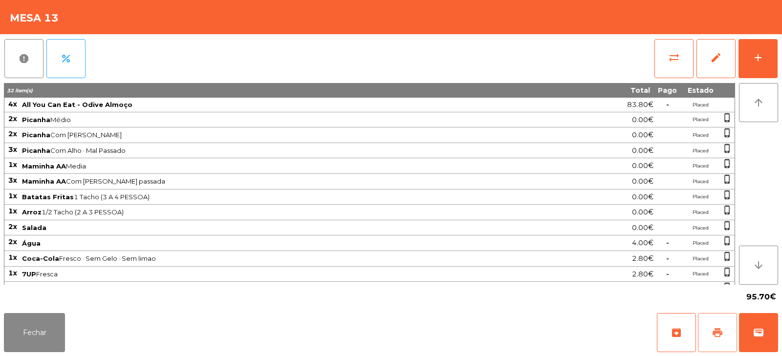
click at [723, 341] on button "print" at bounding box center [717, 332] width 39 height 39
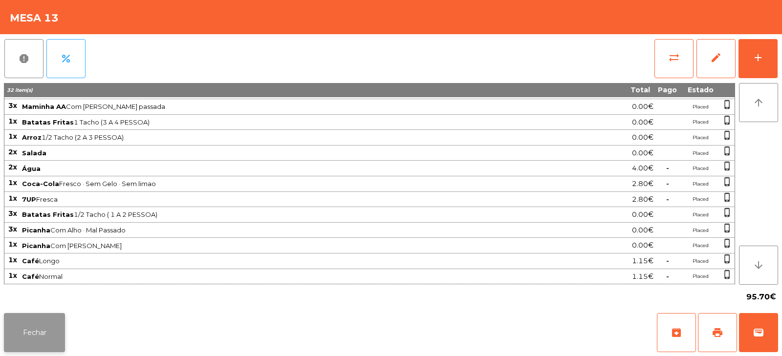
click at [37, 325] on button "Fechar" at bounding box center [34, 332] width 61 height 39
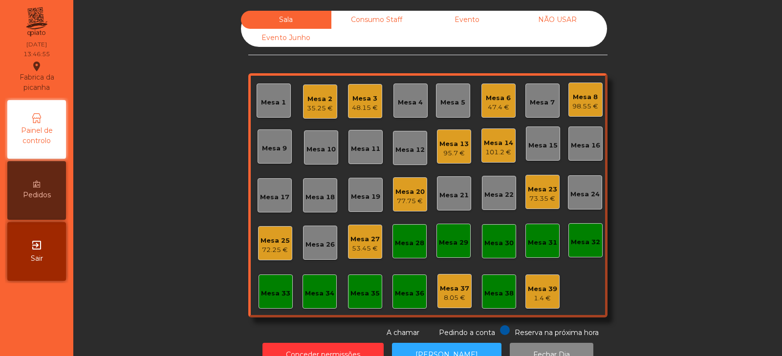
click at [448, 152] on div "95.7 €" at bounding box center [453, 154] width 29 height 10
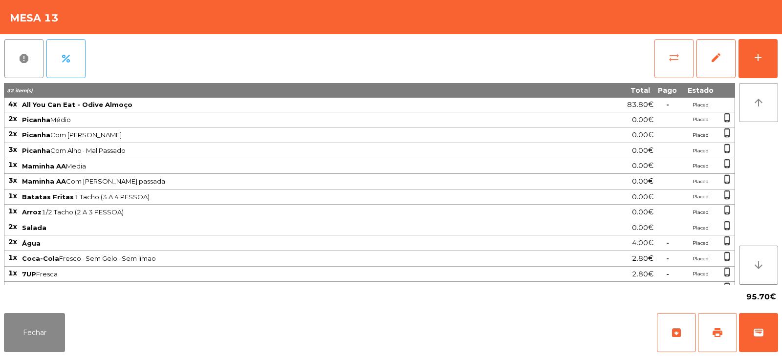
click at [669, 59] on span "sync_alt" at bounding box center [674, 58] width 12 height 12
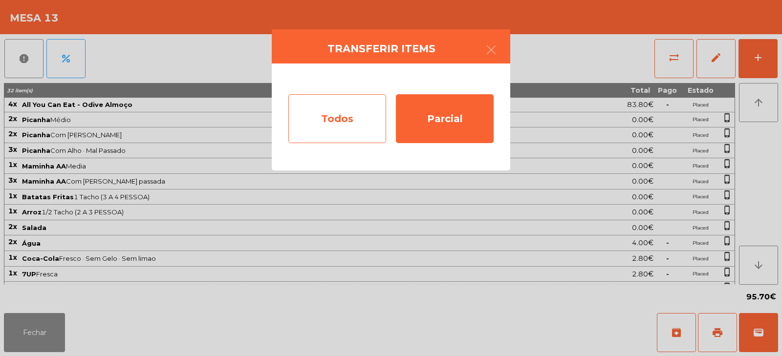
click at [350, 116] on div "Todos" at bounding box center [337, 118] width 98 height 49
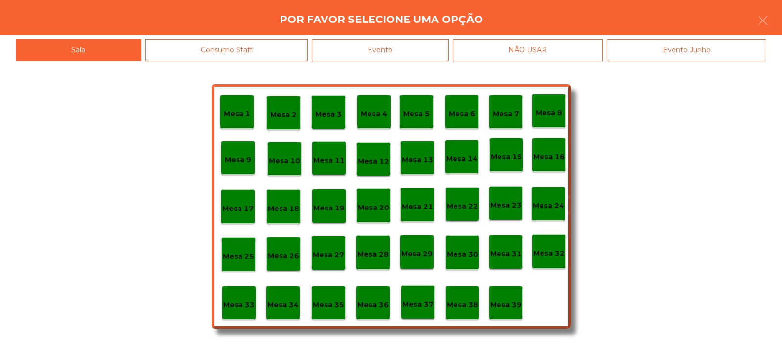
click at [436, 45] on div "Evento" at bounding box center [380, 50] width 137 height 22
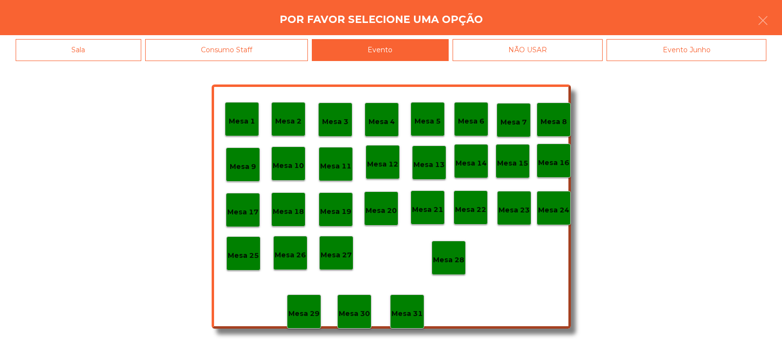
click at [448, 254] on div "Mesa 28" at bounding box center [448, 258] width 31 height 15
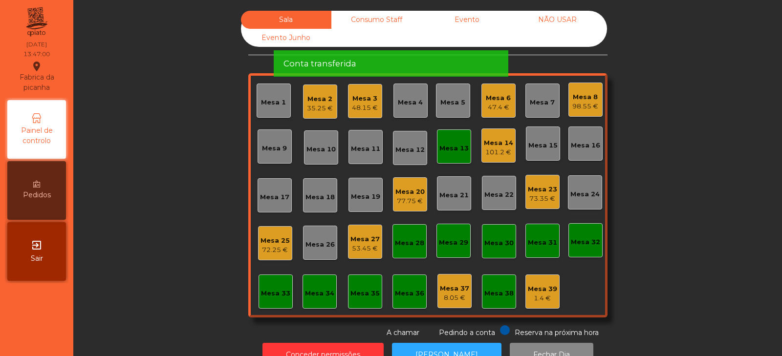
click at [447, 151] on div "Mesa 13" at bounding box center [453, 149] width 29 height 10
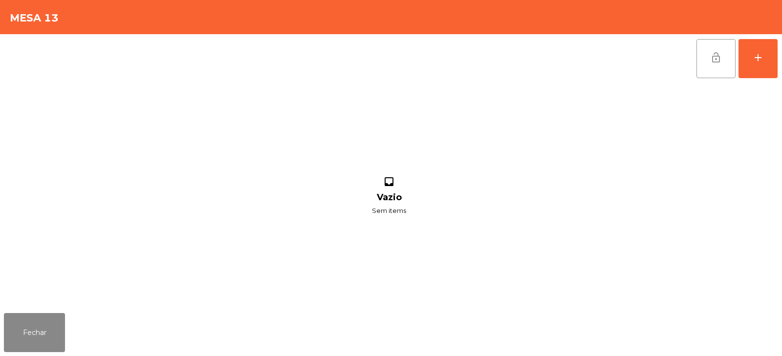
click at [709, 62] on button "lock_open" at bounding box center [716, 58] width 39 height 39
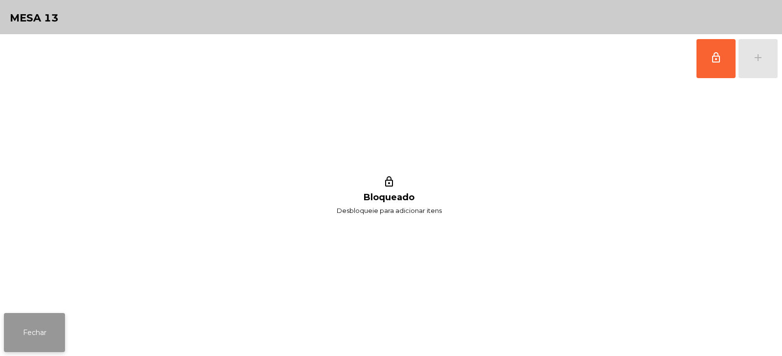
click at [50, 322] on button "Fechar" at bounding box center [34, 332] width 61 height 39
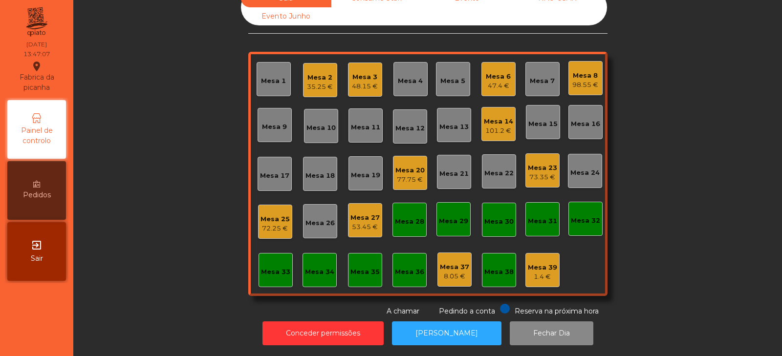
scroll to position [0, 0]
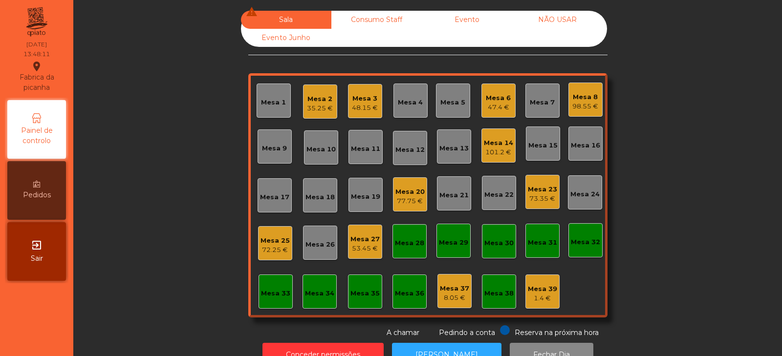
click at [491, 142] on div "Mesa 14" at bounding box center [498, 143] width 29 height 10
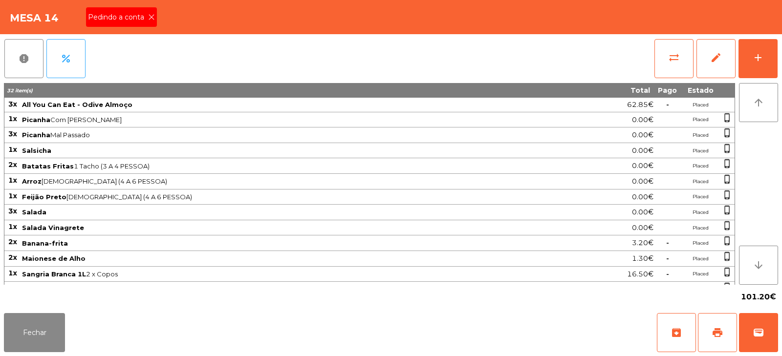
click at [150, 14] on icon at bounding box center [151, 17] width 7 height 7
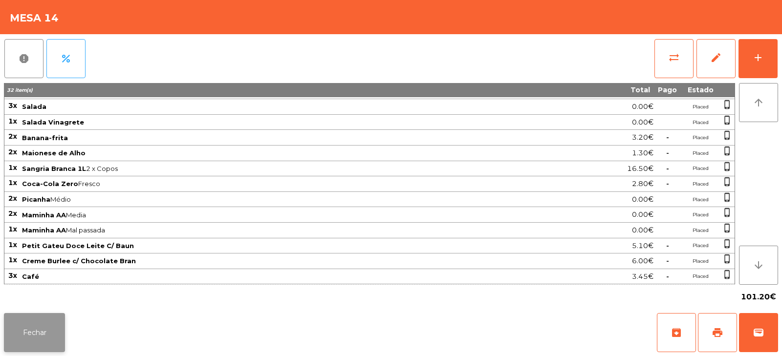
click at [35, 329] on button "Fechar" at bounding box center [34, 332] width 61 height 39
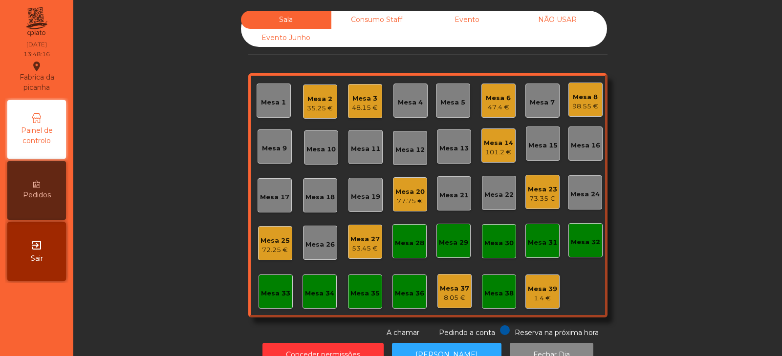
click at [495, 157] on div "101.2 €" at bounding box center [498, 153] width 29 height 10
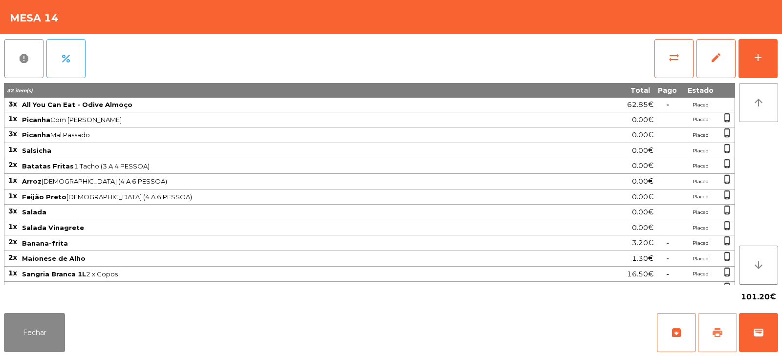
click at [716, 340] on button "print" at bounding box center [717, 332] width 39 height 39
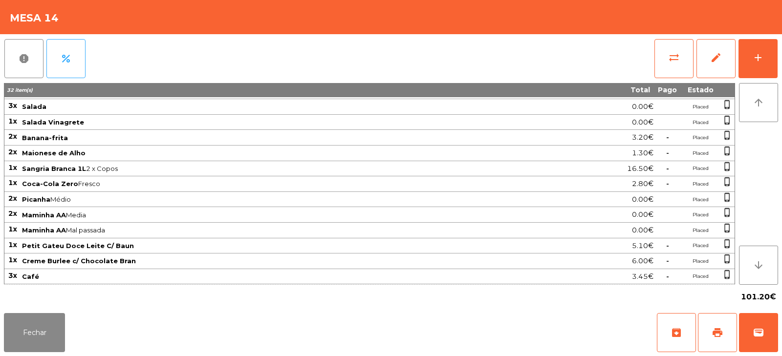
click at [657, 213] on td at bounding box center [667, 215] width 27 height 16
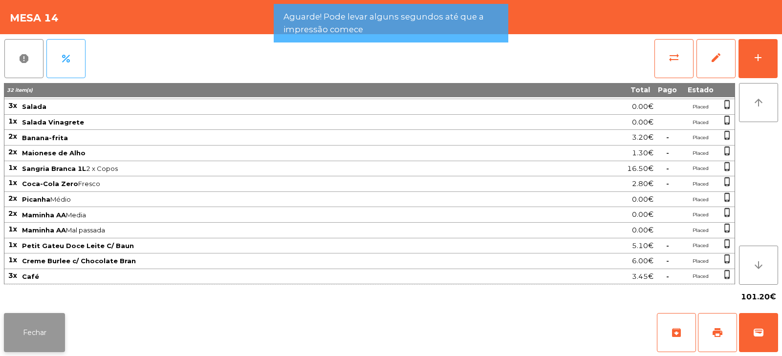
click at [44, 327] on button "Fechar" at bounding box center [34, 332] width 61 height 39
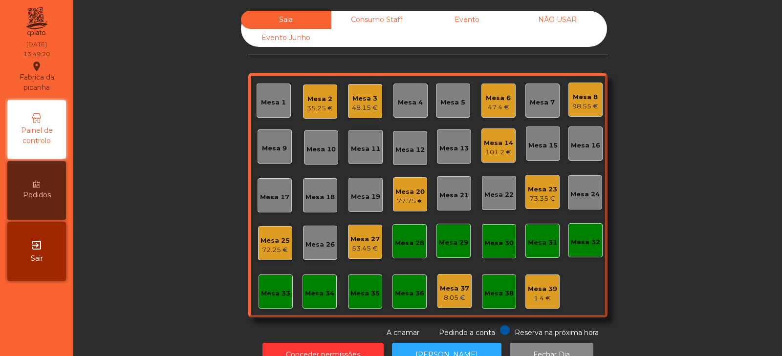
scroll to position [29, 0]
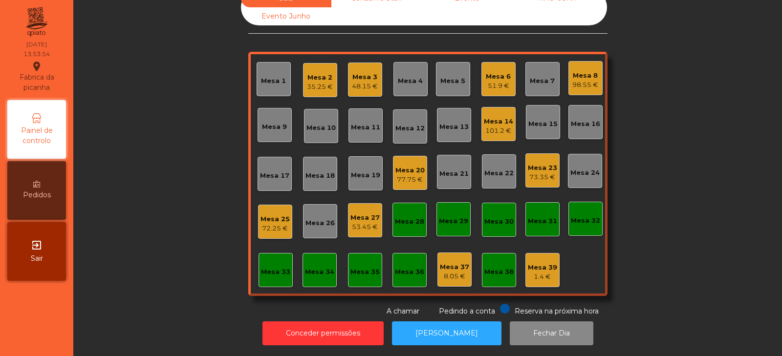
click at [413, 162] on div "Mesa 20 77.75 €" at bounding box center [409, 173] width 29 height 23
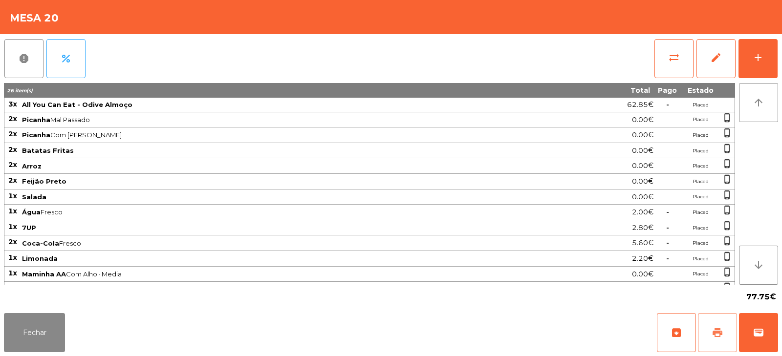
click at [725, 329] on button "print" at bounding box center [717, 332] width 39 height 39
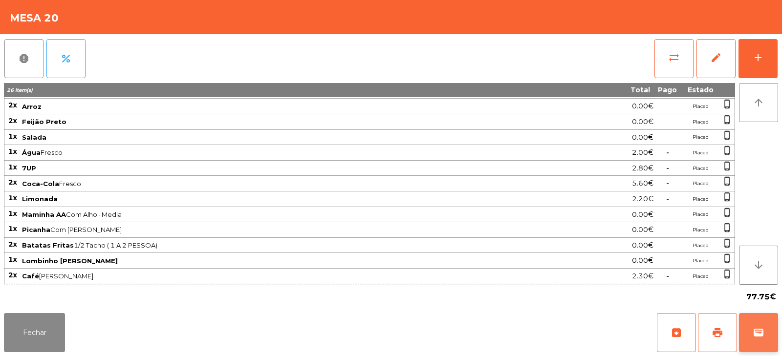
click at [768, 340] on button "wallet" at bounding box center [758, 332] width 39 height 39
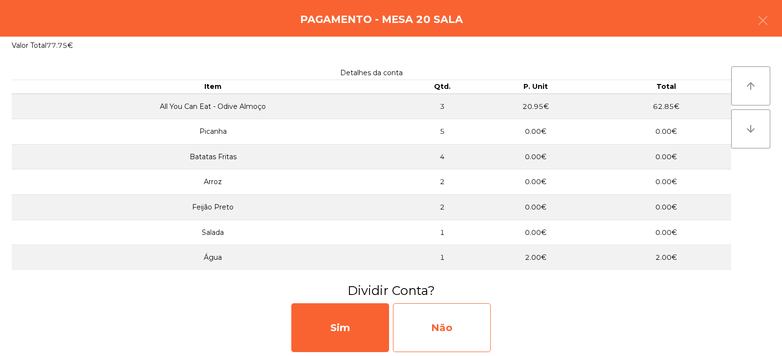
click at [448, 327] on div "Não" at bounding box center [442, 328] width 98 height 49
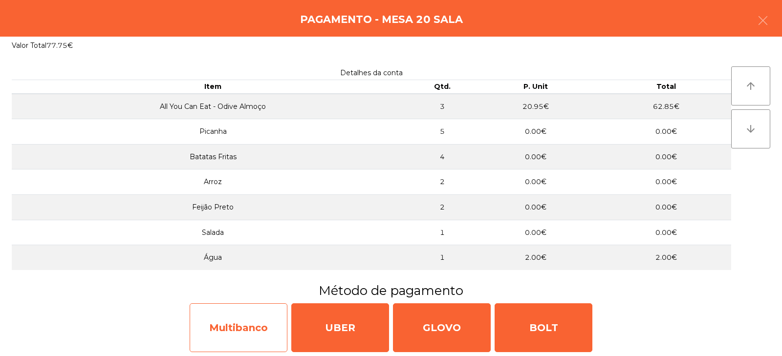
click at [267, 318] on div "Multibanco" at bounding box center [239, 328] width 98 height 49
select select "**"
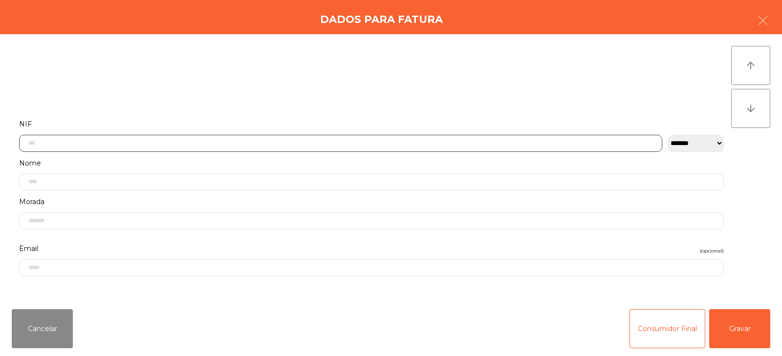
click at [368, 141] on input "text" at bounding box center [340, 143] width 643 height 17
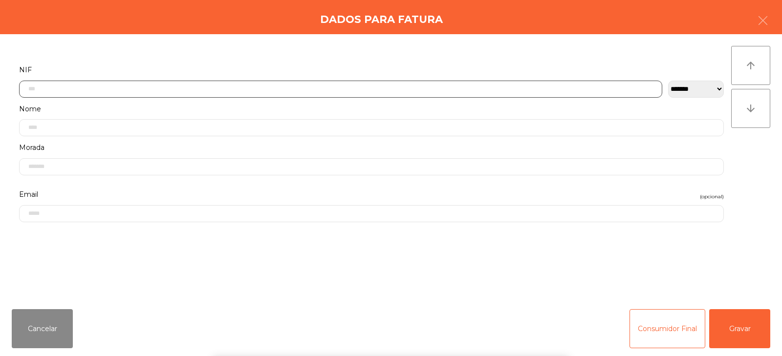
scroll to position [71, 0]
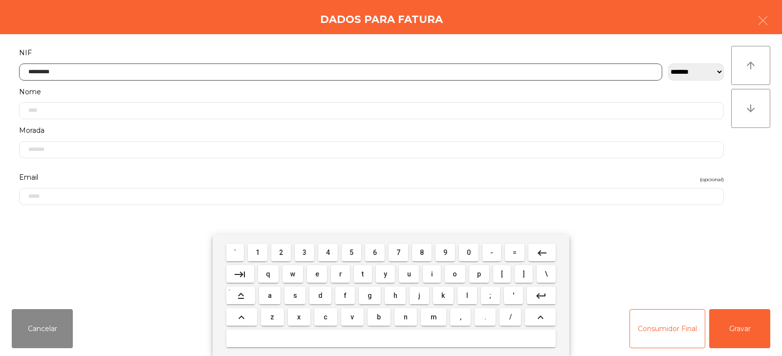
type input "*********"
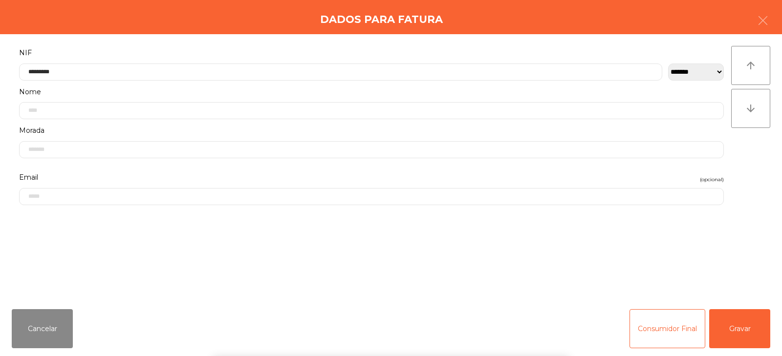
click at [741, 328] on div "` 1 2 3 4 5 6 7 8 9 0 - = keyboard_backspace keyboard_tab q w e r t y u i o p […" at bounding box center [391, 295] width 782 height 121
click at [731, 338] on button "Gravar" at bounding box center [739, 328] width 61 height 39
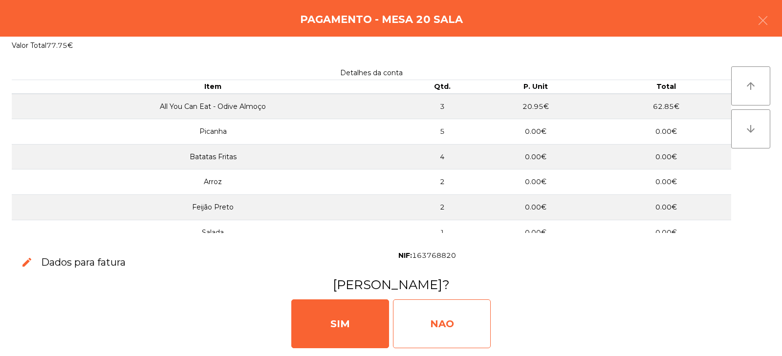
click at [411, 325] on div "NAO" at bounding box center [442, 324] width 98 height 49
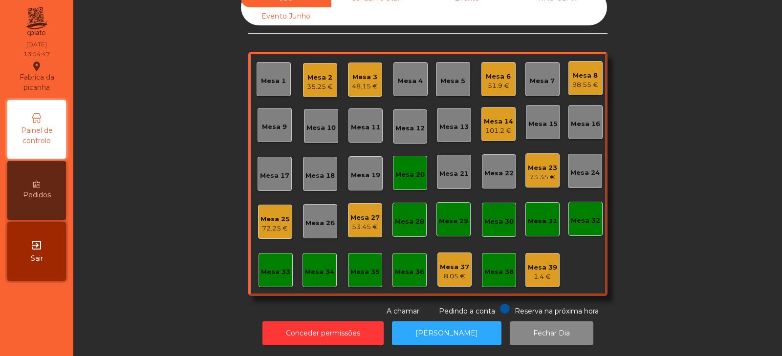
click at [407, 170] on div "Mesa 20" at bounding box center [409, 175] width 29 height 10
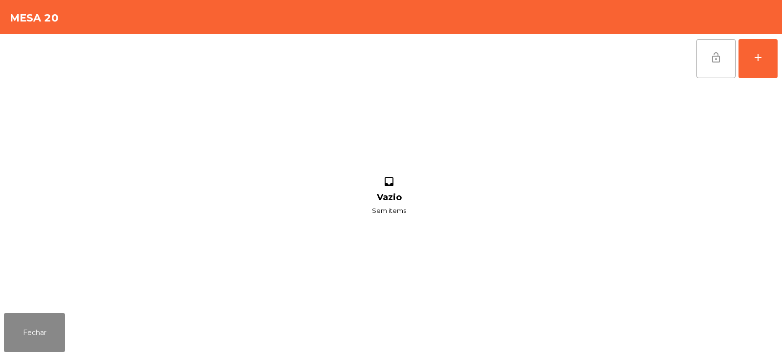
click at [718, 59] on span "lock_open" at bounding box center [716, 58] width 12 height 12
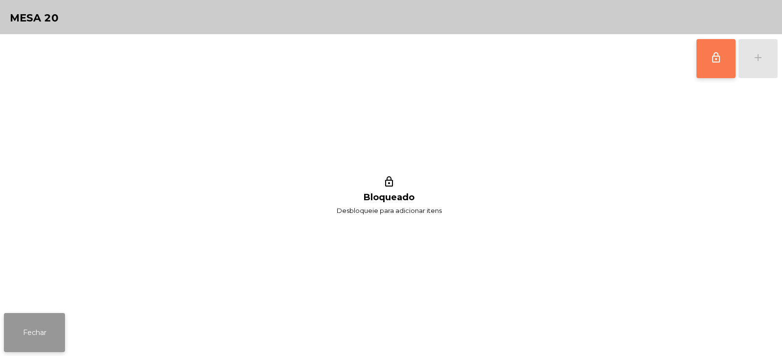
click at [38, 330] on button "Fechar" at bounding box center [34, 332] width 61 height 39
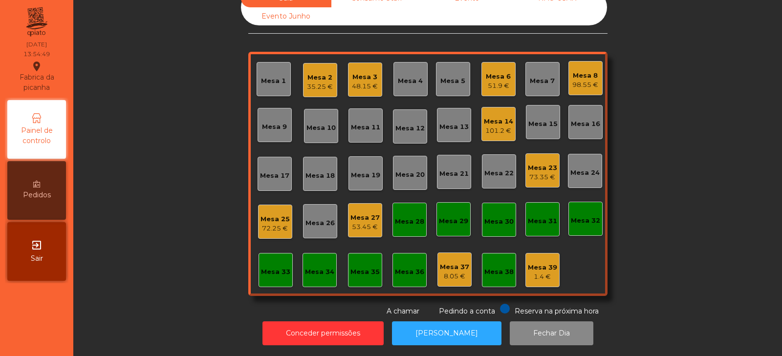
scroll to position [0, 0]
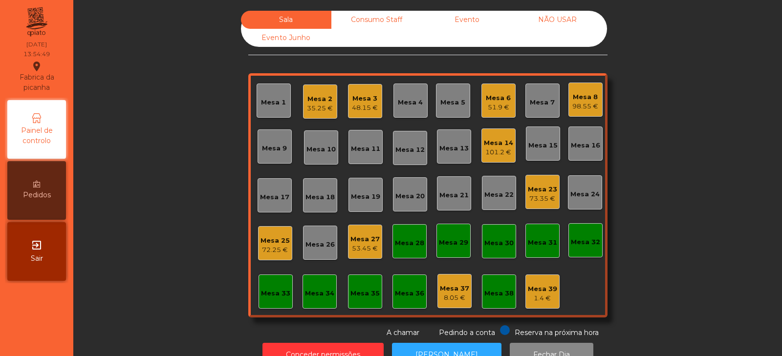
click at [266, 235] on div "Mesa 25 72.25 €" at bounding box center [275, 243] width 29 height 23
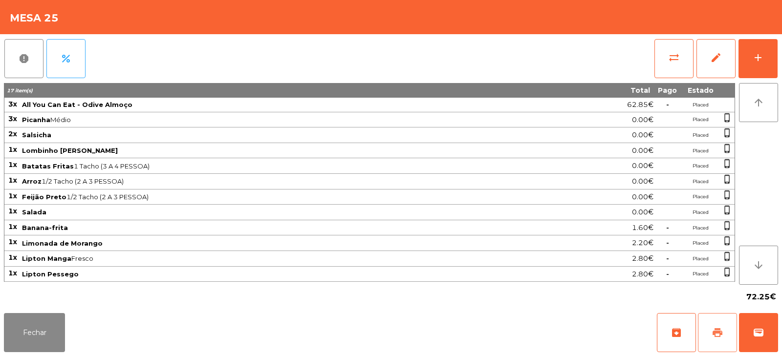
click at [719, 335] on span "print" at bounding box center [718, 333] width 12 height 12
click at [54, 341] on button "Fechar" at bounding box center [34, 332] width 61 height 39
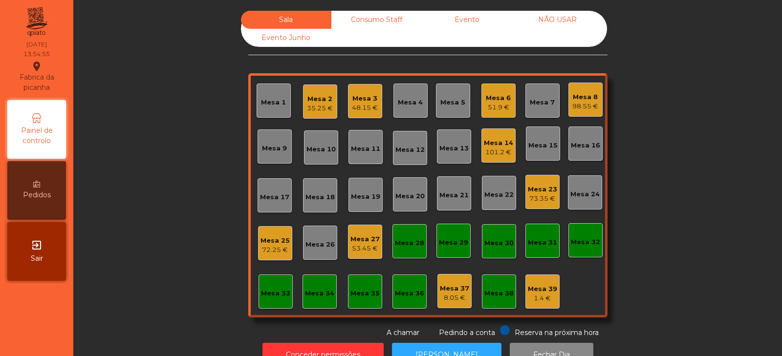
click at [313, 108] on div "35.25 €" at bounding box center [320, 109] width 26 height 10
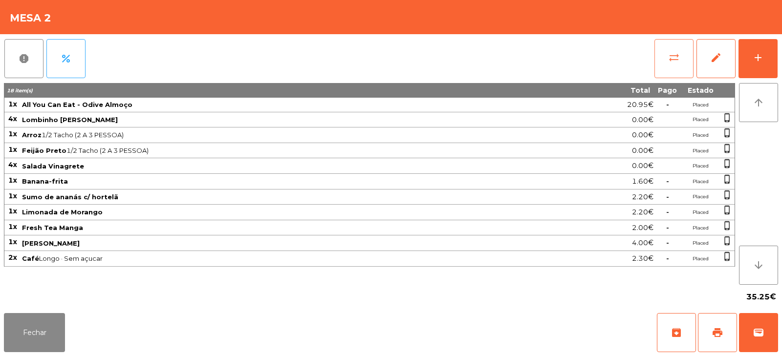
click at [678, 60] on span "sync_alt" at bounding box center [674, 58] width 12 height 12
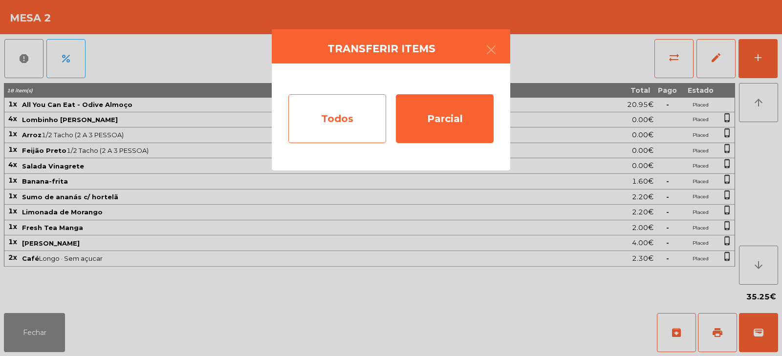
click at [343, 110] on div "Todos" at bounding box center [337, 118] width 98 height 49
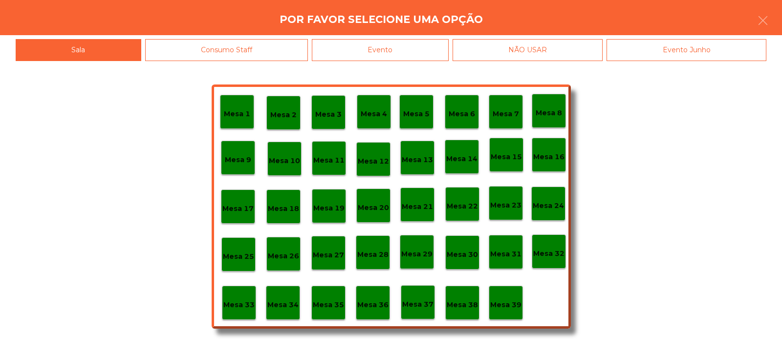
click at [376, 306] on p "Mesa 36" at bounding box center [372, 305] width 31 height 11
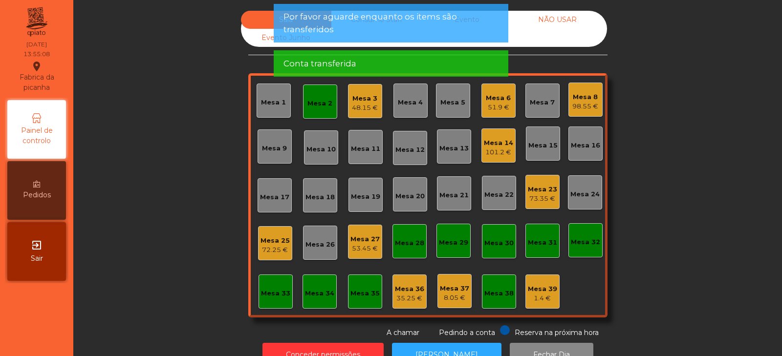
click at [320, 102] on div "Mesa 2" at bounding box center [319, 104] width 25 height 10
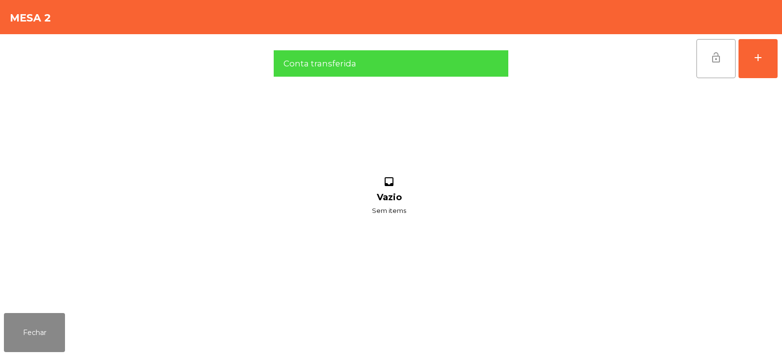
click at [709, 59] on button "lock_open" at bounding box center [716, 58] width 39 height 39
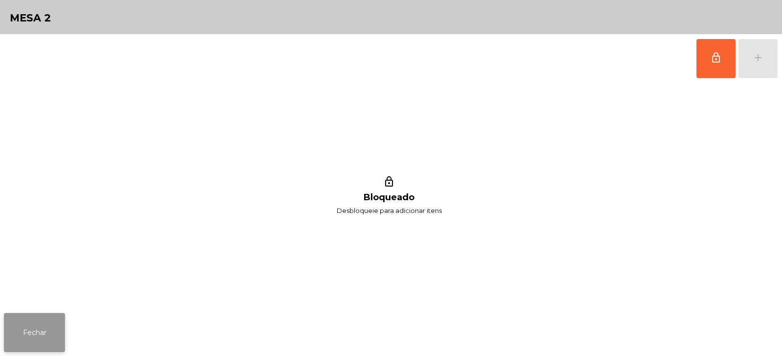
click at [46, 325] on button "Fechar" at bounding box center [34, 332] width 61 height 39
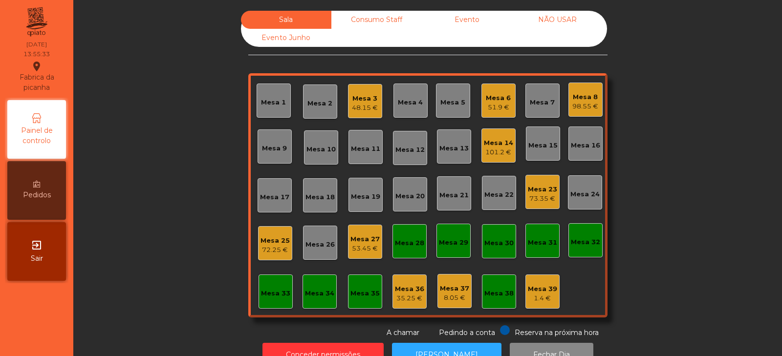
click at [360, 243] on div "Mesa 27" at bounding box center [364, 240] width 29 height 10
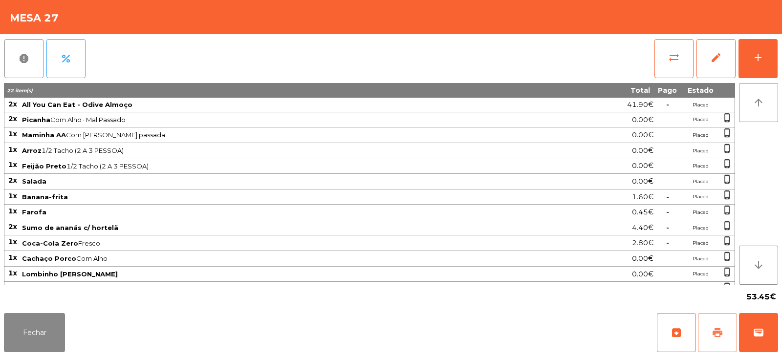
click at [719, 343] on button "print" at bounding box center [717, 332] width 39 height 39
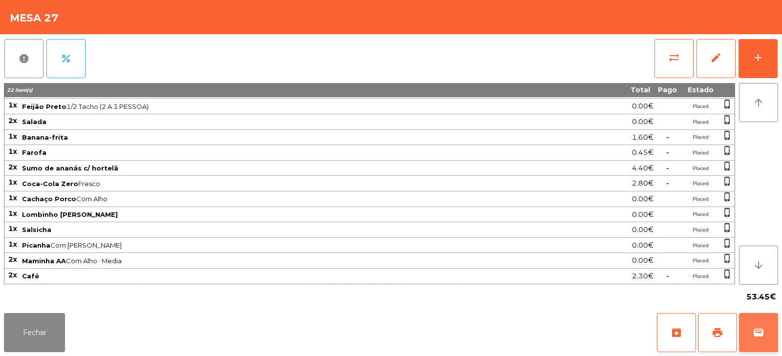
click at [765, 341] on button "wallet" at bounding box center [758, 332] width 39 height 39
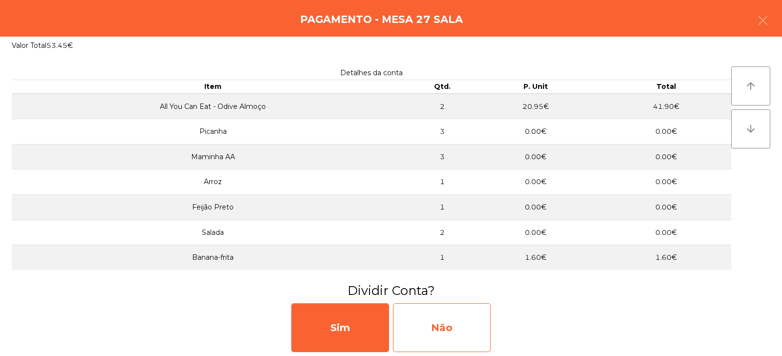
click at [447, 324] on div "Não" at bounding box center [442, 328] width 98 height 49
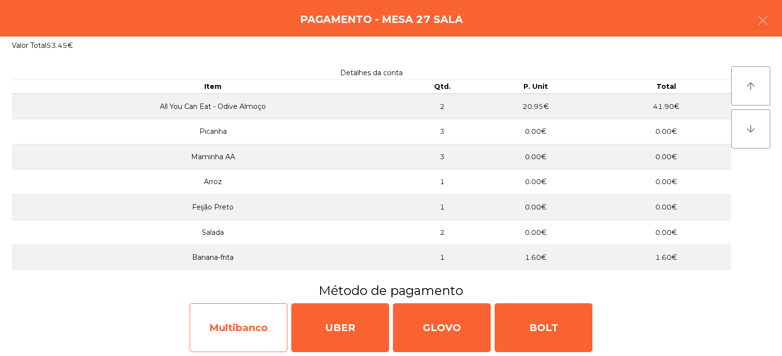
click at [251, 322] on div "Multibanco" at bounding box center [239, 328] width 98 height 49
select select "**"
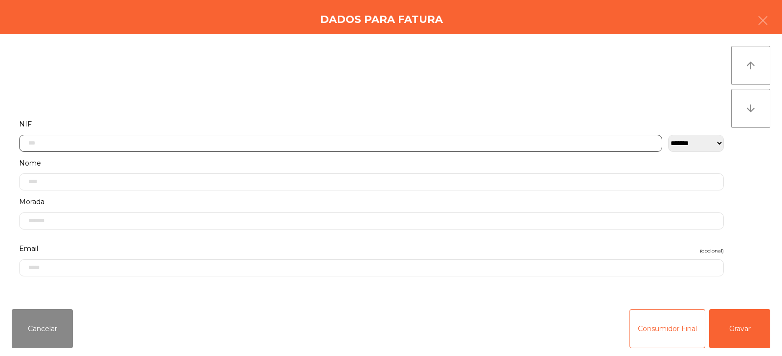
click at [409, 144] on input "text" at bounding box center [340, 143] width 643 height 17
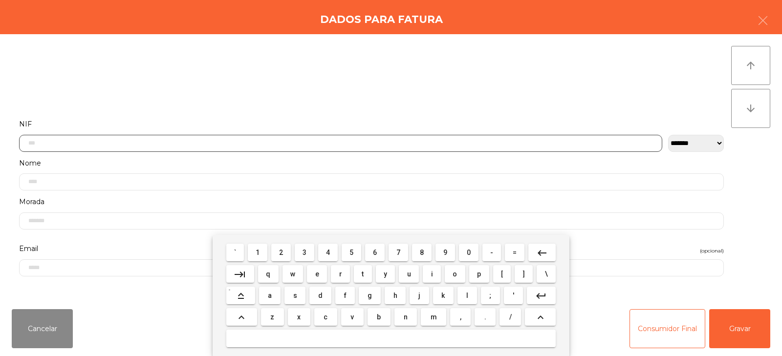
scroll to position [71, 0]
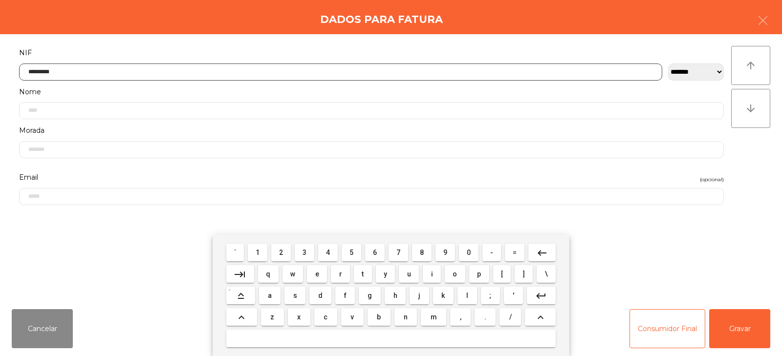
type input "*********"
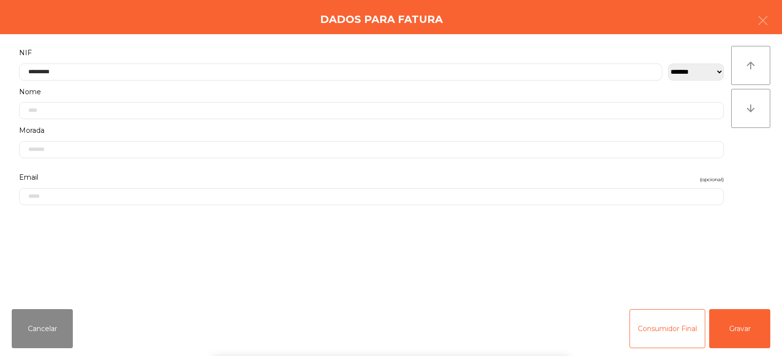
click at [740, 319] on div "` 1 2 3 4 5 6 7 8 9 0 - = keyboard_backspace keyboard_tab q w e r t y u i o p […" at bounding box center [391, 295] width 782 height 121
click at [747, 330] on button "Gravar" at bounding box center [739, 328] width 61 height 39
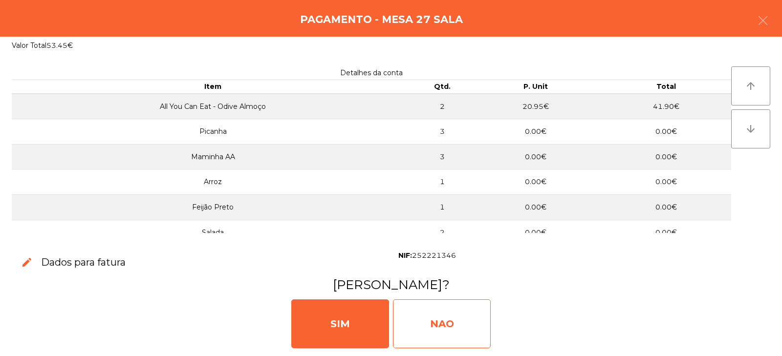
click at [454, 327] on div "NAO" at bounding box center [442, 324] width 98 height 49
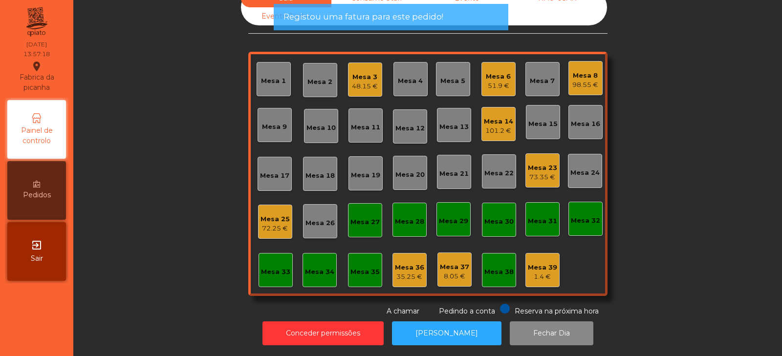
scroll to position [0, 0]
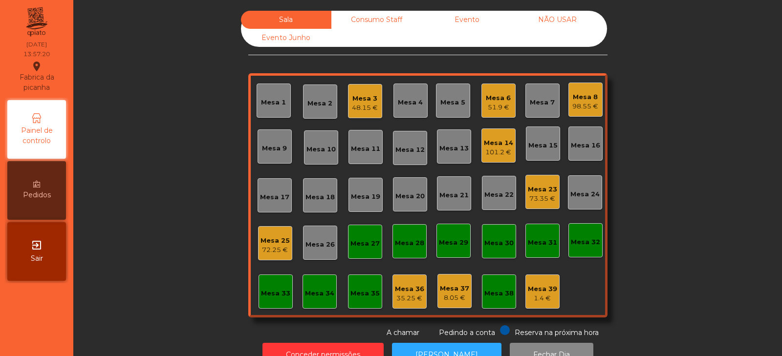
click at [496, 150] on div "101.2 €" at bounding box center [498, 153] width 29 height 10
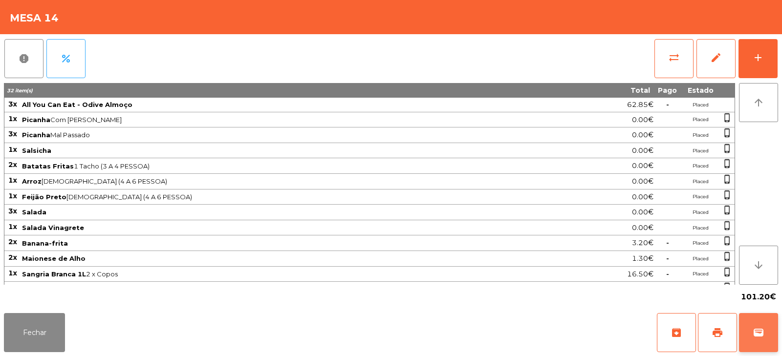
click at [758, 331] on span "wallet" at bounding box center [759, 333] width 12 height 12
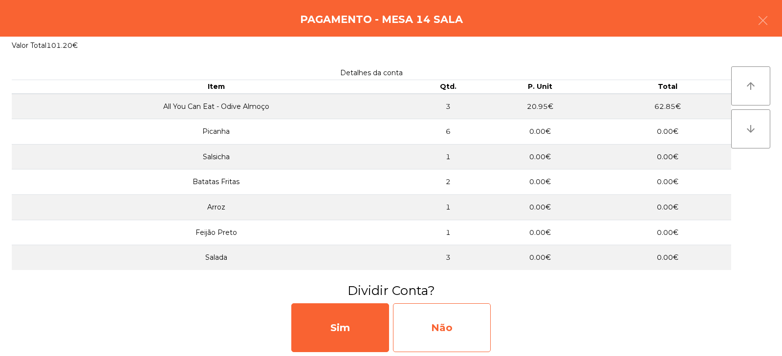
click at [443, 328] on div "Não" at bounding box center [442, 328] width 98 height 49
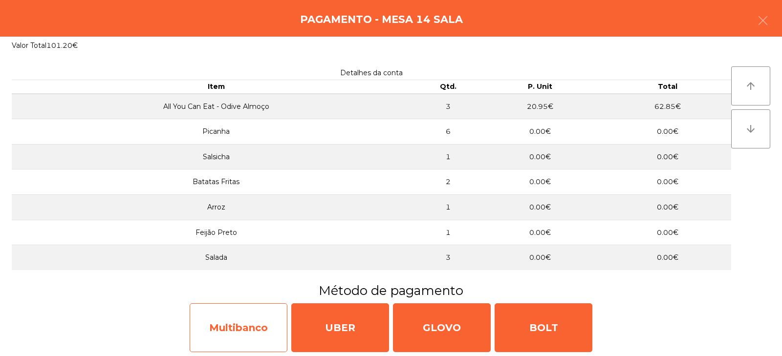
click at [266, 321] on div "Multibanco" at bounding box center [239, 328] width 98 height 49
select select "**"
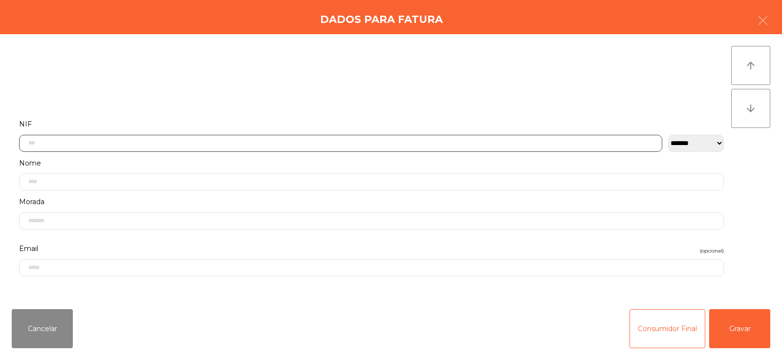
click at [413, 143] on input "text" at bounding box center [340, 143] width 643 height 17
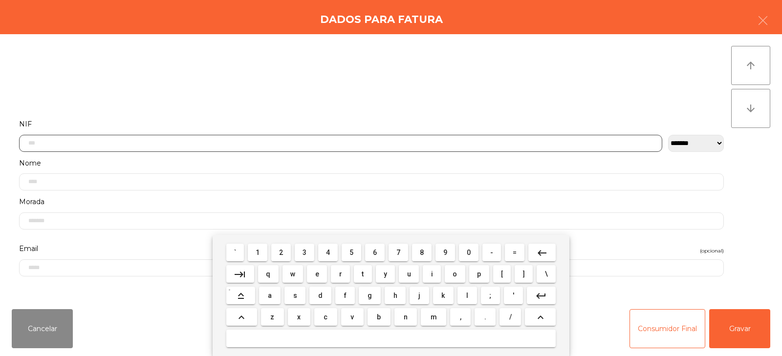
scroll to position [71, 0]
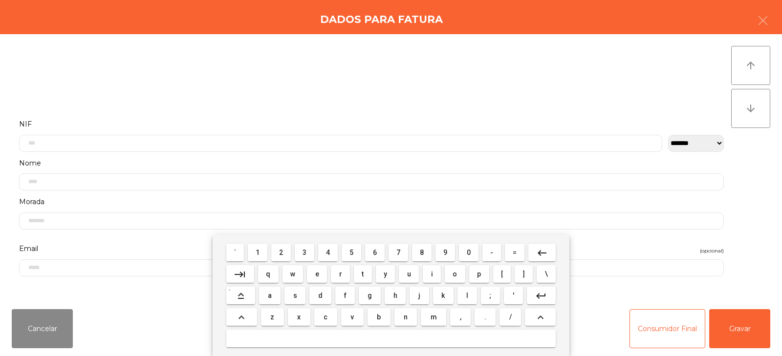
select select "**"
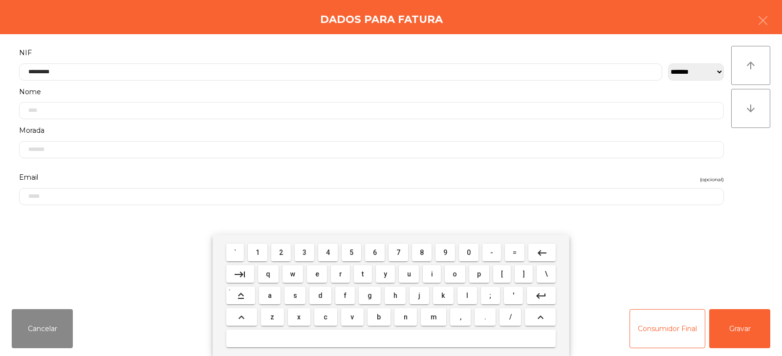
type input "*********"
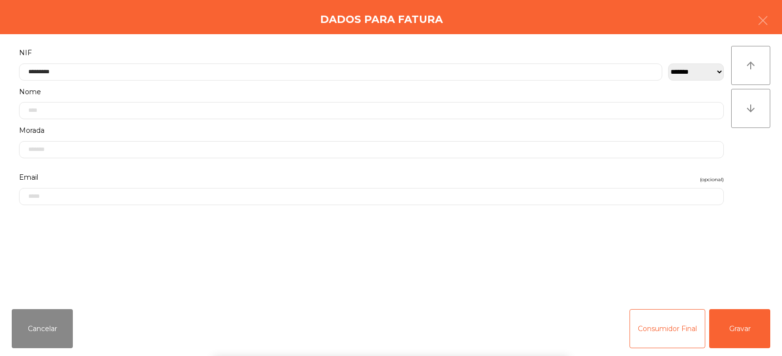
click at [727, 321] on div "` 1 2 3 4 5 6 7 8 9 0 - = keyboard_backspace keyboard_tab q w e r t y u i o p […" at bounding box center [391, 295] width 782 height 121
click at [744, 329] on button "Gravar" at bounding box center [739, 328] width 61 height 39
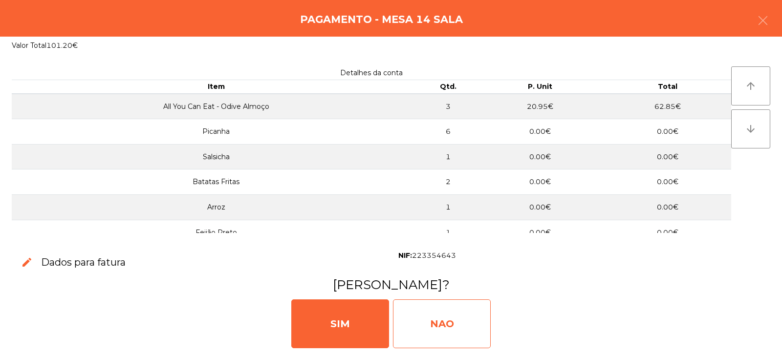
click at [459, 329] on div "NAO" at bounding box center [442, 324] width 98 height 49
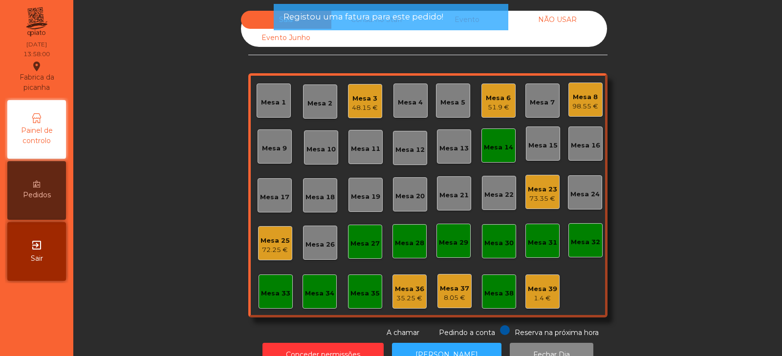
click at [495, 153] on div "Mesa 14" at bounding box center [499, 146] width 34 height 34
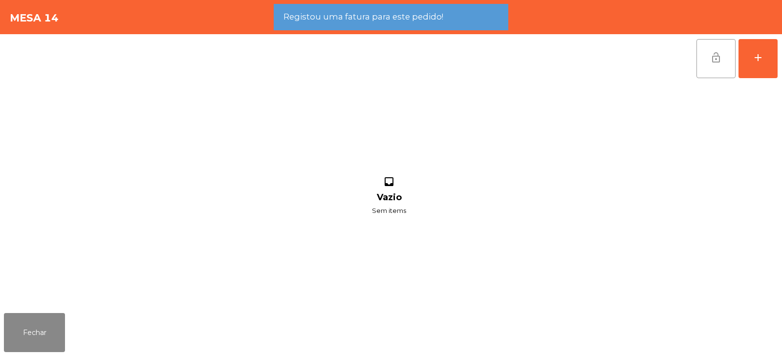
click at [710, 58] on button "lock_open" at bounding box center [716, 58] width 39 height 39
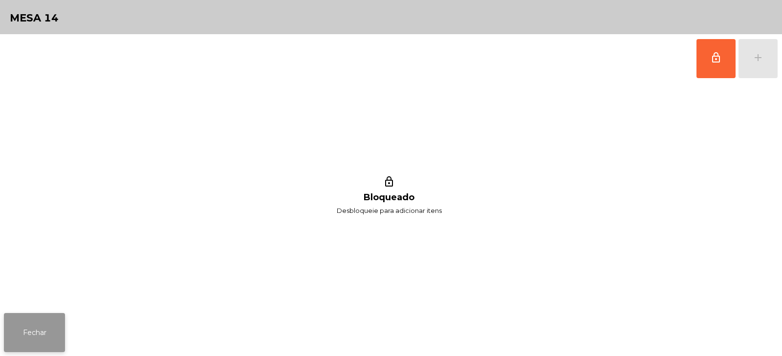
click at [51, 340] on button "Fechar" at bounding box center [34, 332] width 61 height 39
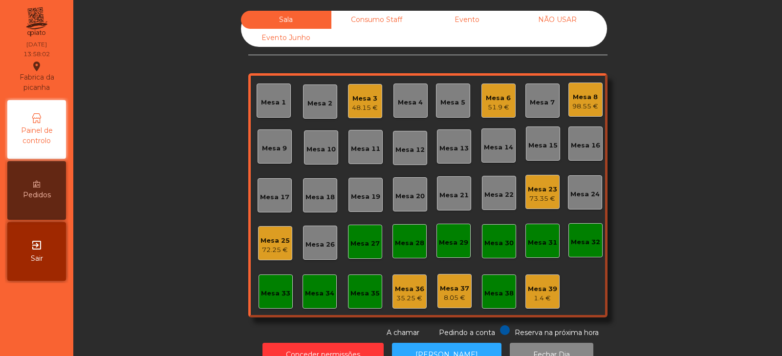
click at [588, 103] on div "98.55 €" at bounding box center [585, 107] width 26 height 10
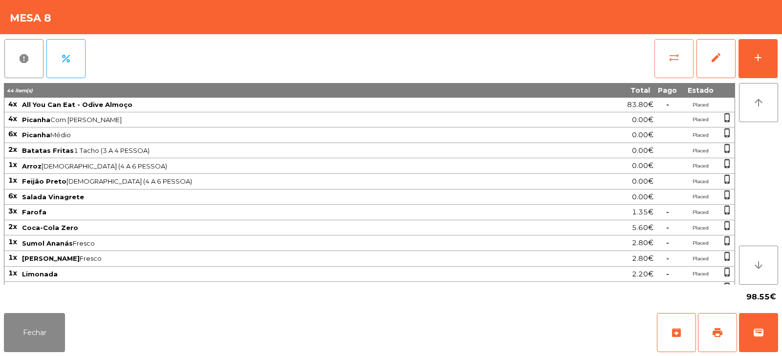
click at [674, 60] on span "sync_alt" at bounding box center [674, 58] width 12 height 12
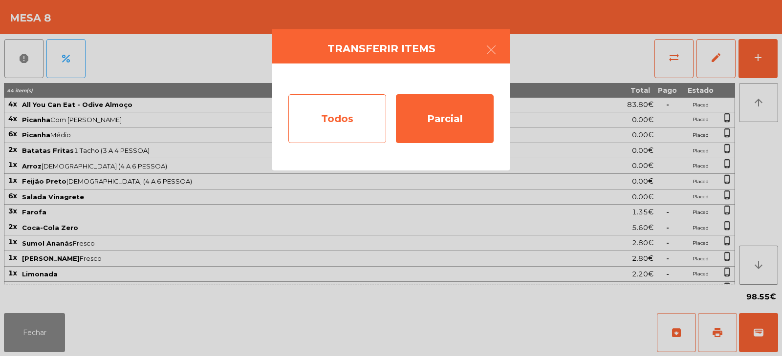
click at [357, 117] on div "Todos" at bounding box center [337, 118] width 98 height 49
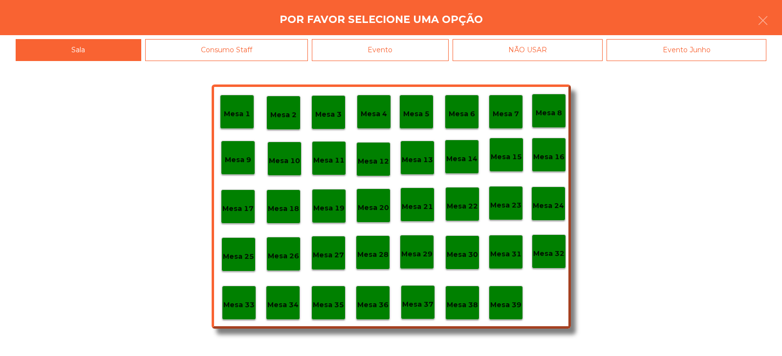
click at [419, 56] on div "Evento" at bounding box center [380, 50] width 137 height 22
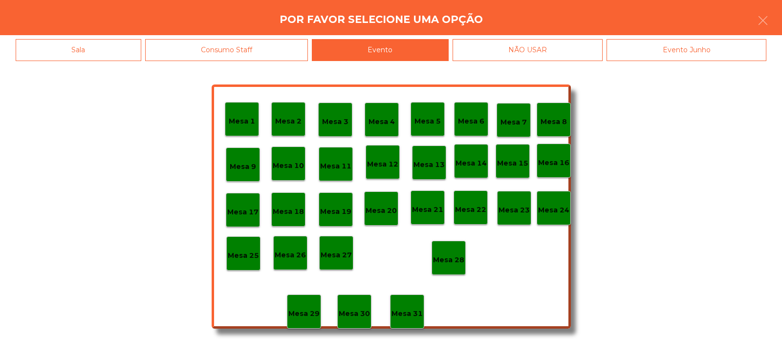
click at [451, 256] on p "Mesa 28" at bounding box center [448, 260] width 31 height 11
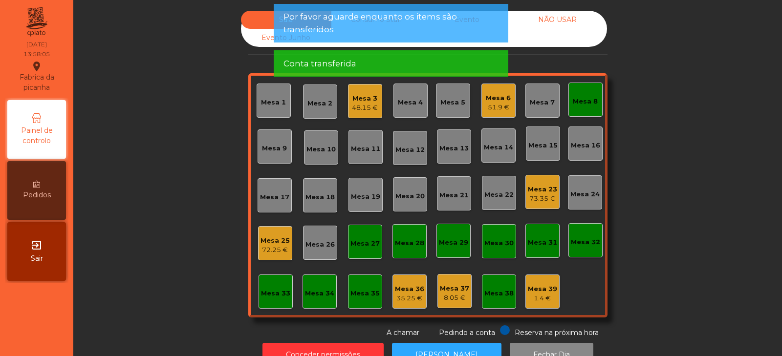
click at [572, 116] on div "Mesa 8" at bounding box center [586, 100] width 34 height 34
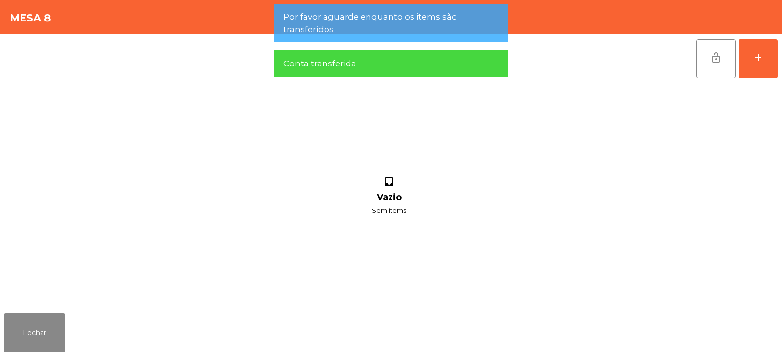
click at [711, 68] on button "lock_open" at bounding box center [716, 58] width 39 height 39
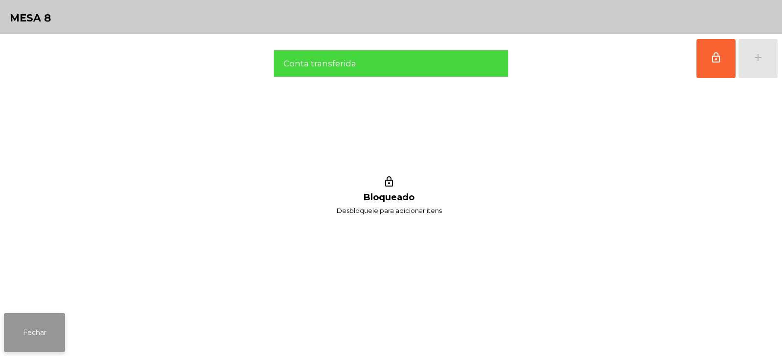
click at [60, 330] on button "Fechar" at bounding box center [34, 332] width 61 height 39
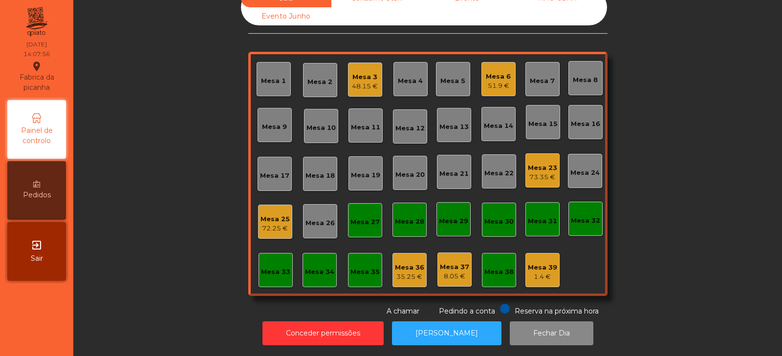
scroll to position [0, 0]
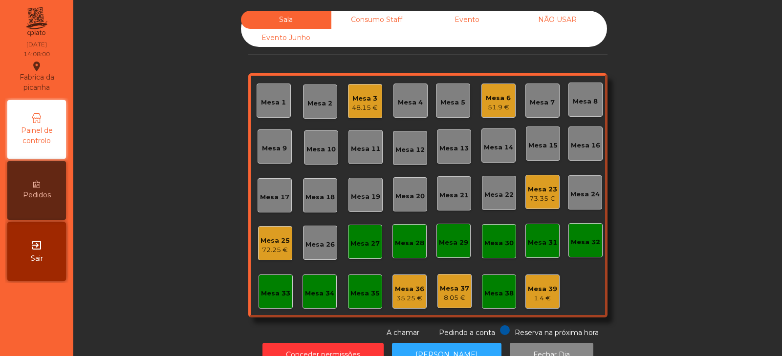
click at [191, 175] on div "Sala Consumo Staff Evento NÃO USAR Evento Junho Mesa 1 Mesa 2 Mesa 3 48.15 € Me…" at bounding box center [428, 175] width 682 height 328
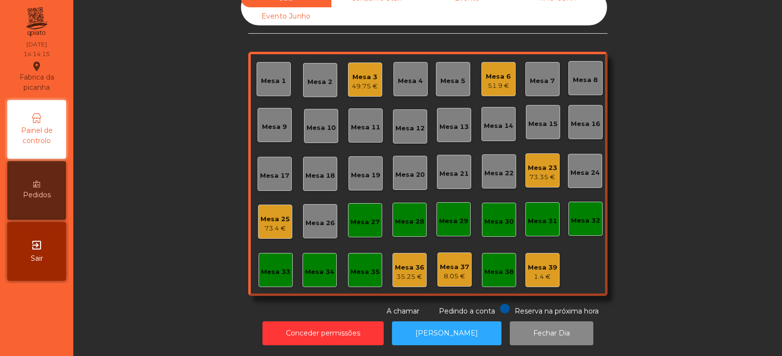
click at [319, 78] on div "Mesa 2" at bounding box center [319, 82] width 25 height 10
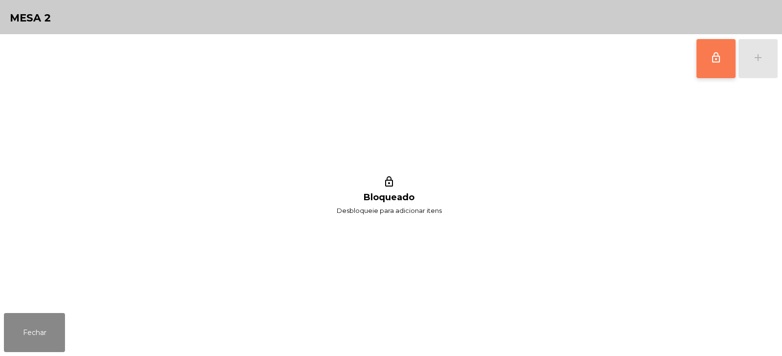
click at [727, 55] on button "lock_outline" at bounding box center [716, 58] width 39 height 39
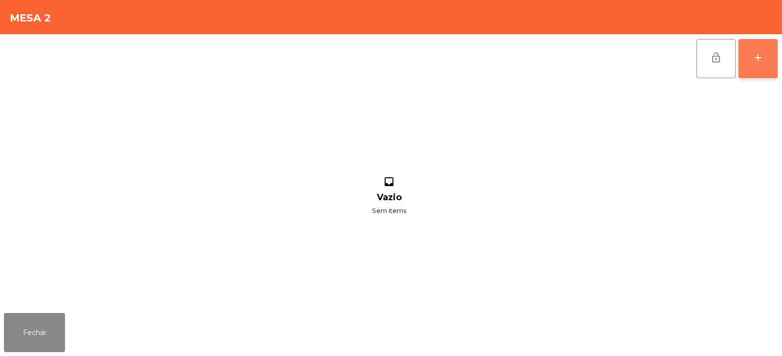
click at [770, 64] on button "add" at bounding box center [758, 58] width 39 height 39
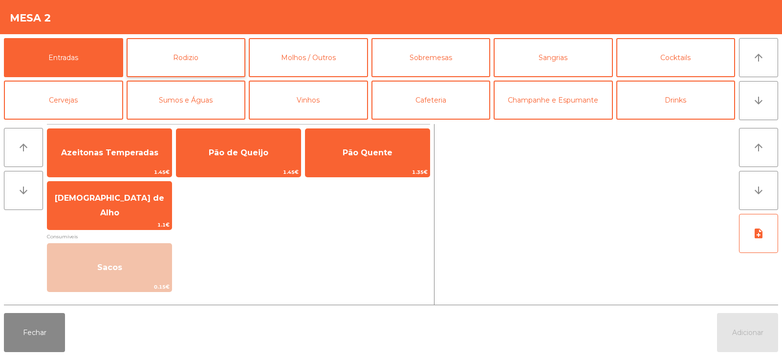
click at [217, 65] on button "Rodizio" at bounding box center [186, 57] width 119 height 39
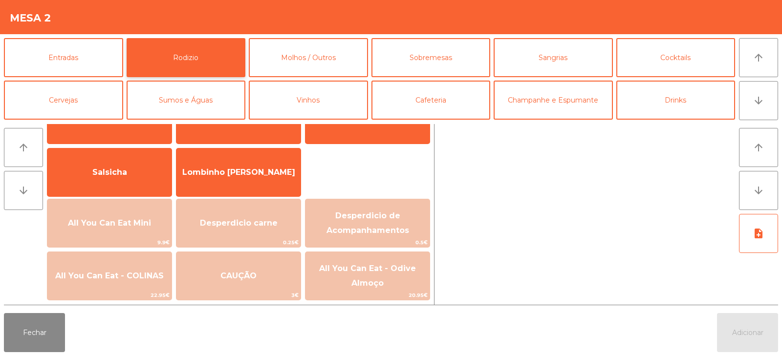
scroll to position [56, 0]
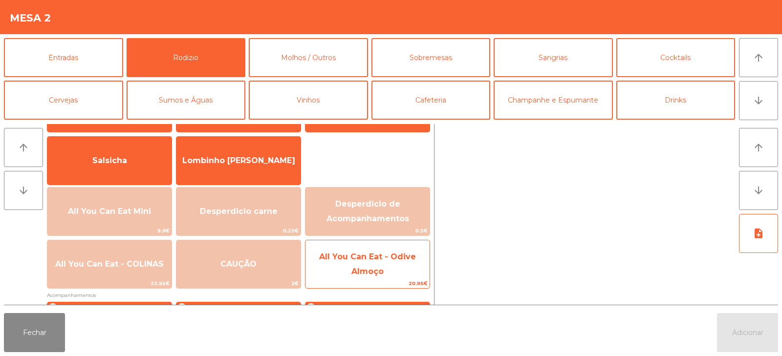
click at [374, 274] on span "All You Can Eat - Odive Almoço" at bounding box center [367, 264] width 97 height 24
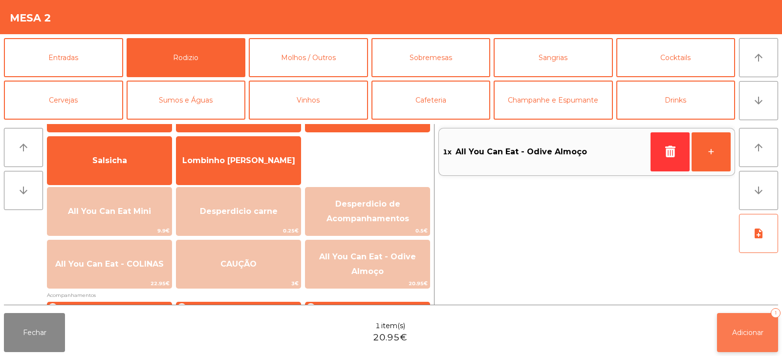
click at [743, 336] on span "Adicionar" at bounding box center [747, 332] width 31 height 9
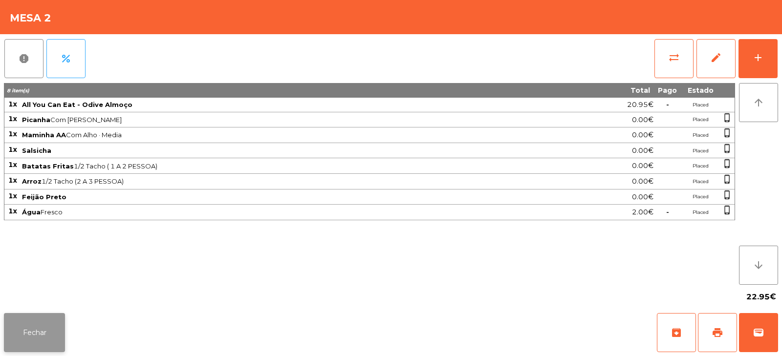
click at [38, 342] on button "Fechar" at bounding box center [34, 332] width 61 height 39
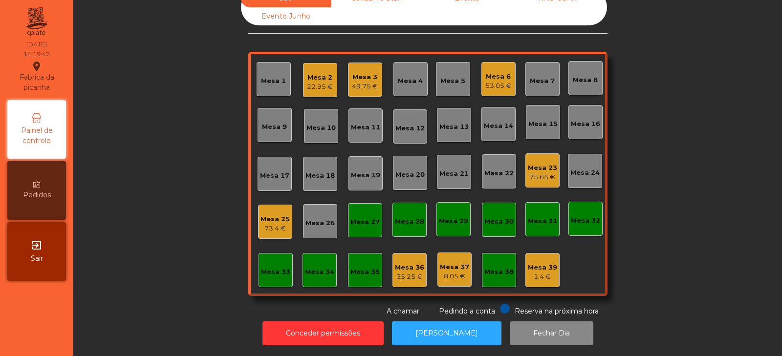
click at [262, 224] on div "73.4 €" at bounding box center [275, 229] width 29 height 10
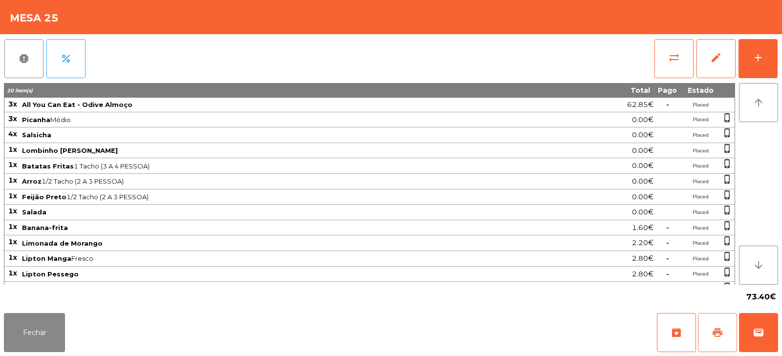
click at [713, 338] on span "print" at bounding box center [718, 333] width 12 height 12
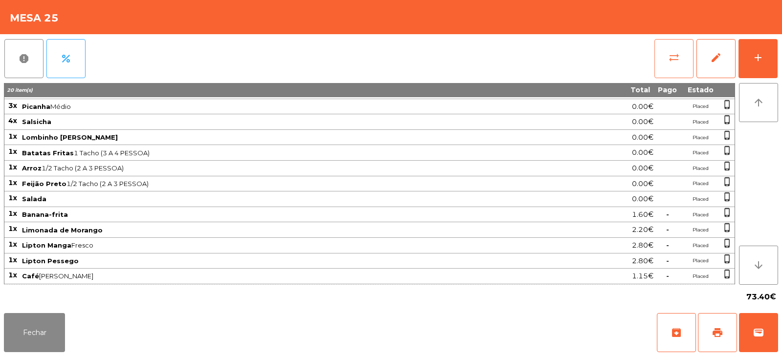
click at [667, 61] on button "sync_alt" at bounding box center [674, 58] width 39 height 39
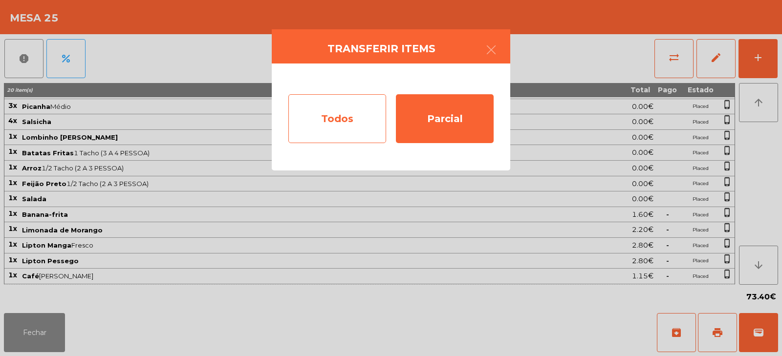
click at [324, 105] on div "Todos" at bounding box center [337, 118] width 98 height 49
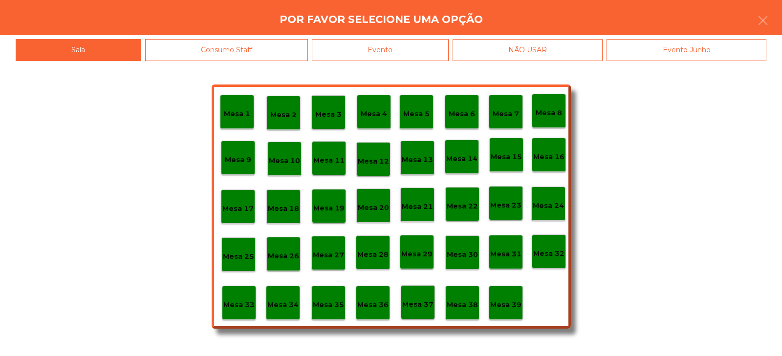
click at [396, 47] on div "Evento" at bounding box center [380, 50] width 137 height 22
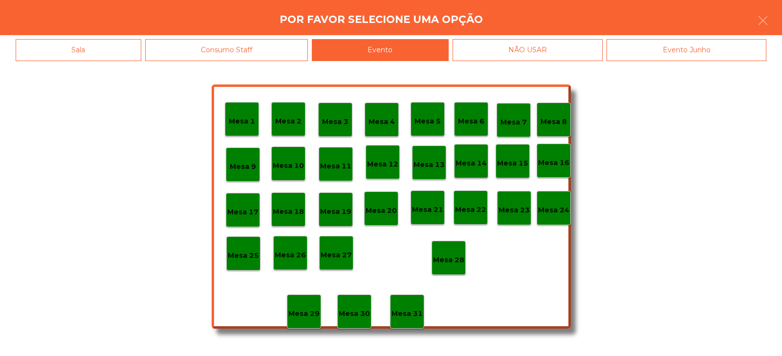
click at [448, 258] on p "Mesa 28" at bounding box center [448, 260] width 31 height 11
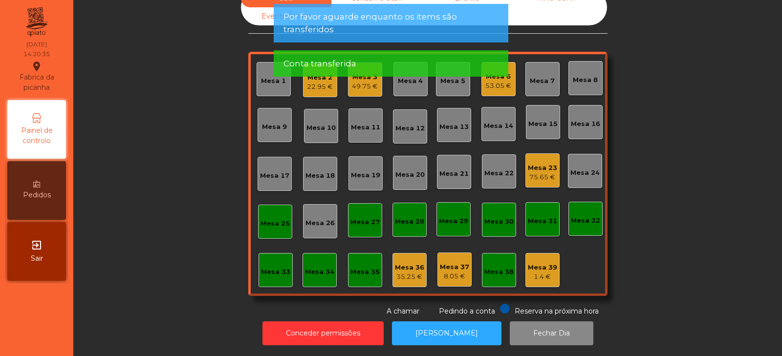
click at [268, 219] on div "Mesa 25" at bounding box center [275, 224] width 29 height 10
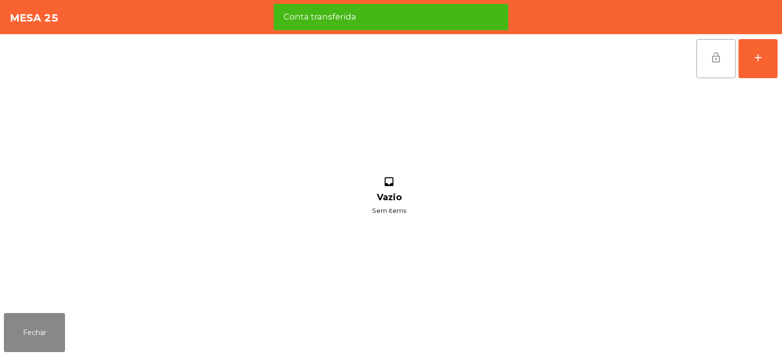
click at [719, 64] on button "lock_open" at bounding box center [716, 58] width 39 height 39
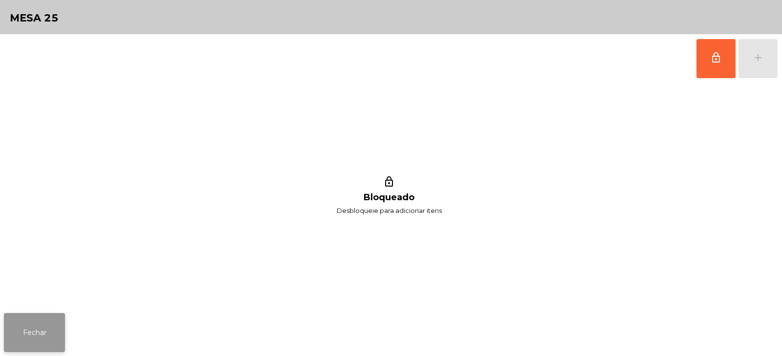
click at [34, 338] on button "Fechar" at bounding box center [34, 332] width 61 height 39
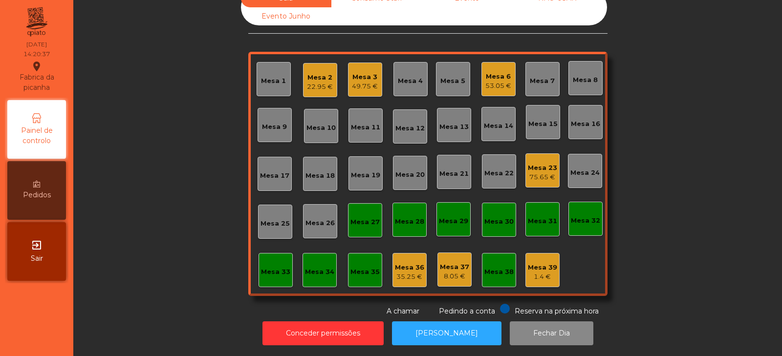
scroll to position [0, 0]
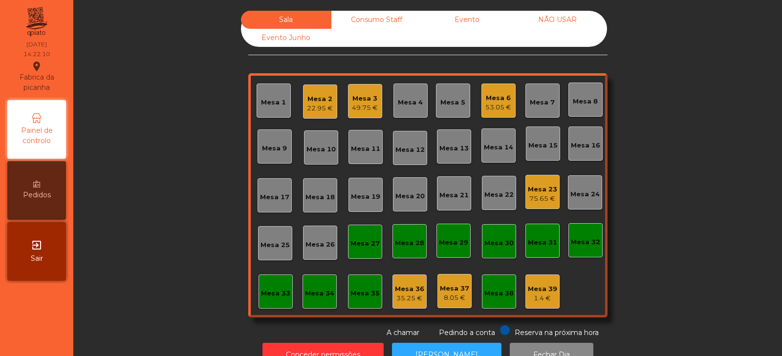
click at [487, 97] on div "Mesa 6" at bounding box center [498, 98] width 26 height 10
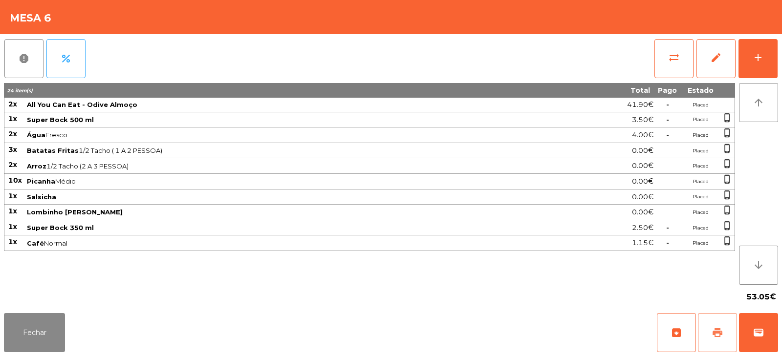
click at [711, 328] on button "print" at bounding box center [717, 332] width 39 height 39
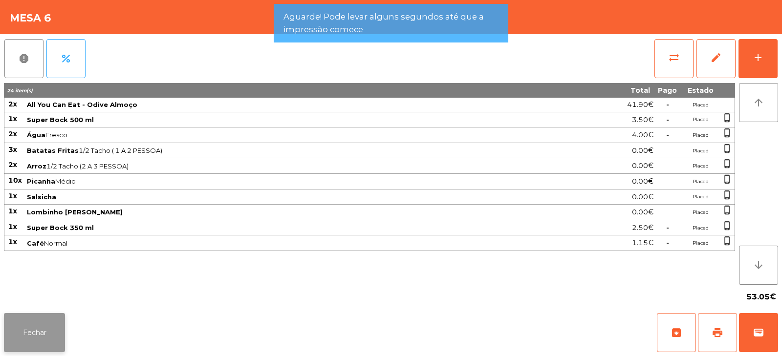
click at [50, 331] on button "Fechar" at bounding box center [34, 332] width 61 height 39
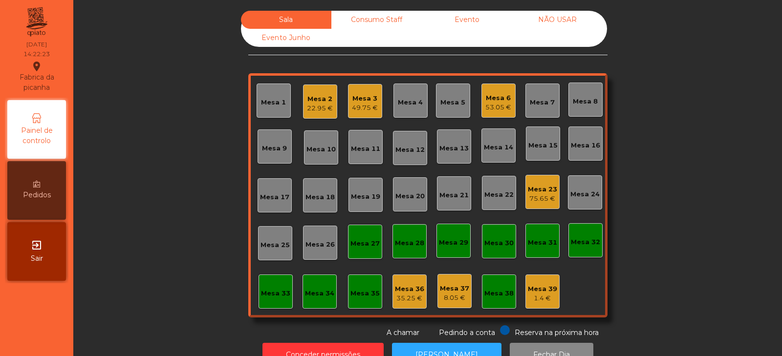
click at [492, 108] on div "53.05 €" at bounding box center [498, 108] width 26 height 10
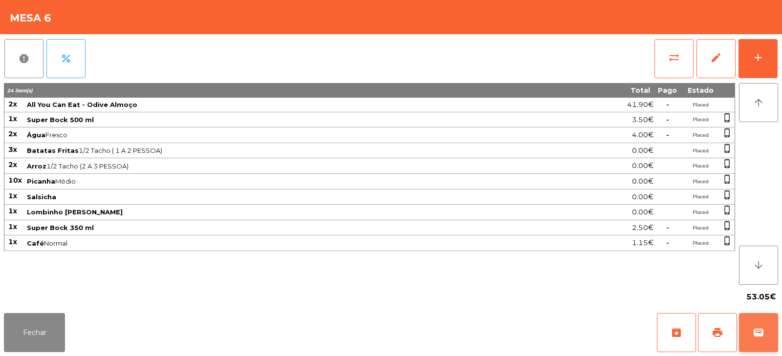
click at [766, 332] on button "wallet" at bounding box center [758, 332] width 39 height 39
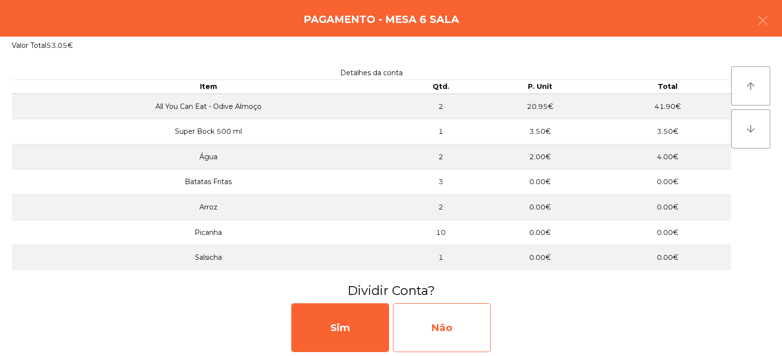
click at [467, 323] on div "Não" at bounding box center [442, 328] width 98 height 49
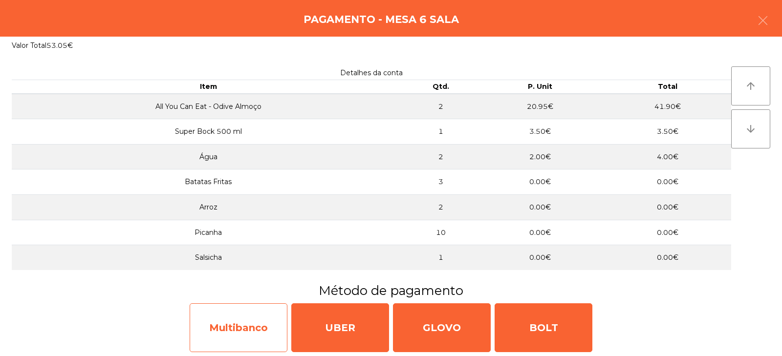
click at [250, 326] on div "Multibanco" at bounding box center [239, 328] width 98 height 49
select select "**"
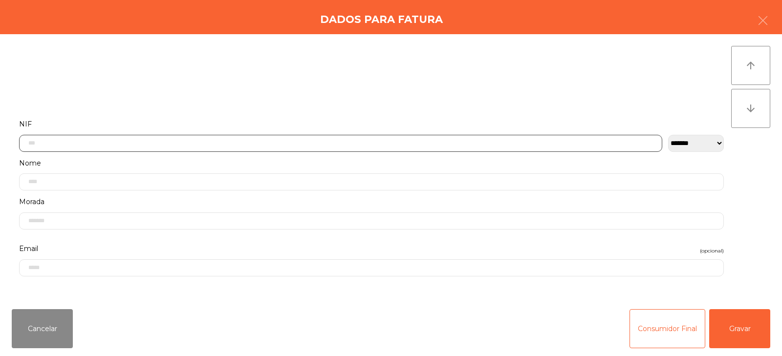
click at [308, 146] on input "text" at bounding box center [340, 143] width 643 height 17
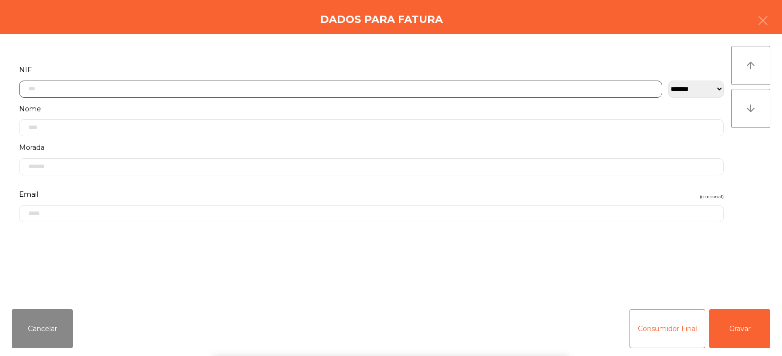
scroll to position [71, 0]
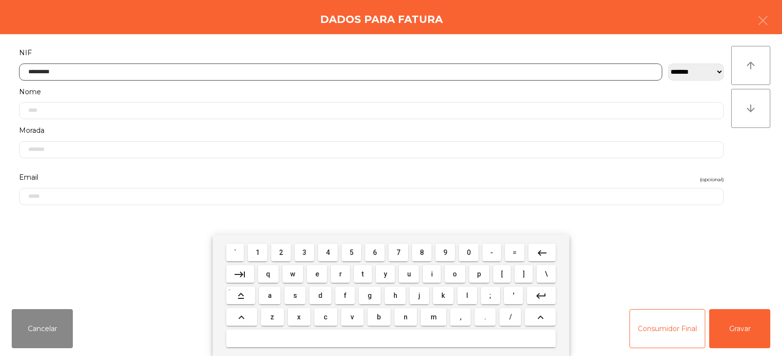
type input "*********"
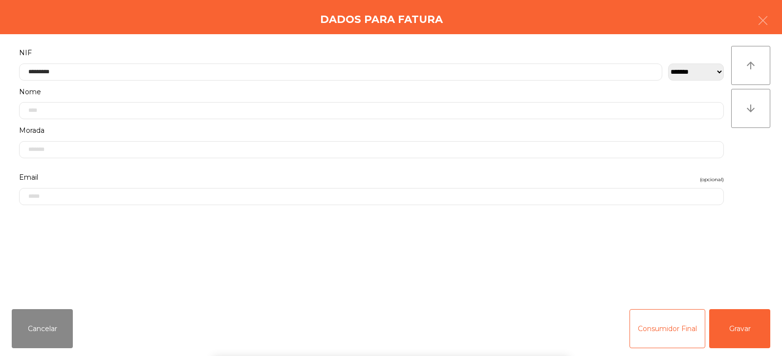
click at [739, 330] on div "` 1 2 3 4 5 6 7 8 9 0 - = keyboard_backspace keyboard_tab q w e r t y u i o p […" at bounding box center [391, 295] width 782 height 121
click at [737, 328] on button "Gravar" at bounding box center [739, 328] width 61 height 39
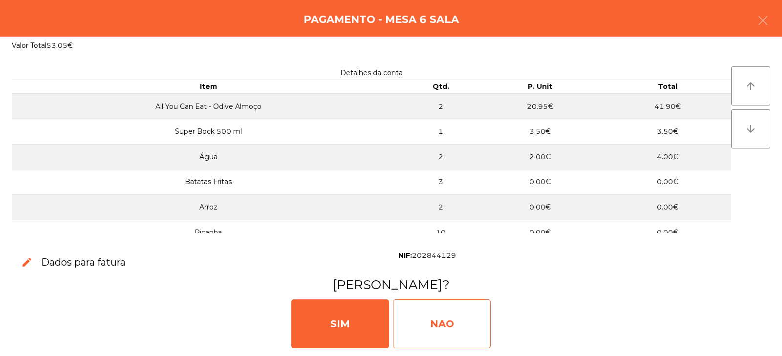
click at [441, 326] on div "NAO" at bounding box center [442, 324] width 98 height 49
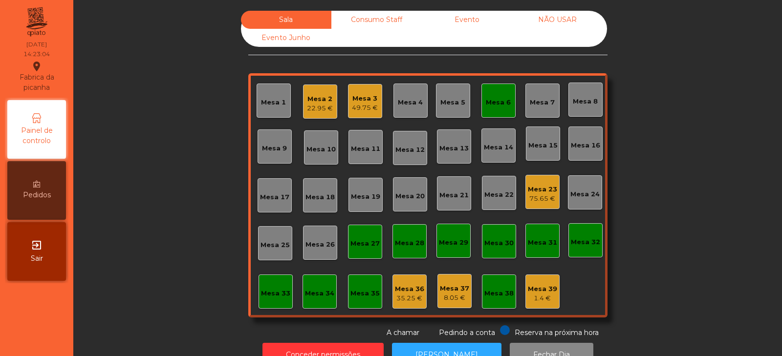
click at [502, 108] on div "Mesa 6" at bounding box center [499, 101] width 34 height 34
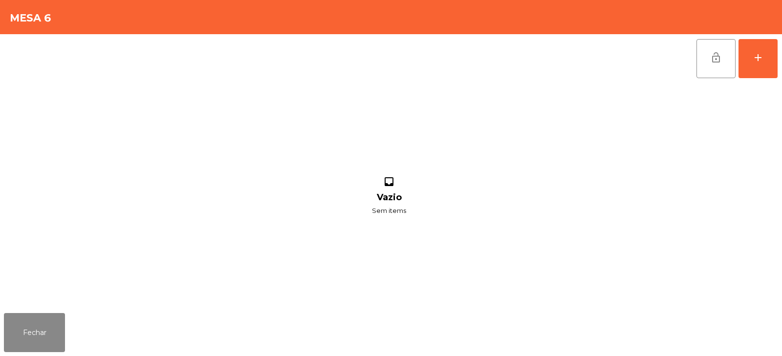
click at [720, 58] on span "lock_open" at bounding box center [716, 58] width 12 height 12
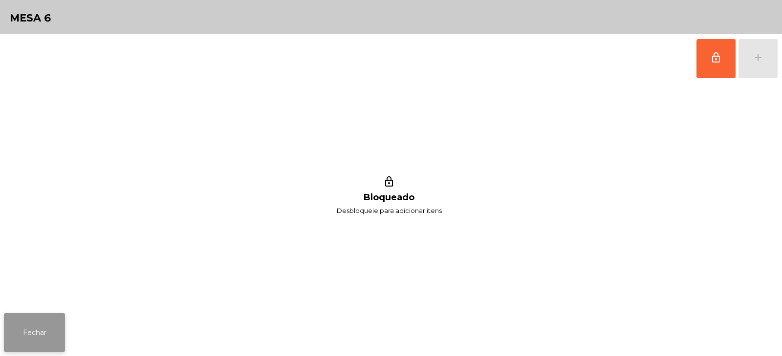
click at [33, 333] on button "Fechar" at bounding box center [34, 332] width 61 height 39
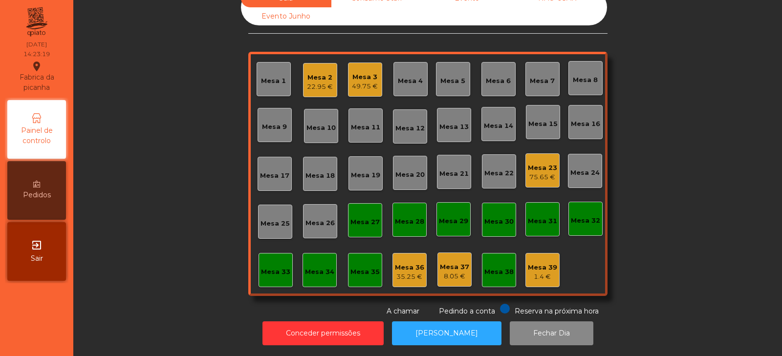
scroll to position [0, 0]
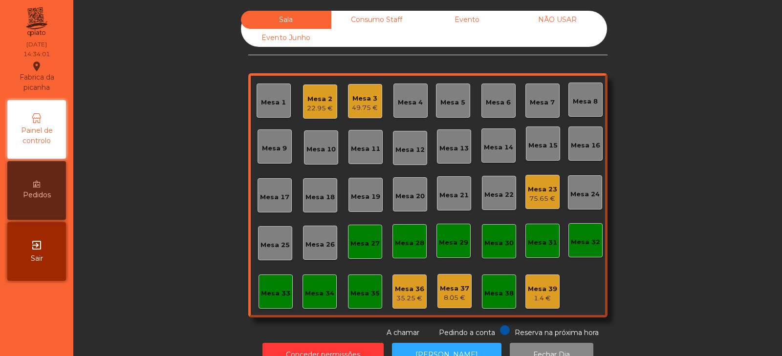
click at [542, 183] on div "Mesa 23 75.65 €" at bounding box center [542, 192] width 29 height 23
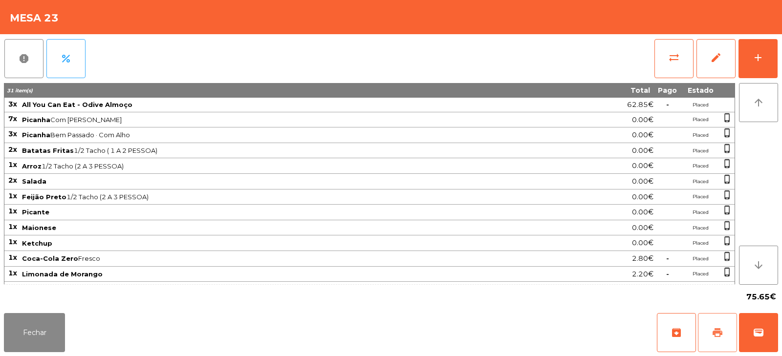
click at [708, 325] on button "print" at bounding box center [717, 332] width 39 height 39
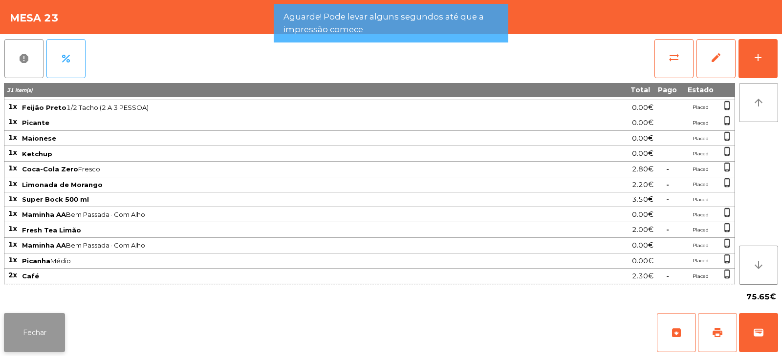
click at [51, 330] on button "Fechar" at bounding box center [34, 332] width 61 height 39
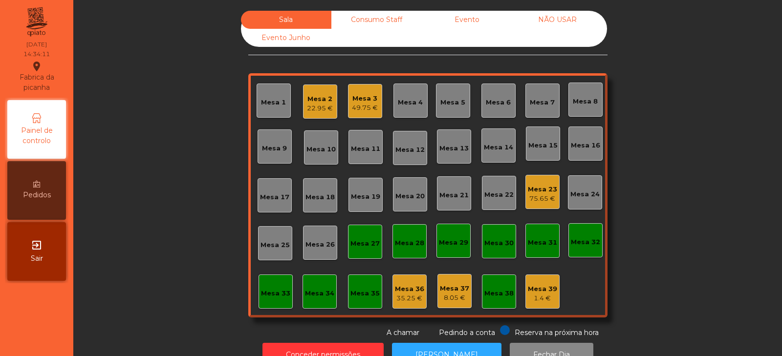
click at [528, 195] on div "75.65 €" at bounding box center [542, 199] width 29 height 10
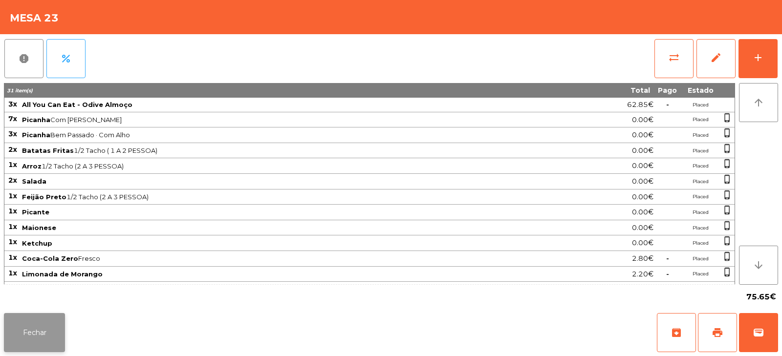
click at [44, 317] on button "Fechar" at bounding box center [34, 332] width 61 height 39
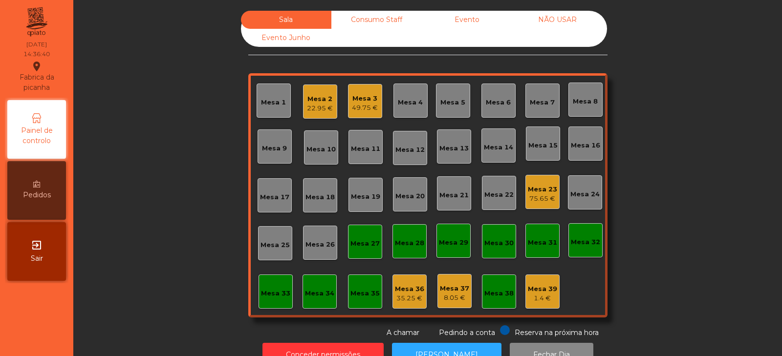
click at [545, 193] on div "Mesa 23" at bounding box center [542, 190] width 29 height 10
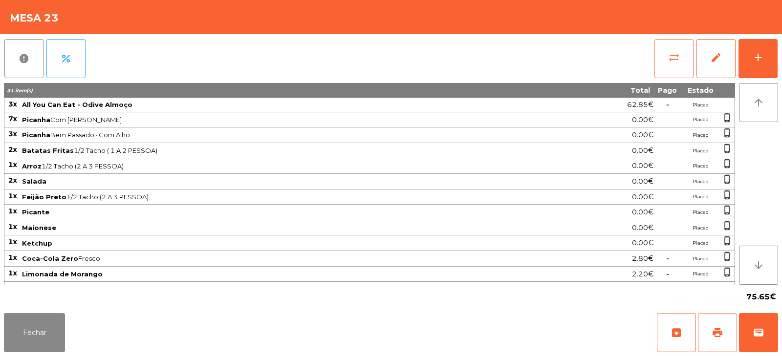
click at [665, 62] on button "sync_alt" at bounding box center [674, 58] width 39 height 39
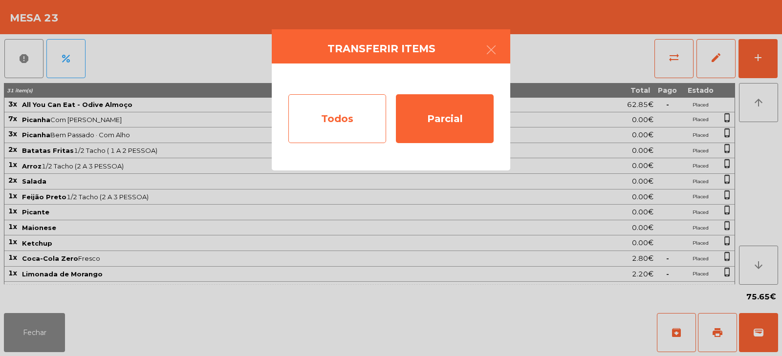
click at [349, 116] on div "Todos" at bounding box center [337, 118] width 98 height 49
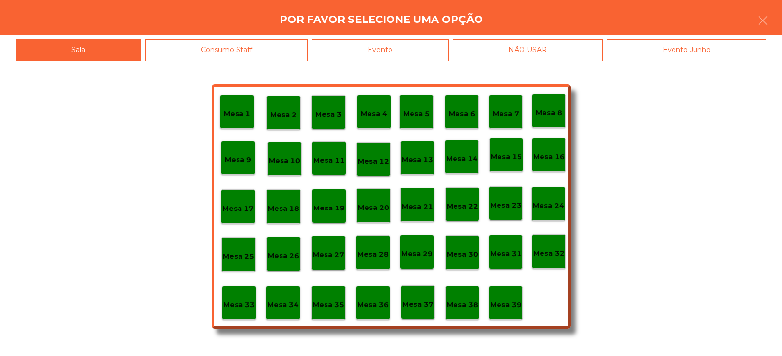
click at [409, 47] on div "Evento" at bounding box center [380, 50] width 137 height 22
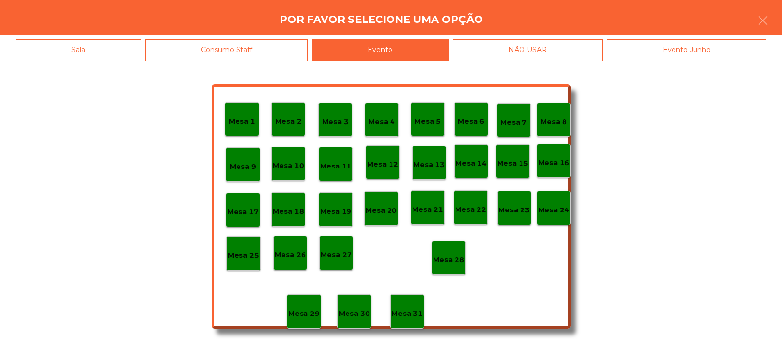
click at [444, 253] on div "Mesa 28" at bounding box center [448, 258] width 31 height 15
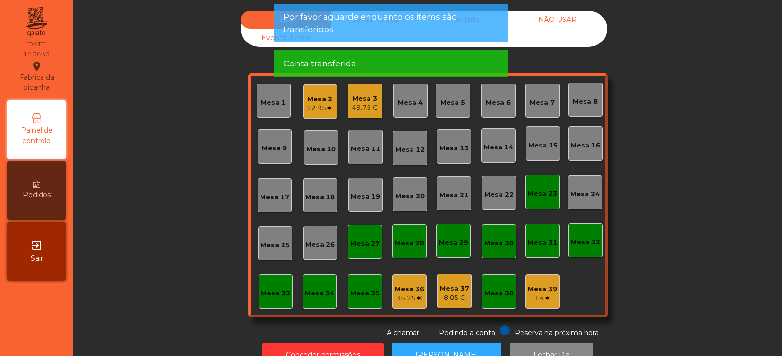
click at [547, 205] on div "Mesa 23" at bounding box center [542, 192] width 34 height 34
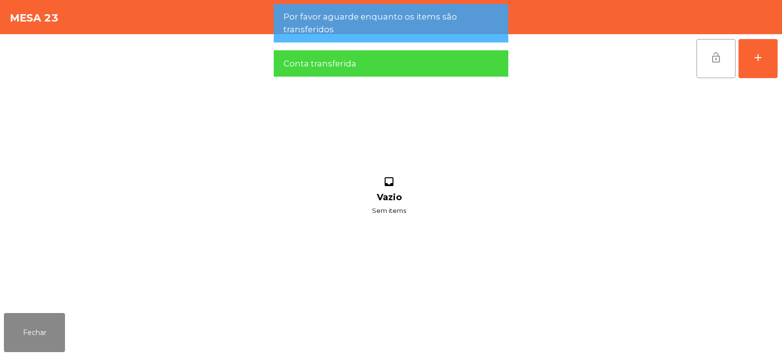
click at [710, 66] on button "lock_open" at bounding box center [716, 58] width 39 height 39
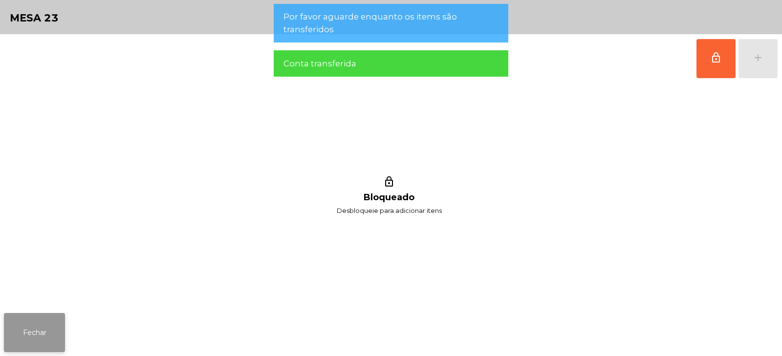
click at [58, 333] on button "Fechar" at bounding box center [34, 332] width 61 height 39
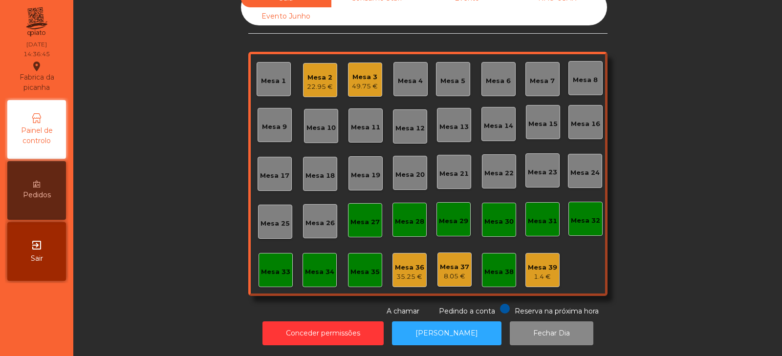
scroll to position [0, 0]
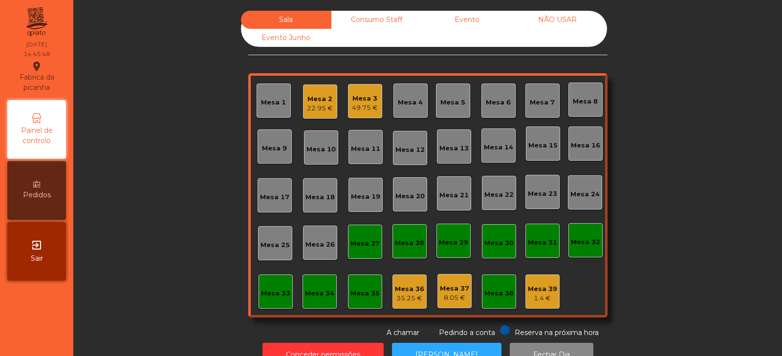
click at [589, 251] on div "Mesa 32" at bounding box center [586, 240] width 34 height 34
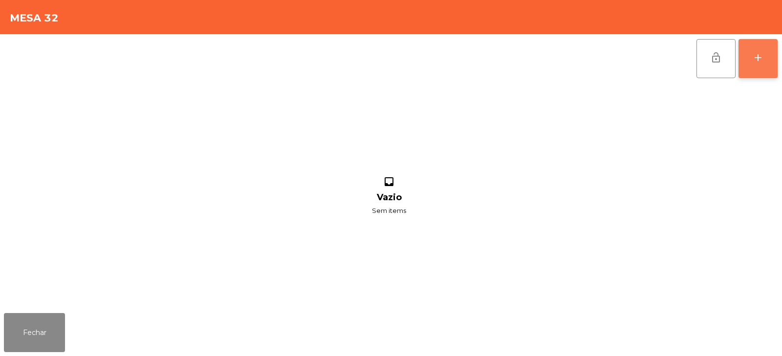
click at [756, 66] on button "add" at bounding box center [758, 58] width 39 height 39
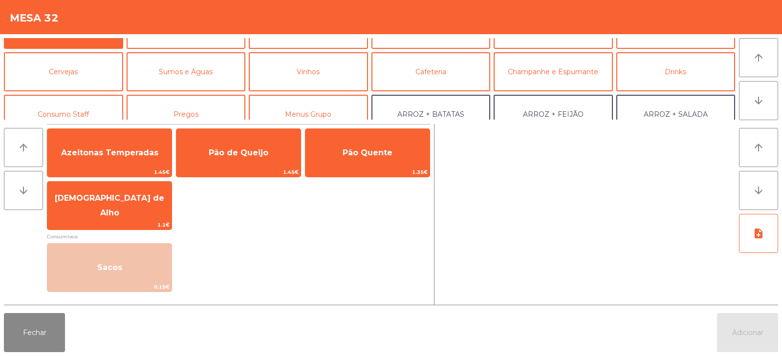
scroll to position [49, 0]
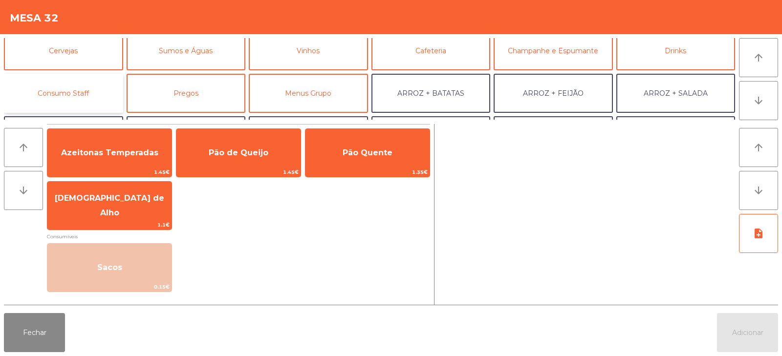
click at [89, 92] on button "Consumo Staff" at bounding box center [63, 93] width 119 height 39
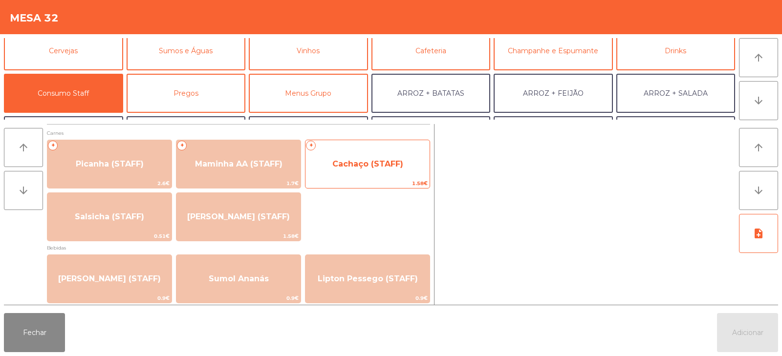
click at [348, 169] on span "Cachaço (STAFF)" at bounding box center [368, 164] width 124 height 26
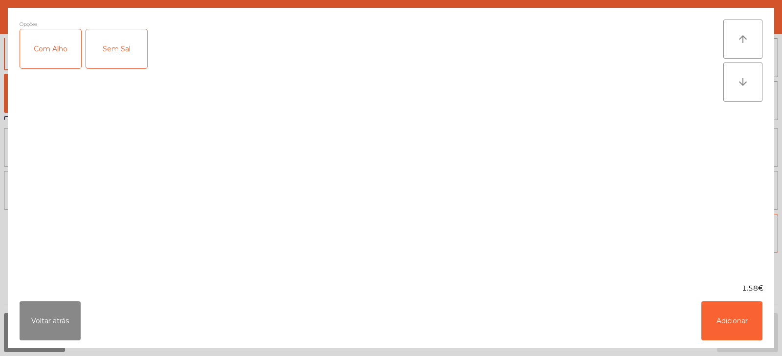
click at [71, 59] on div "Com Alho" at bounding box center [50, 48] width 61 height 39
click at [717, 323] on button "Adicionar" at bounding box center [731, 321] width 61 height 39
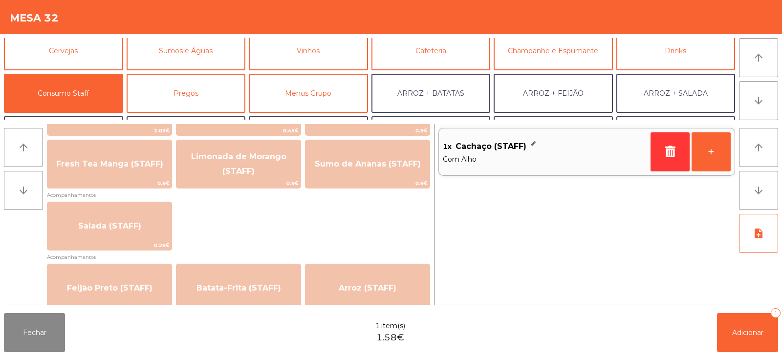
scroll to position [326, 0]
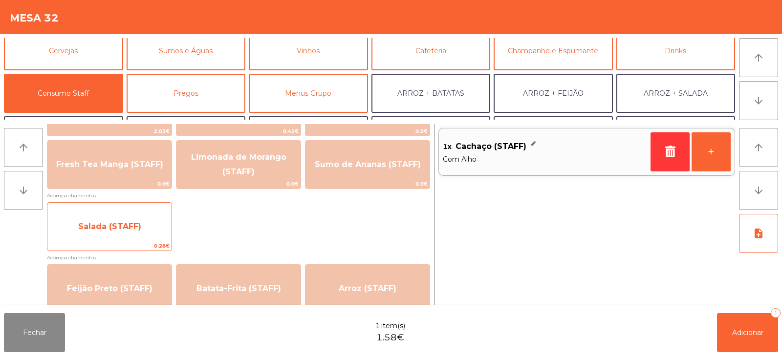
click at [146, 229] on span "Salada (STAFF)" at bounding box center [109, 227] width 124 height 26
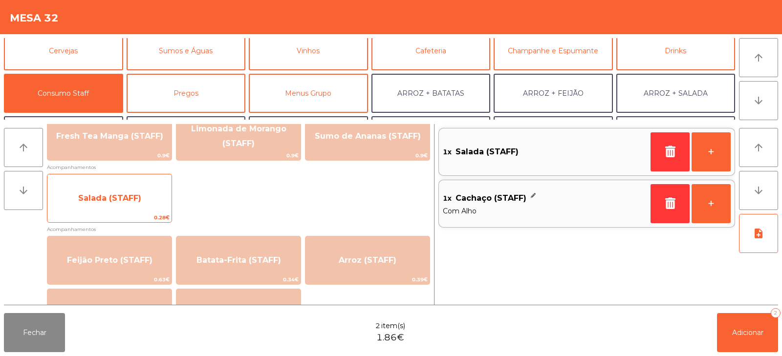
scroll to position [373, 0]
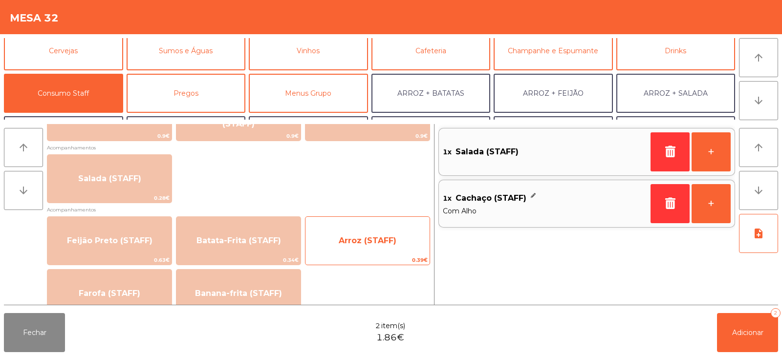
click at [366, 236] on span "Arroz (STAFF)" at bounding box center [368, 240] width 58 height 9
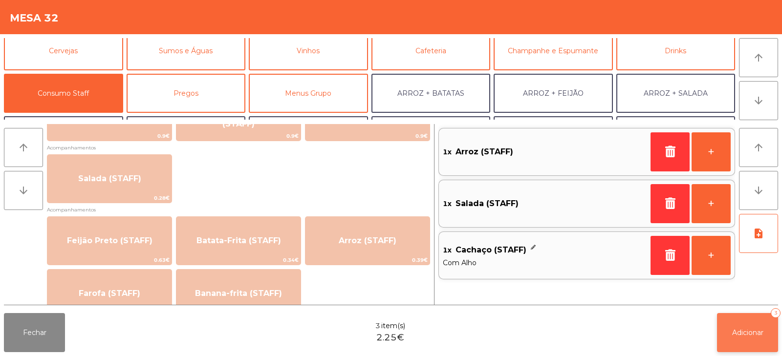
click at [743, 338] on button "Adicionar 3" at bounding box center [747, 332] width 61 height 39
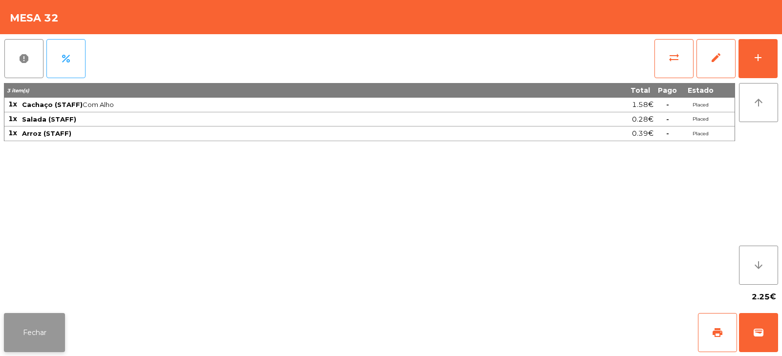
click at [61, 341] on button "Fechar" at bounding box center [34, 332] width 61 height 39
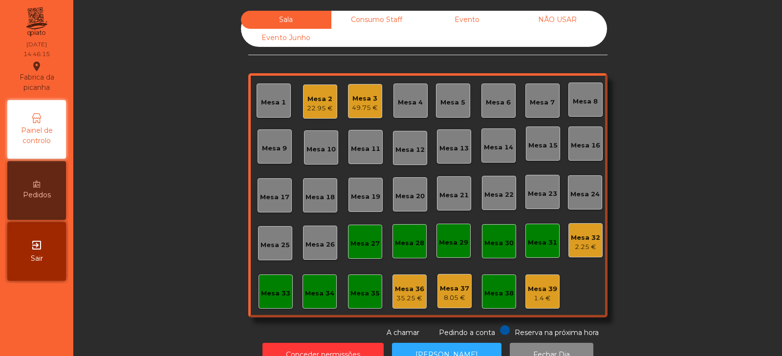
click at [526, 251] on div "Mesa 31" at bounding box center [542, 241] width 34 height 34
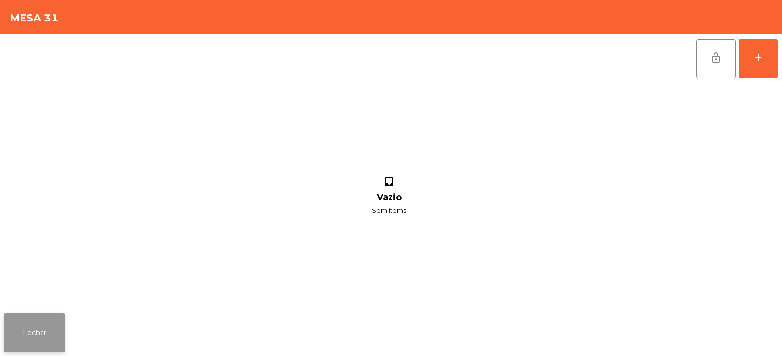
click at [45, 342] on button "Fechar" at bounding box center [34, 332] width 61 height 39
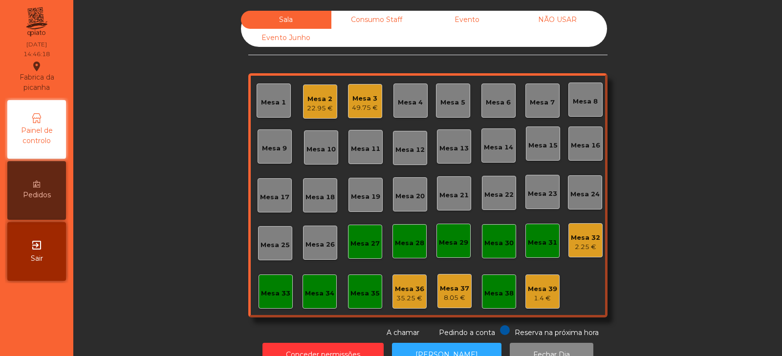
click at [585, 238] on div "Mesa 32" at bounding box center [585, 238] width 29 height 10
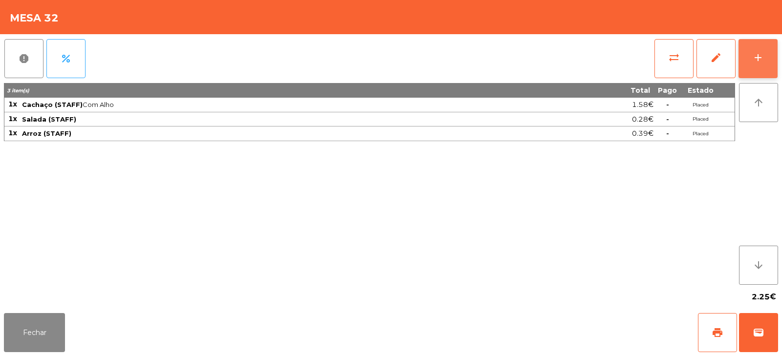
click at [765, 68] on button "add" at bounding box center [758, 58] width 39 height 39
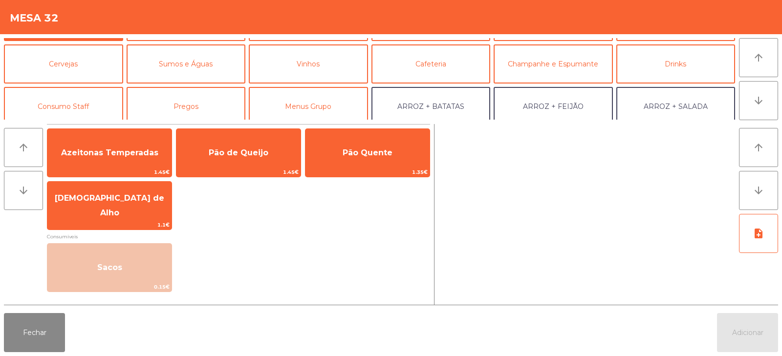
scroll to position [44, 0]
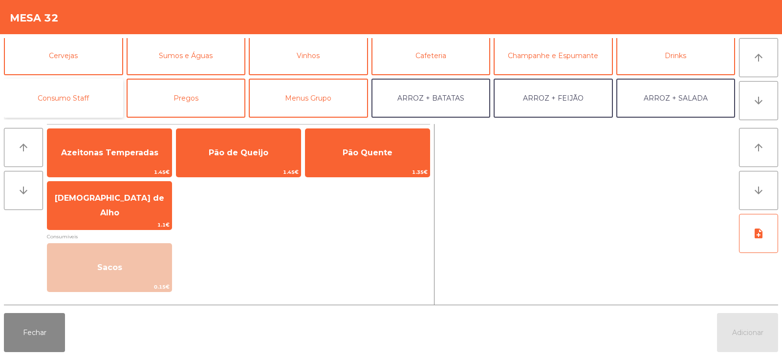
click at [89, 90] on button "Consumo Staff" at bounding box center [63, 98] width 119 height 39
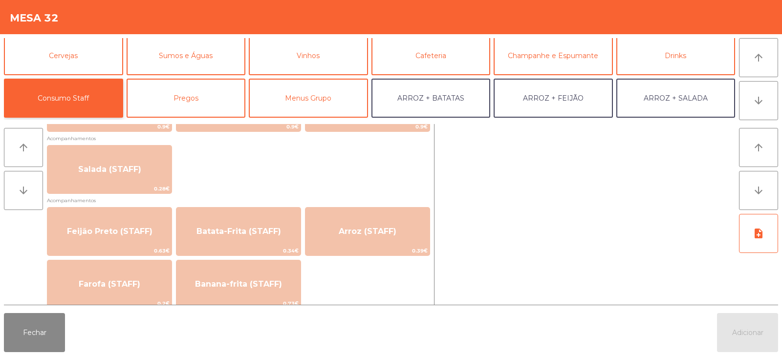
scroll to position [392, 0]
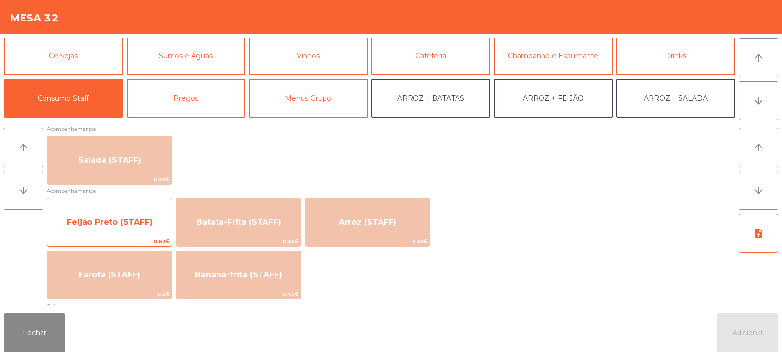
click at [148, 231] on span "Feijão Preto (STAFF)" at bounding box center [109, 222] width 124 height 26
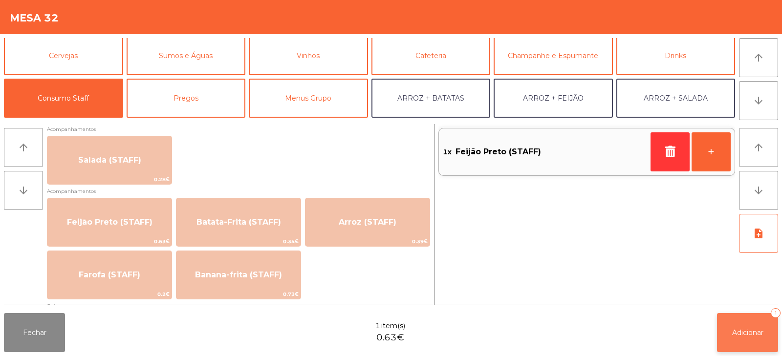
click at [744, 337] on button "Adicionar 1" at bounding box center [747, 332] width 61 height 39
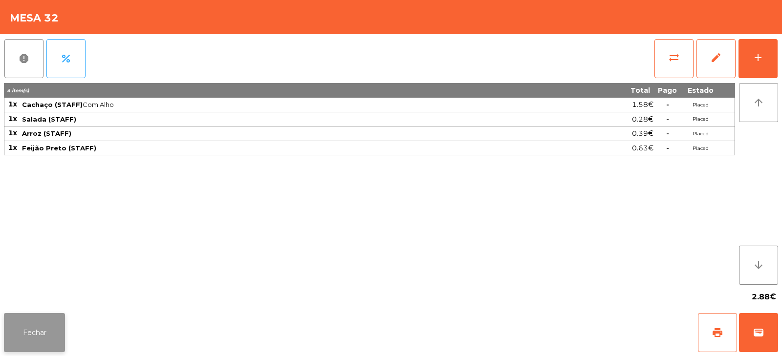
click at [48, 337] on button "Fechar" at bounding box center [34, 332] width 61 height 39
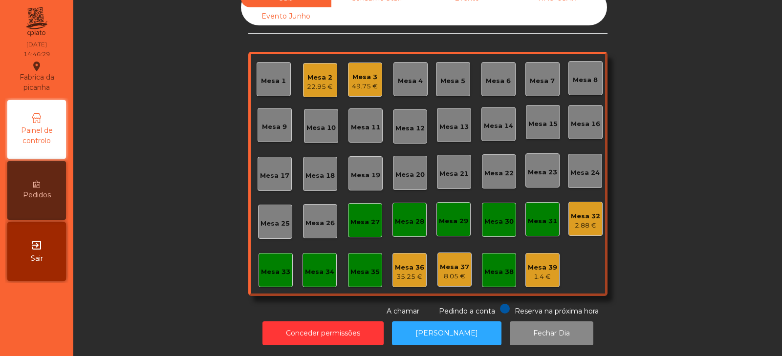
scroll to position [0, 0]
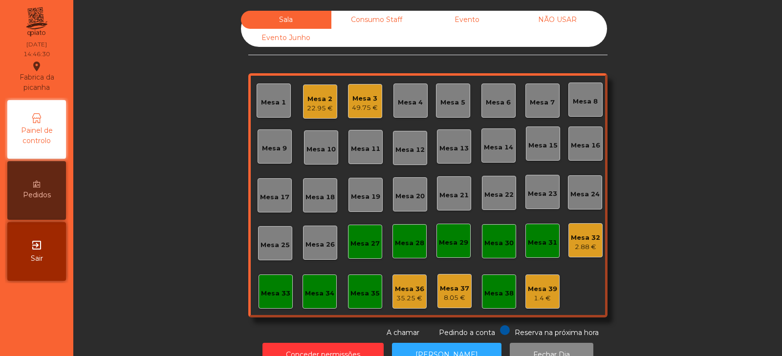
click at [536, 240] on div "Mesa 31" at bounding box center [542, 243] width 29 height 10
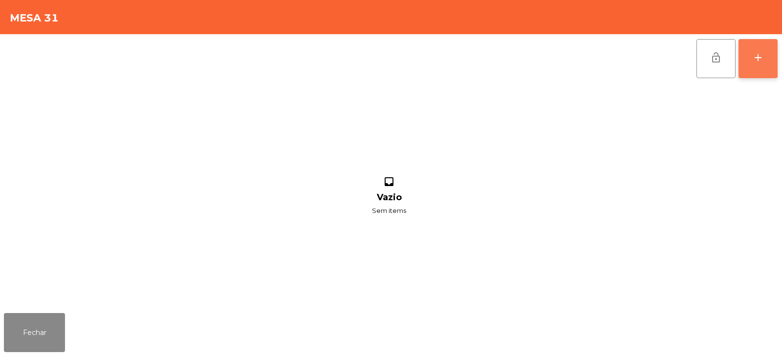
click at [764, 68] on button "add" at bounding box center [758, 58] width 39 height 39
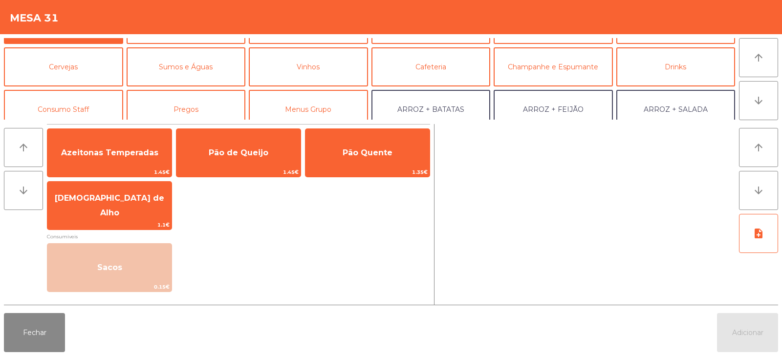
scroll to position [47, 0]
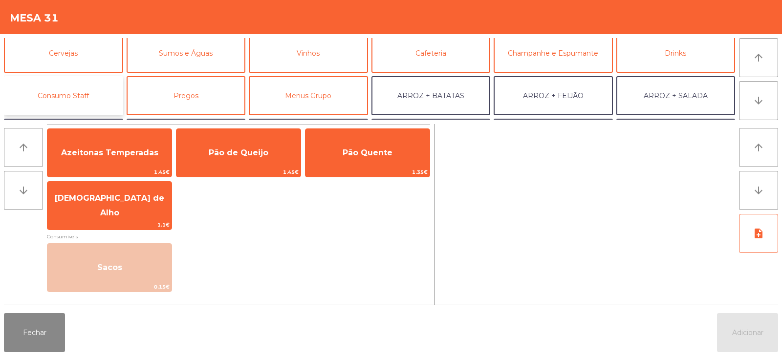
click at [101, 87] on button "Consumo Staff" at bounding box center [63, 95] width 119 height 39
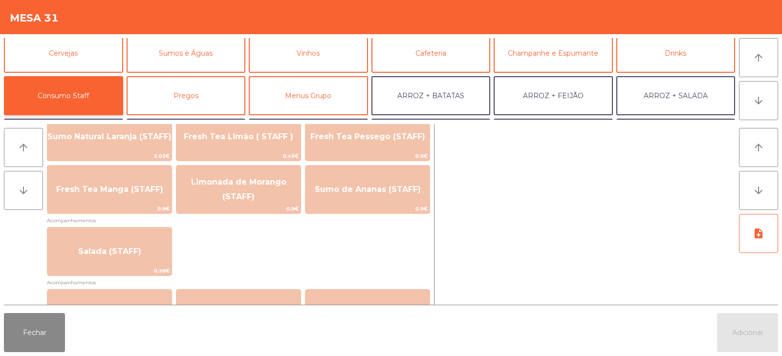
scroll to position [302, 0]
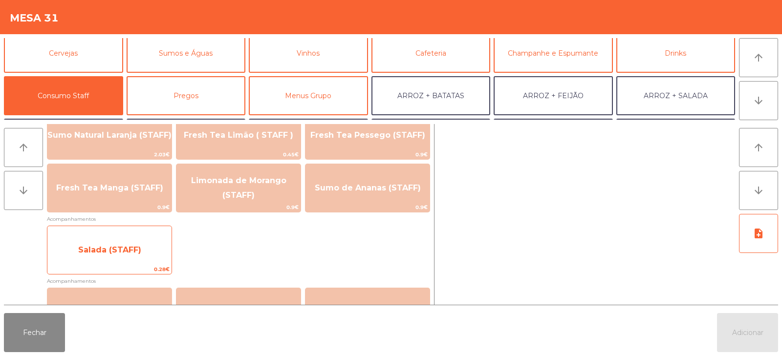
click at [152, 247] on span "Salada (STAFF)" at bounding box center [109, 250] width 124 height 26
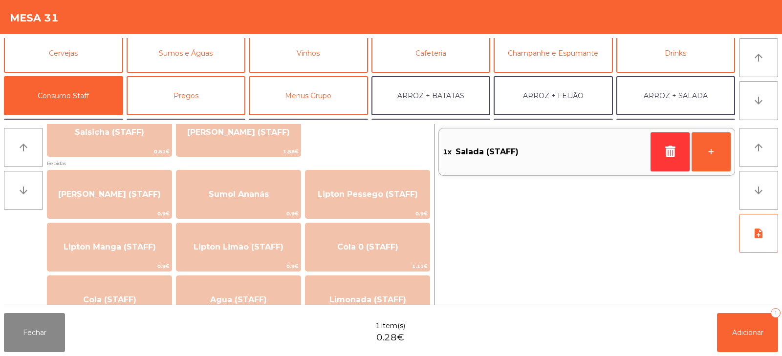
scroll to position [0, 0]
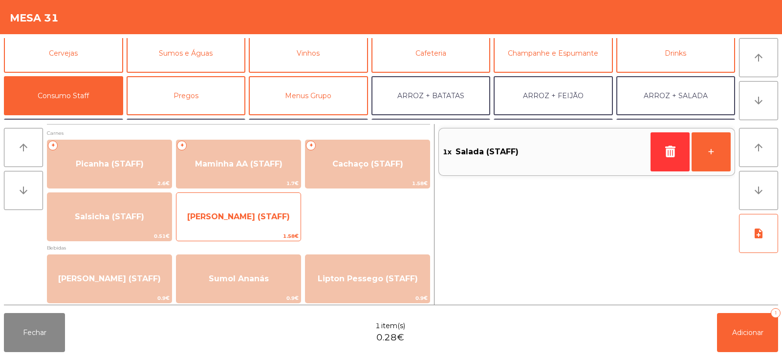
click at [269, 220] on span "[PERSON_NAME] (STAFF)" at bounding box center [238, 216] width 103 height 9
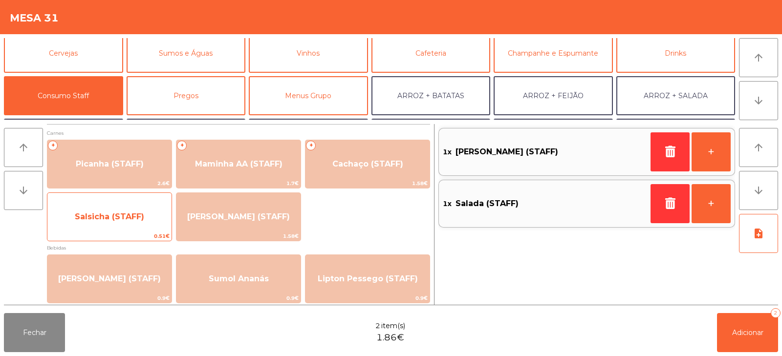
click at [149, 222] on span "Salsicha (STAFF)" at bounding box center [109, 217] width 124 height 26
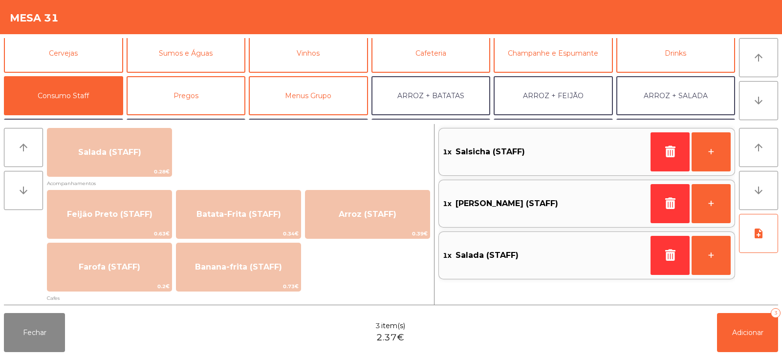
scroll to position [402, 0]
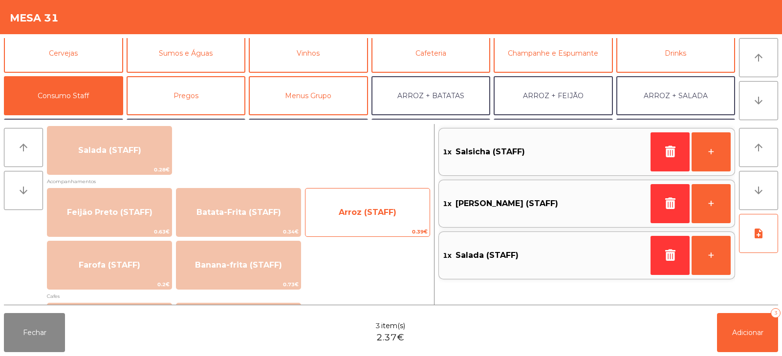
click at [381, 221] on span "Arroz (STAFF)" at bounding box center [368, 212] width 124 height 26
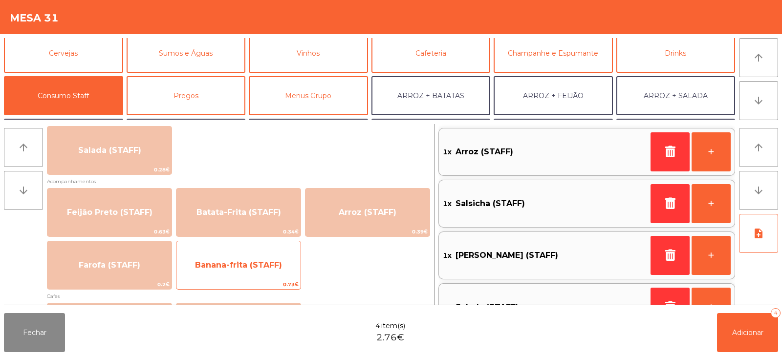
click at [267, 272] on span "Banana-frita (STAFF)" at bounding box center [238, 265] width 124 height 26
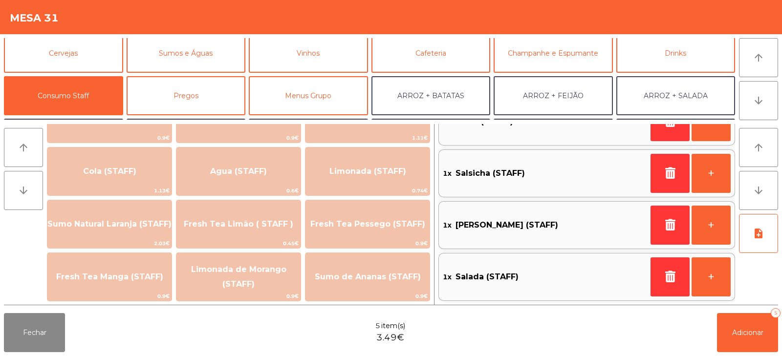
scroll to position [213, 0]
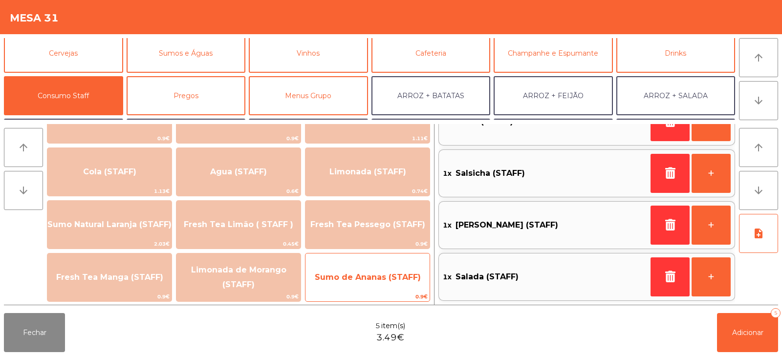
click at [383, 276] on span "Sumo de Ananas (STAFF)" at bounding box center [368, 277] width 106 height 9
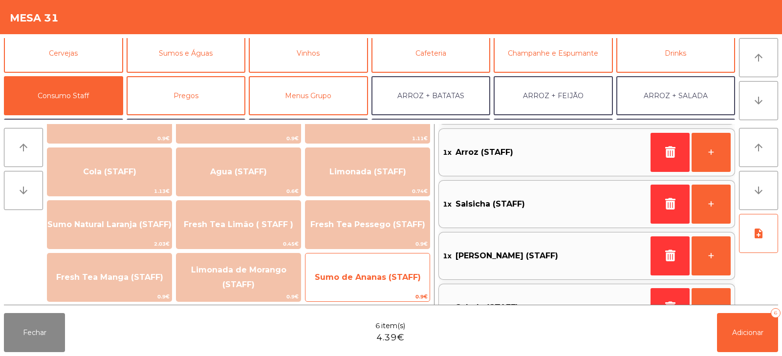
scroll to position [134, 0]
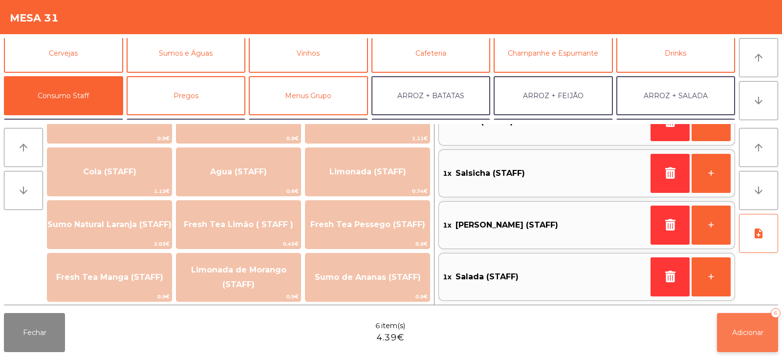
click at [742, 334] on span "Adicionar" at bounding box center [747, 332] width 31 height 9
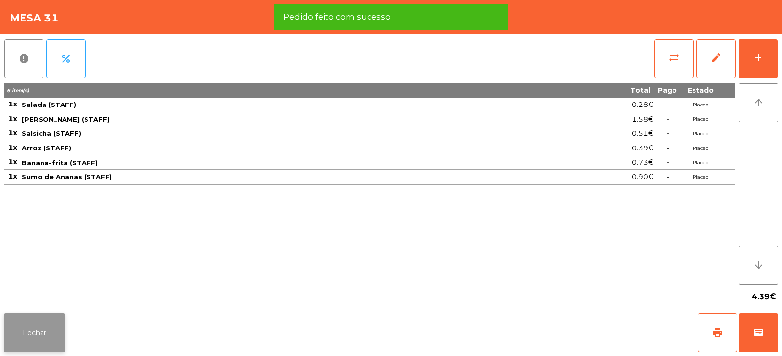
click at [46, 332] on button "Fechar" at bounding box center [34, 332] width 61 height 39
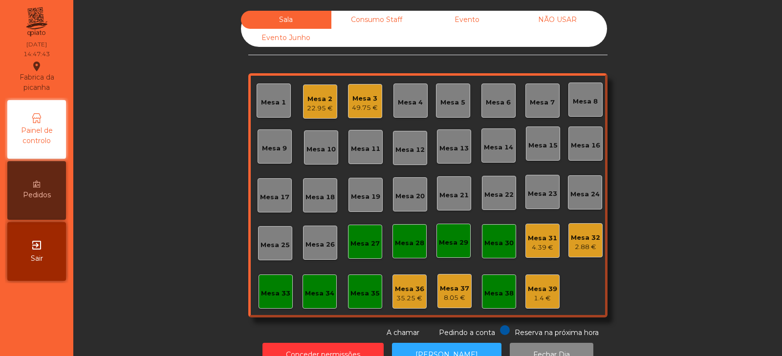
click at [574, 243] on div "2.88 €" at bounding box center [585, 247] width 29 height 10
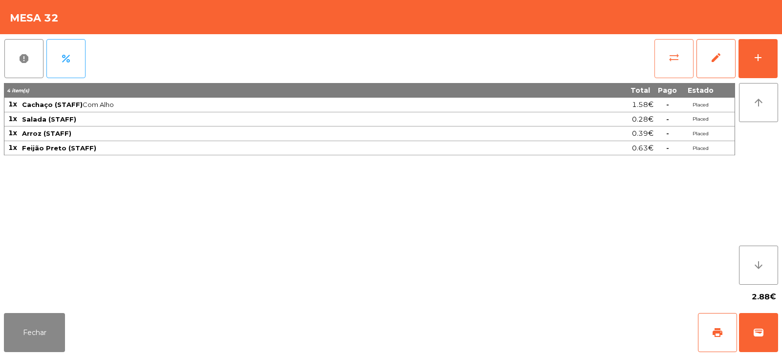
click at [669, 55] on span "sync_alt" at bounding box center [674, 58] width 12 height 12
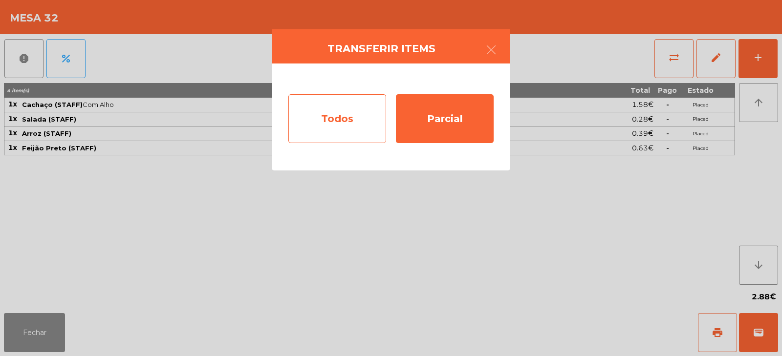
click at [372, 114] on div "Todos" at bounding box center [337, 118] width 98 height 49
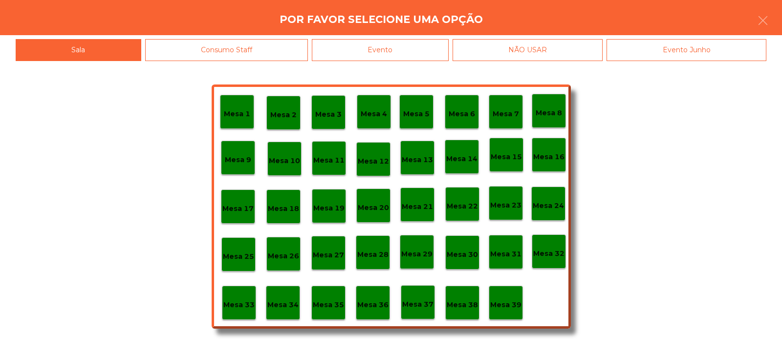
click at [422, 51] on div "Evento" at bounding box center [380, 50] width 137 height 22
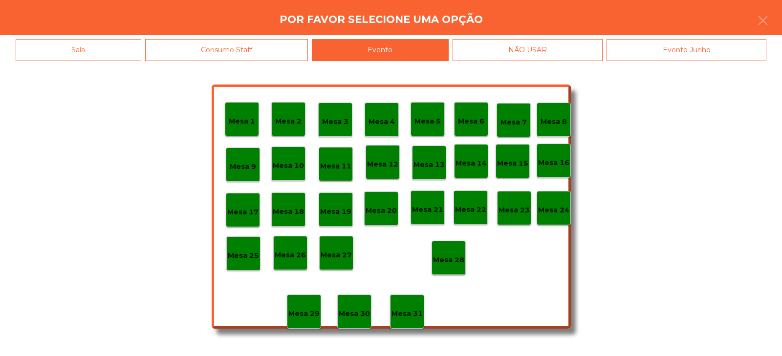
click at [454, 254] on div "Mesa 28" at bounding box center [448, 258] width 31 height 15
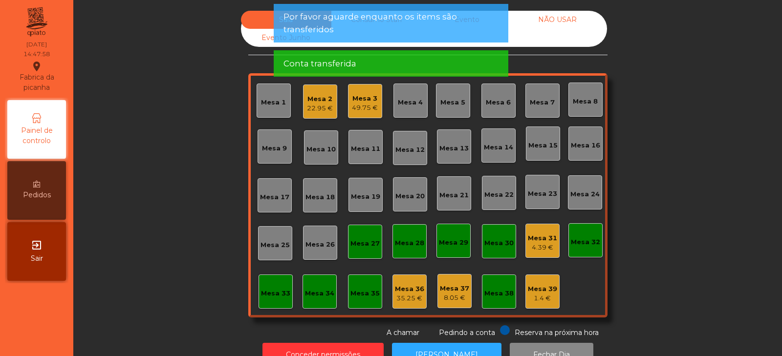
click at [534, 248] on div "4.39 €" at bounding box center [542, 248] width 29 height 10
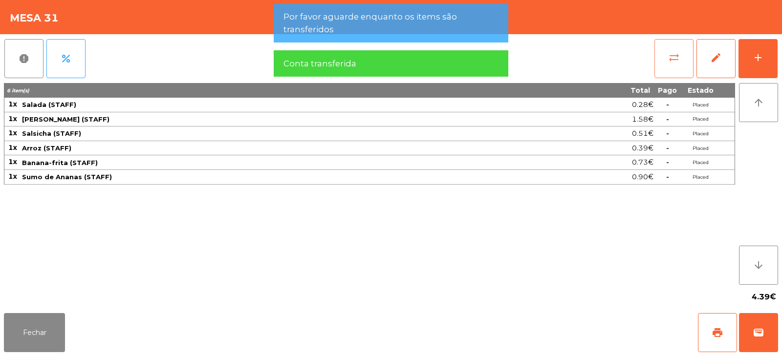
click at [678, 65] on button "sync_alt" at bounding box center [674, 58] width 39 height 39
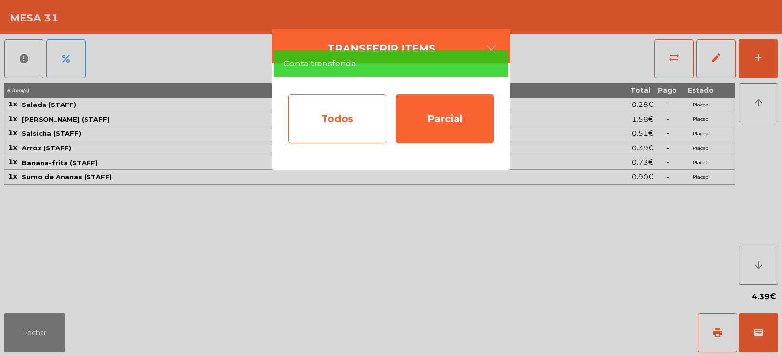
click at [357, 126] on div "Todos" at bounding box center [337, 118] width 98 height 49
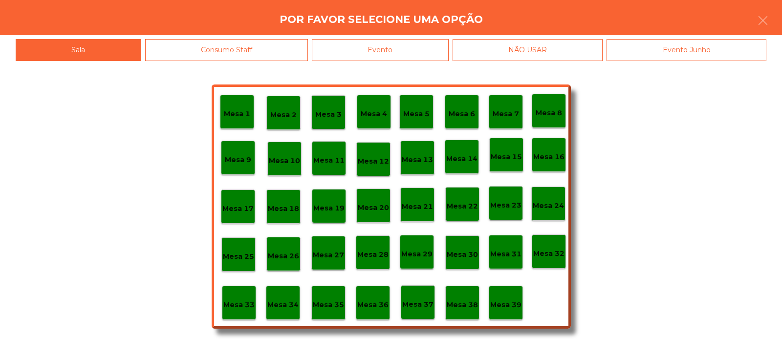
click at [557, 251] on p "Mesa 32" at bounding box center [548, 253] width 31 height 11
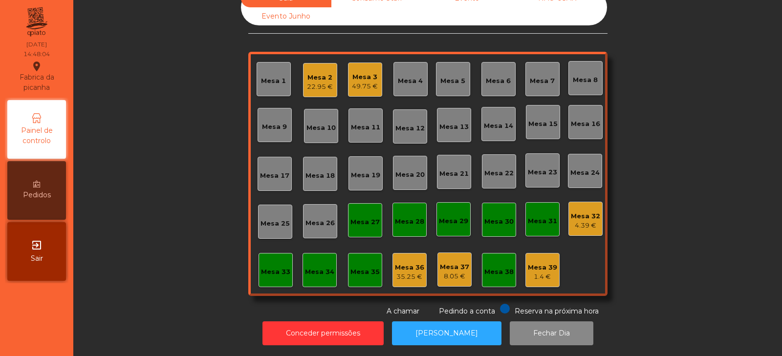
scroll to position [0, 0]
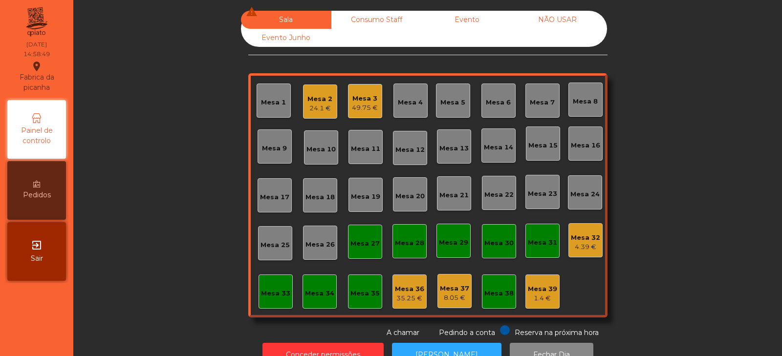
click at [319, 108] on div "24.1 €" at bounding box center [319, 109] width 25 height 10
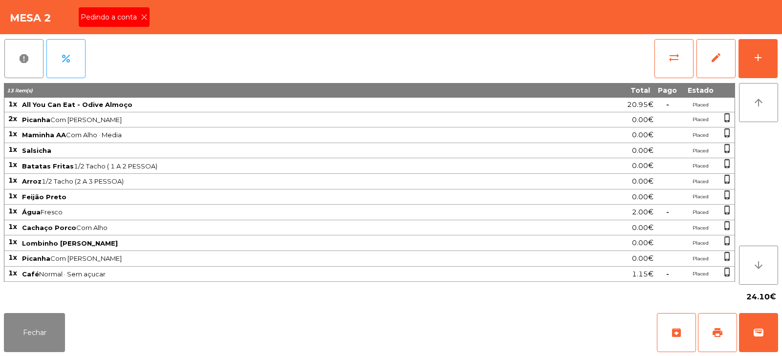
click at [144, 17] on icon at bounding box center [144, 17] width 7 height 7
click at [721, 323] on button "print" at bounding box center [717, 332] width 39 height 39
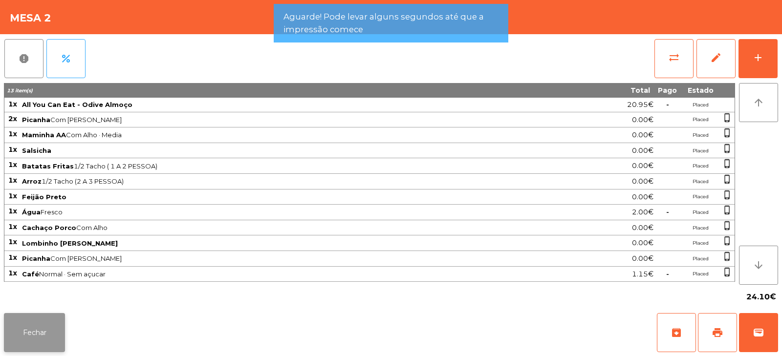
click at [47, 314] on button "Fechar" at bounding box center [34, 332] width 61 height 39
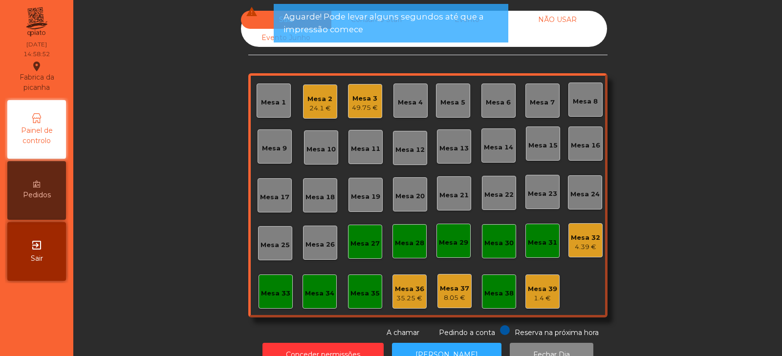
click at [368, 102] on div "Mesa 3" at bounding box center [365, 99] width 26 height 10
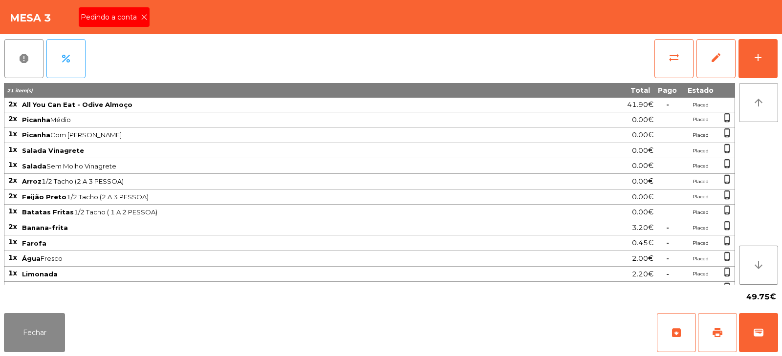
click at [145, 17] on icon at bounding box center [144, 17] width 7 height 7
click at [718, 331] on span "print" at bounding box center [718, 333] width 12 height 12
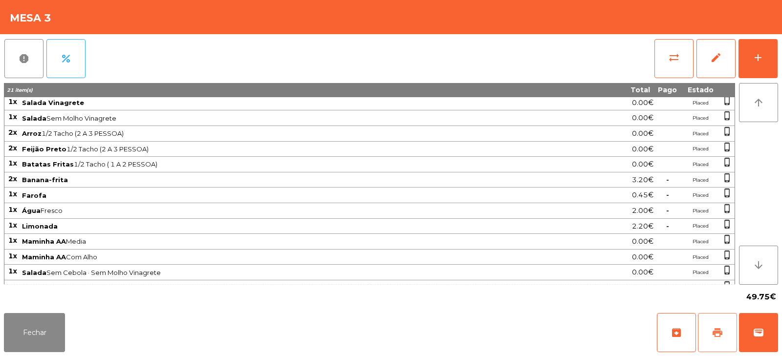
scroll to position [60, 0]
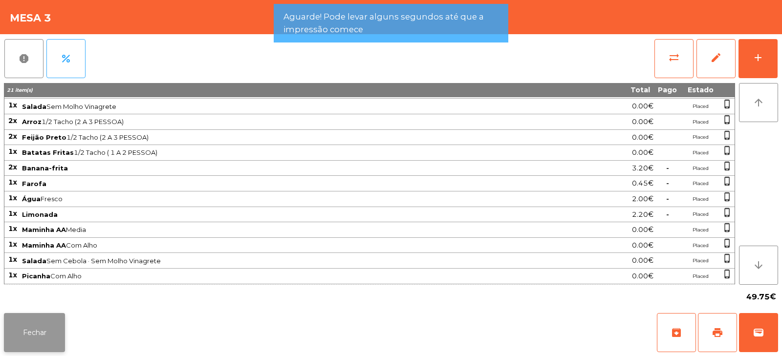
click at [55, 328] on button "Fechar" at bounding box center [34, 332] width 61 height 39
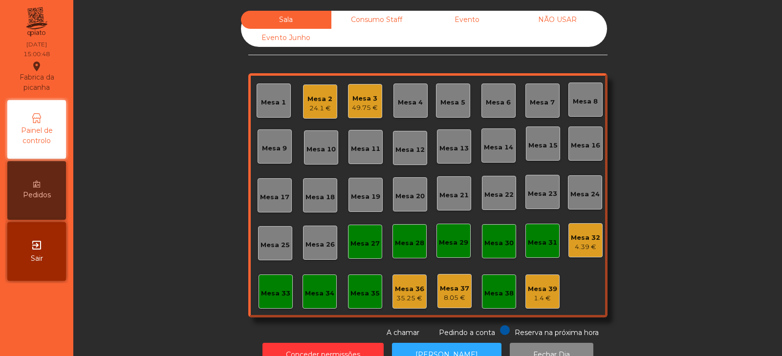
click at [368, 111] on div "49.75 €" at bounding box center [365, 108] width 26 height 10
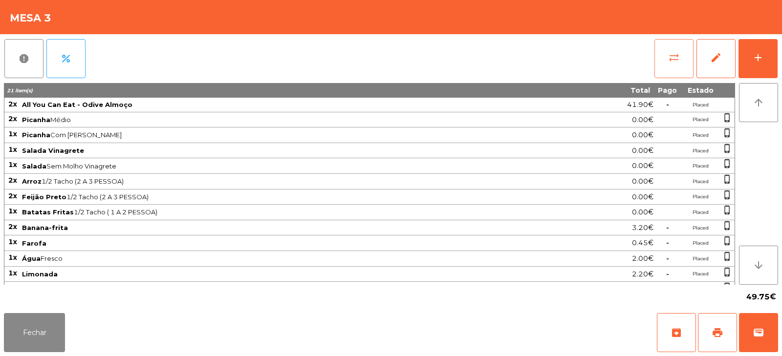
click at [665, 67] on button "sync_alt" at bounding box center [674, 58] width 39 height 39
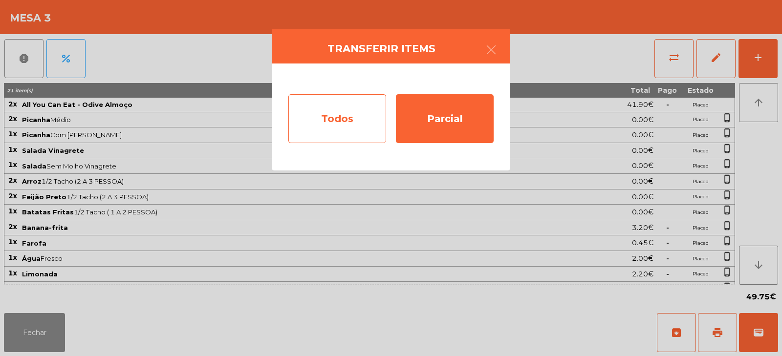
click at [325, 112] on div "Todos" at bounding box center [337, 118] width 98 height 49
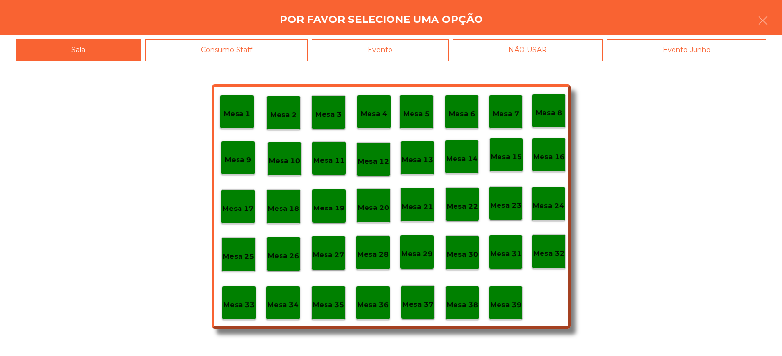
click at [418, 49] on div "Evento" at bounding box center [380, 50] width 137 height 22
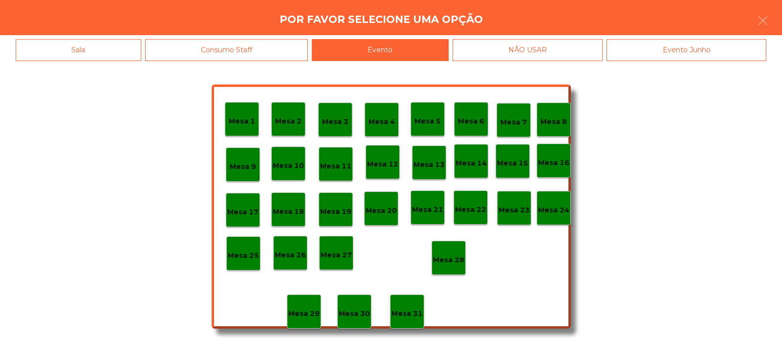
click at [453, 258] on p "Mesa 28" at bounding box center [448, 260] width 31 height 11
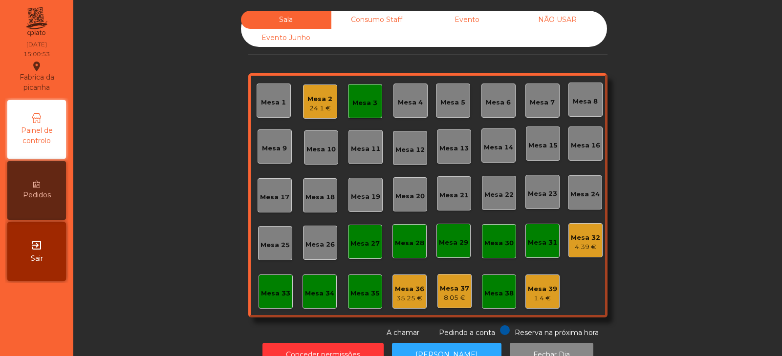
click at [364, 102] on div "Mesa 3" at bounding box center [364, 103] width 25 height 10
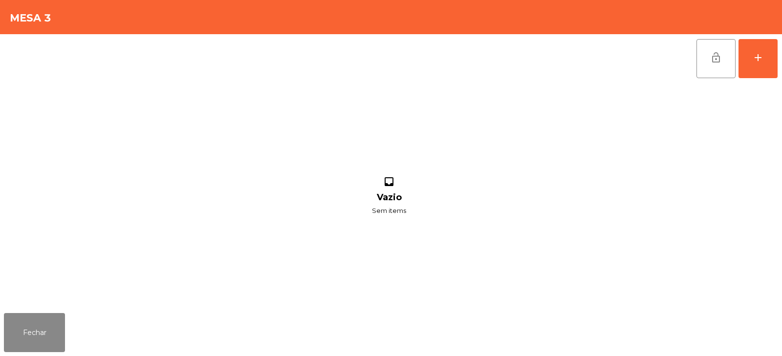
click at [719, 67] on button "lock_open" at bounding box center [716, 58] width 39 height 39
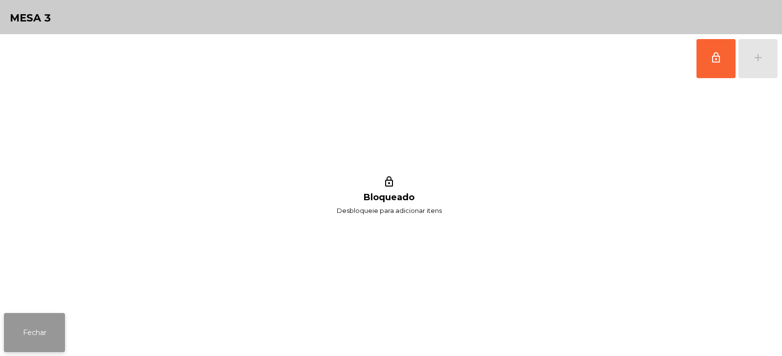
click at [57, 325] on button "Fechar" at bounding box center [34, 332] width 61 height 39
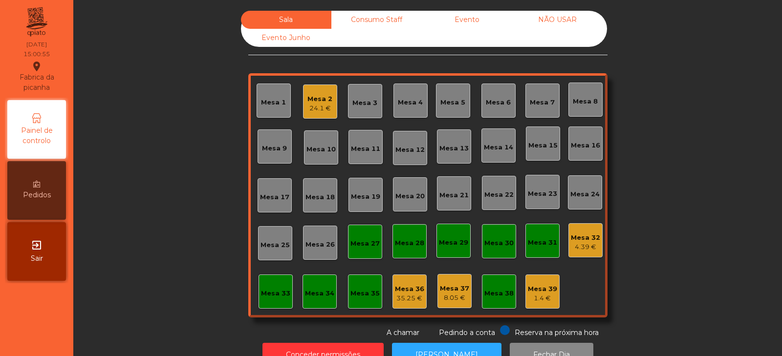
click at [309, 96] on div "Mesa 2" at bounding box center [319, 99] width 25 height 10
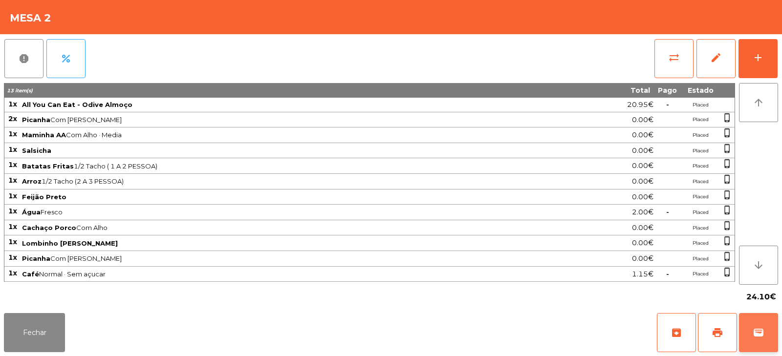
click at [762, 338] on span "wallet" at bounding box center [759, 333] width 12 height 12
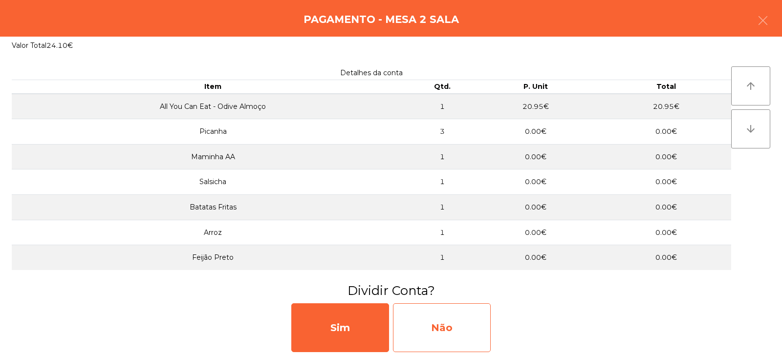
click at [463, 335] on div "Não" at bounding box center [442, 328] width 98 height 49
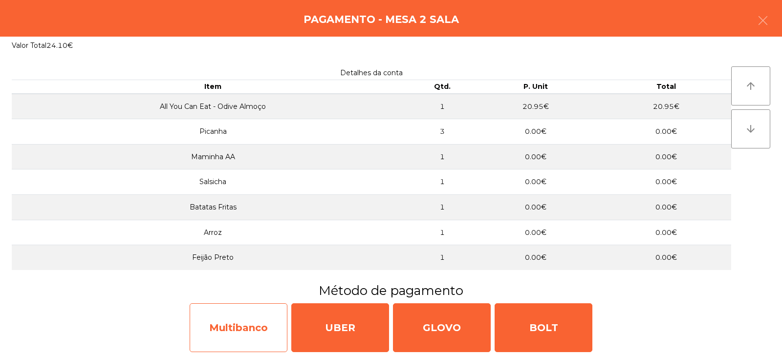
click at [256, 328] on div "Multibanco" at bounding box center [239, 328] width 98 height 49
select select "**"
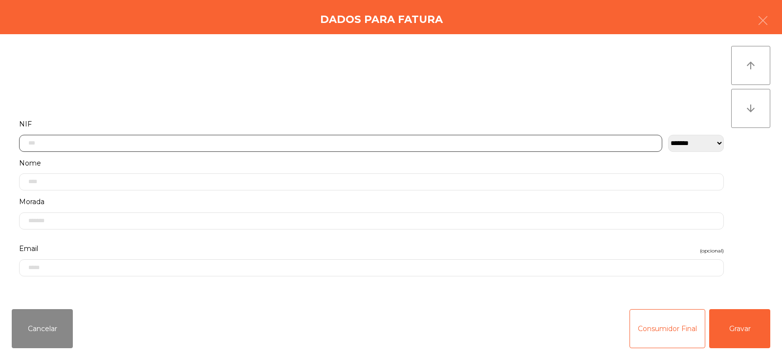
click at [340, 139] on input "text" at bounding box center [340, 143] width 643 height 17
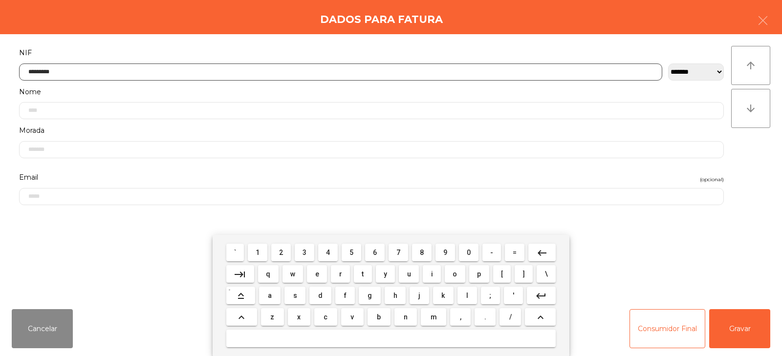
type input "*********"
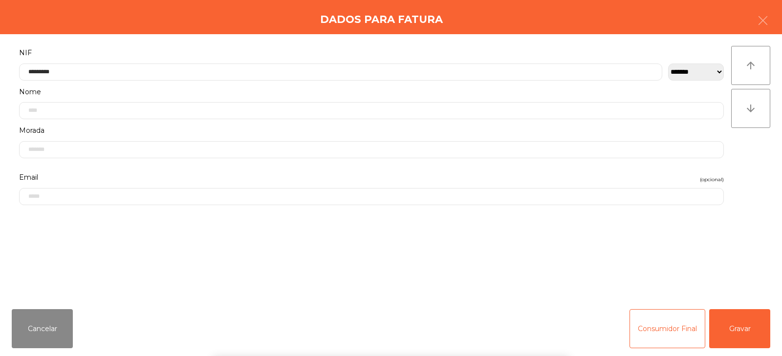
click at [736, 331] on div "` 1 2 3 4 5 6 7 8 9 0 - = keyboard_backspace keyboard_tab q w e r t y u i o p […" at bounding box center [391, 295] width 782 height 121
click at [738, 335] on button "Gravar" at bounding box center [739, 328] width 61 height 39
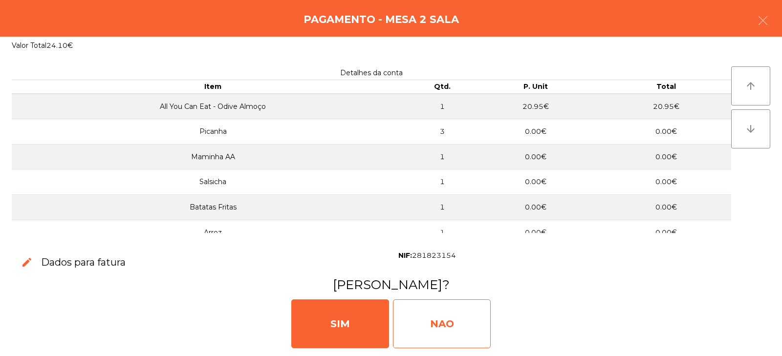
click at [440, 327] on div "NAO" at bounding box center [442, 324] width 98 height 49
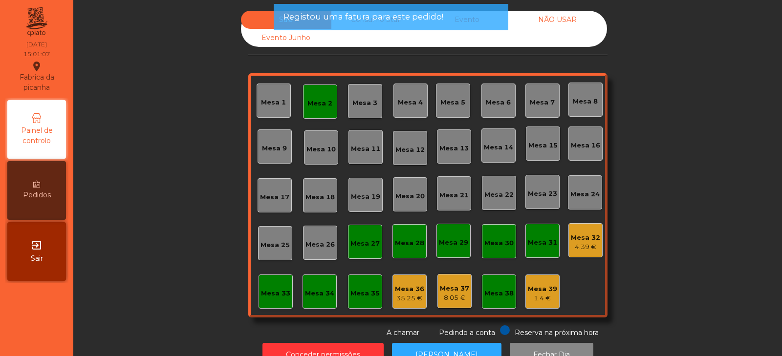
click at [312, 108] on div "Mesa 2" at bounding box center [319, 104] width 25 height 10
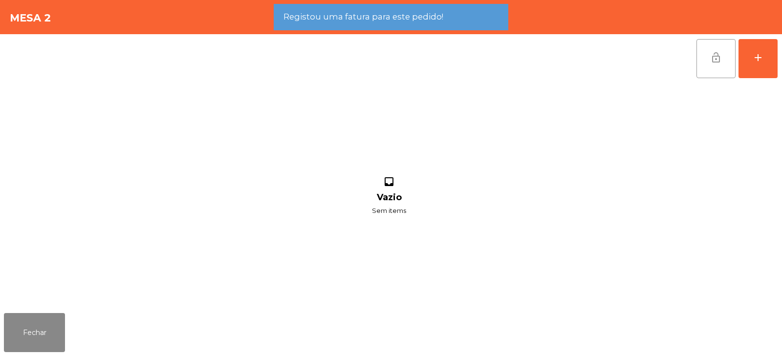
click at [710, 58] on span "lock_open" at bounding box center [716, 58] width 12 height 12
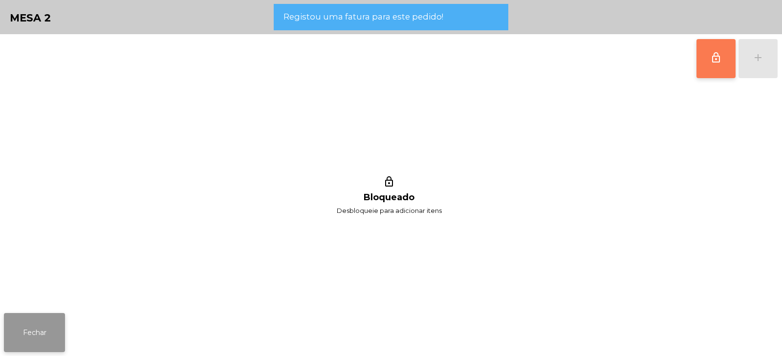
click at [29, 336] on button "Fechar" at bounding box center [34, 332] width 61 height 39
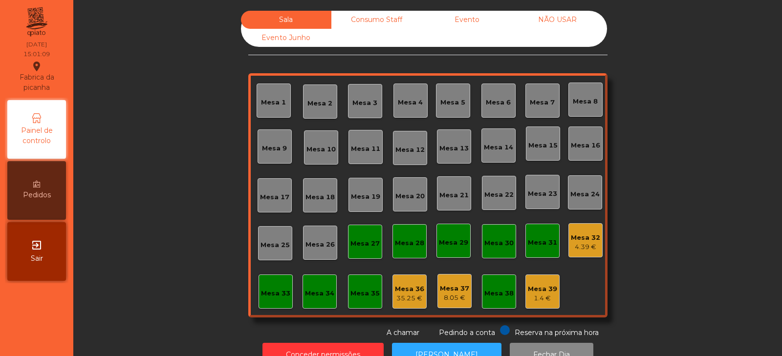
scroll to position [29, 0]
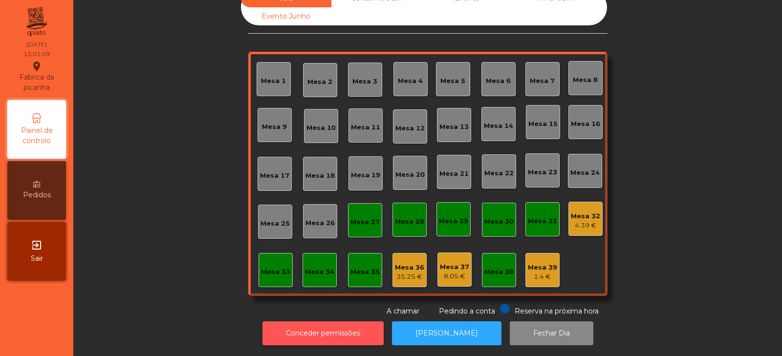
click at [353, 331] on button "Conceder permissões" at bounding box center [323, 334] width 121 height 24
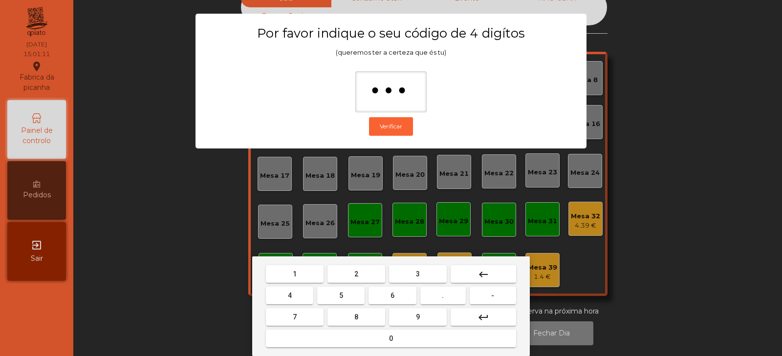
type input "****"
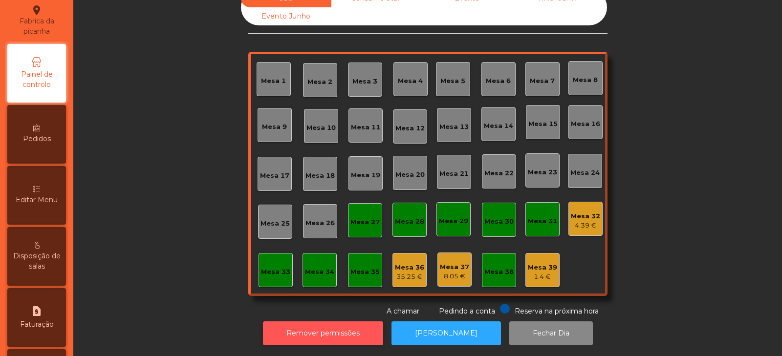
scroll to position [128, 0]
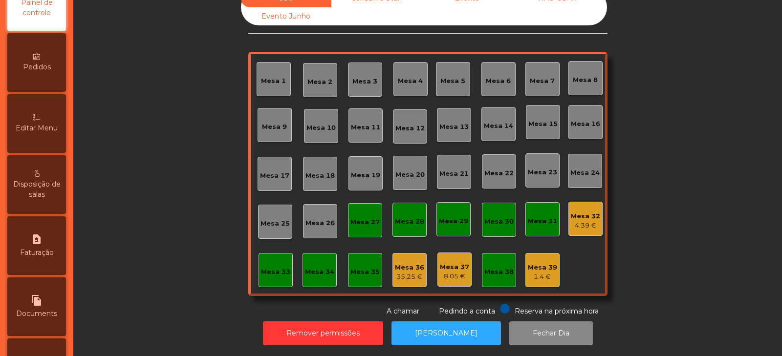
click at [44, 248] on span "Faturação" at bounding box center [37, 253] width 34 height 10
select select "*"
select select "****"
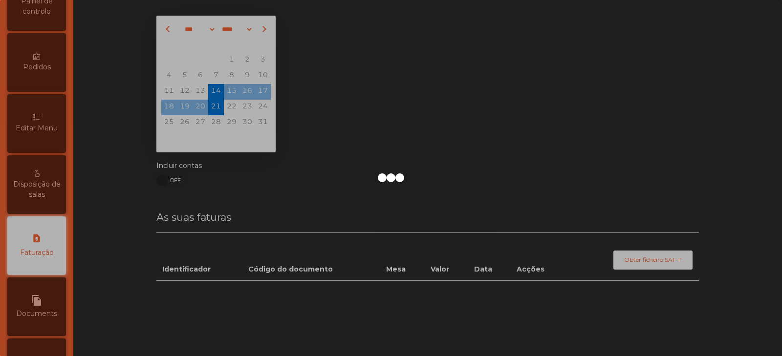
scroll to position [196, 0]
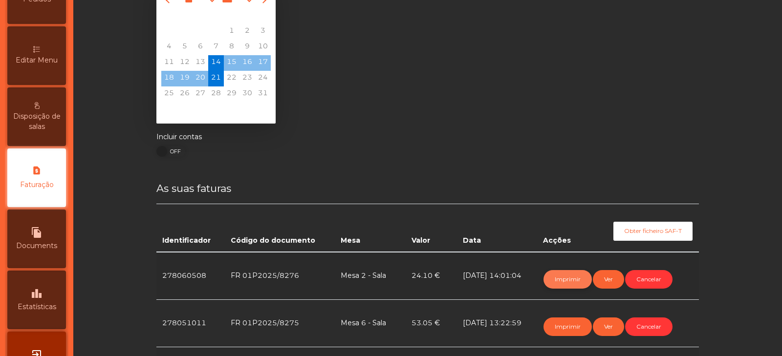
click at [561, 282] on button "Imprimir" at bounding box center [568, 279] width 48 height 19
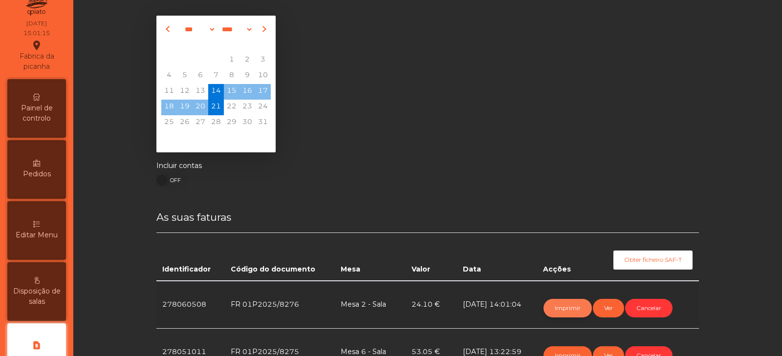
scroll to position [0, 0]
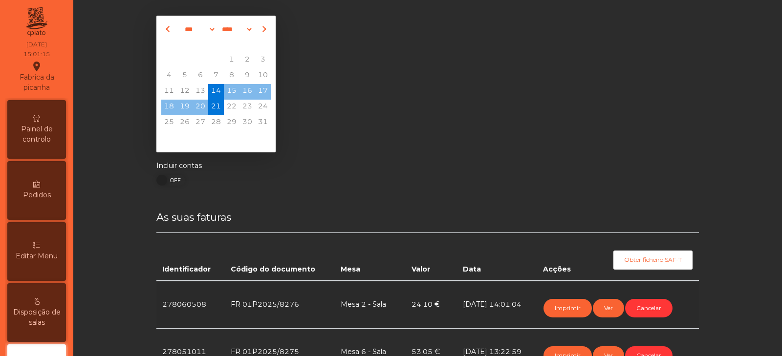
click at [46, 108] on div "Painel de controlo" at bounding box center [36, 129] width 59 height 59
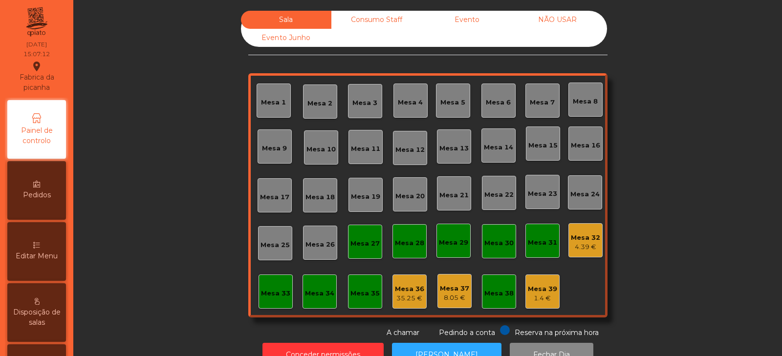
scroll to position [29, 0]
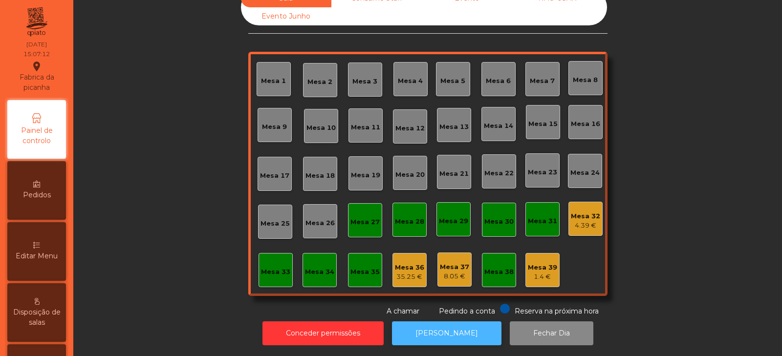
click at [439, 329] on button "[PERSON_NAME]" at bounding box center [446, 334] width 109 height 24
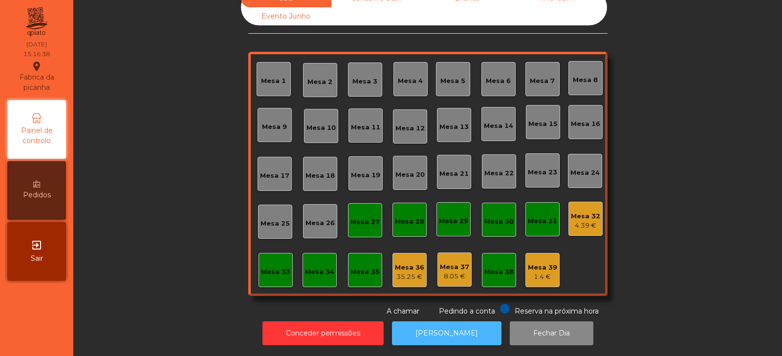
click at [438, 322] on button "[PERSON_NAME]" at bounding box center [446, 334] width 109 height 24
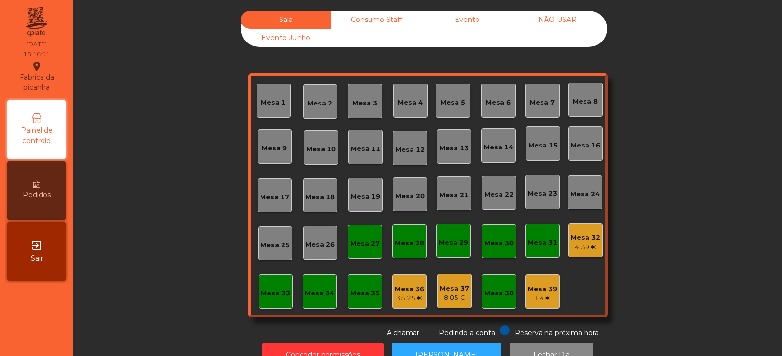
click at [461, 22] on div "Evento" at bounding box center [467, 20] width 90 height 18
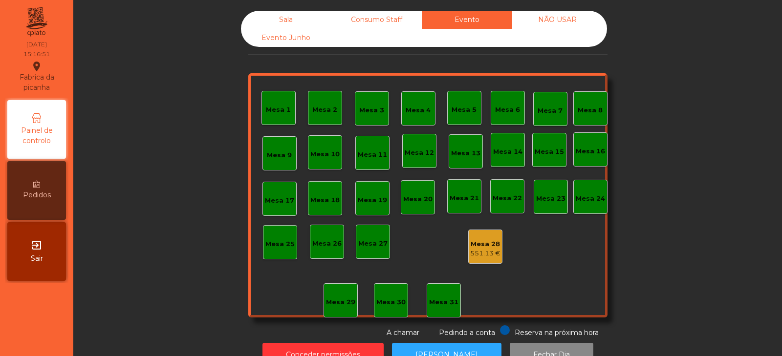
click at [482, 254] on div "551.13 €" at bounding box center [485, 254] width 30 height 10
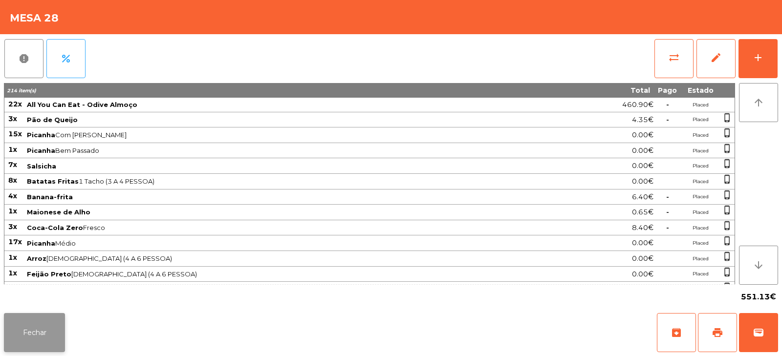
click at [12, 345] on button "Fechar" at bounding box center [34, 332] width 61 height 39
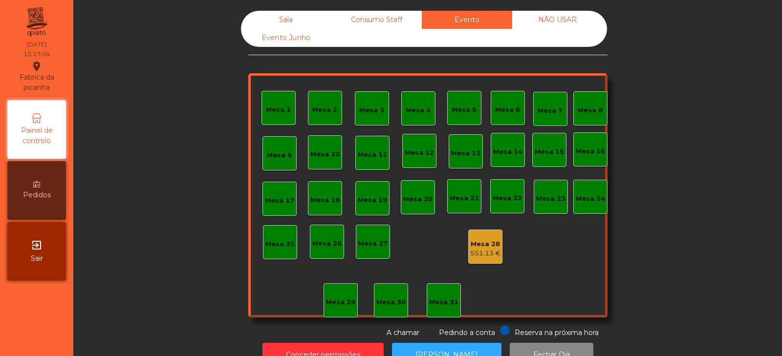
scroll to position [29, 0]
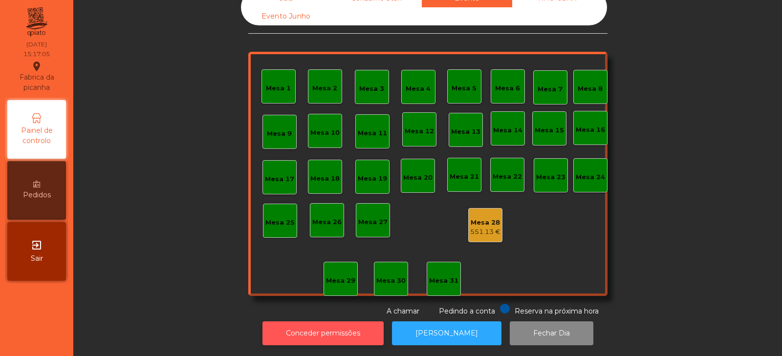
click at [340, 332] on button "Conceder permissões" at bounding box center [323, 334] width 121 height 24
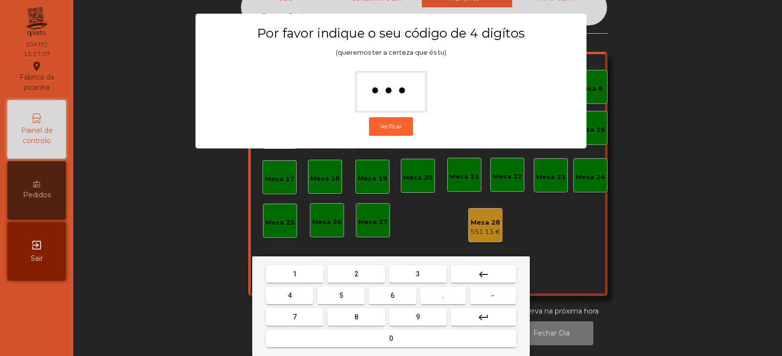
type input "****"
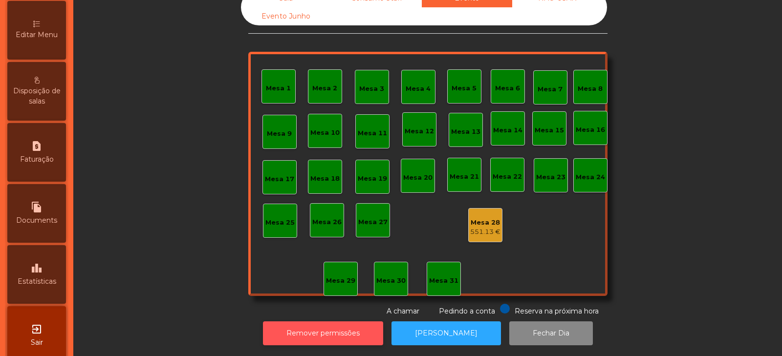
scroll to position [238, 0]
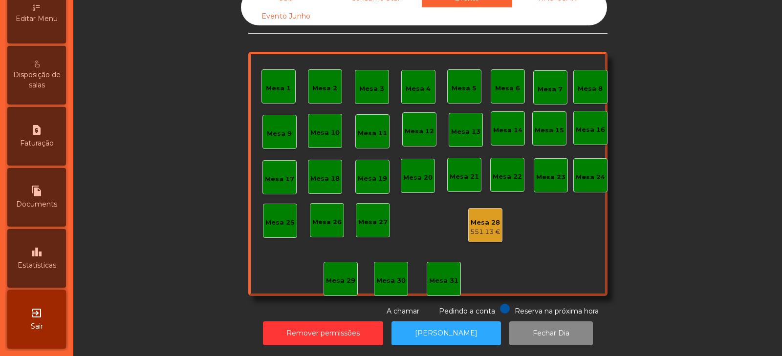
click at [42, 249] on icon "leaderboard" at bounding box center [37, 252] width 12 height 12
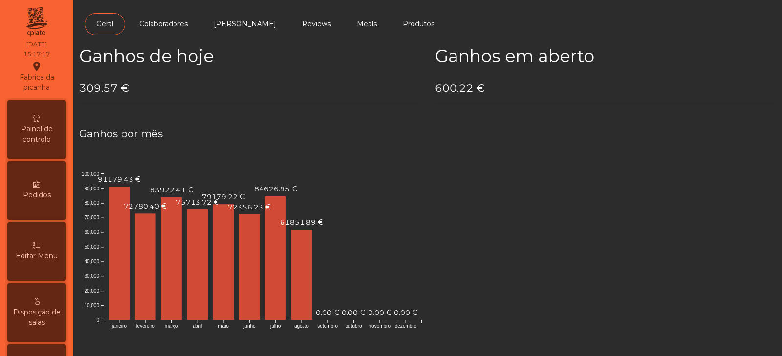
click at [50, 138] on span "Painel de controlo" at bounding box center [37, 134] width 54 height 21
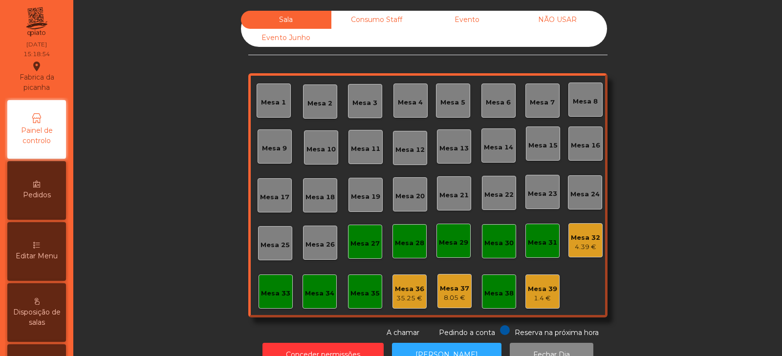
scroll to position [29, 0]
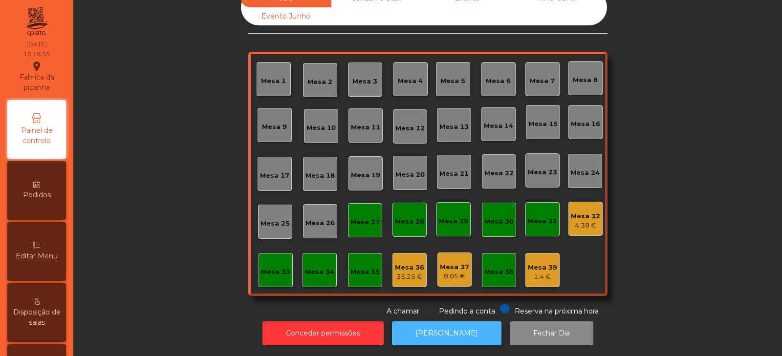
click at [433, 335] on button "[PERSON_NAME]" at bounding box center [446, 334] width 109 height 24
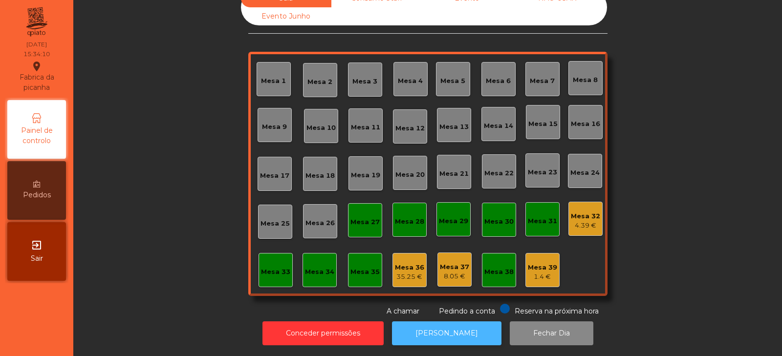
scroll to position [0, 0]
